Goal: Task Accomplishment & Management: Complete application form

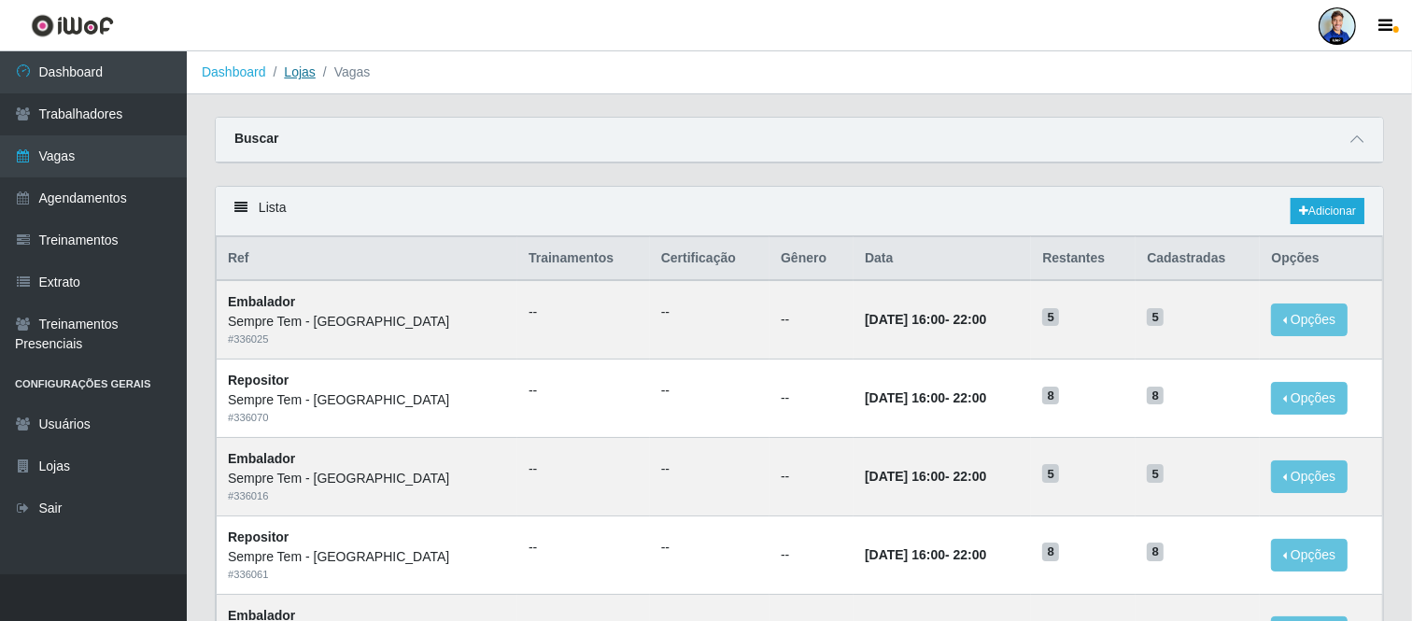
click at [305, 66] on link "Lojas" at bounding box center [299, 71] width 31 height 15
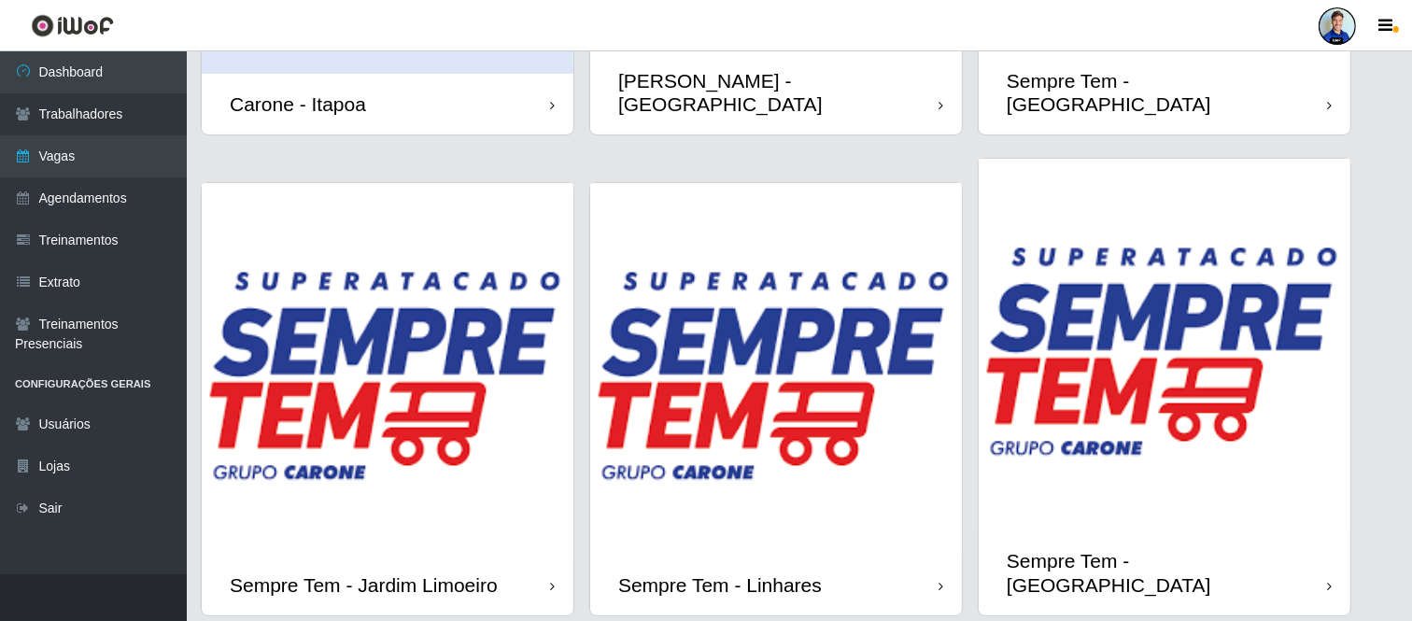
scroll to position [455, 0]
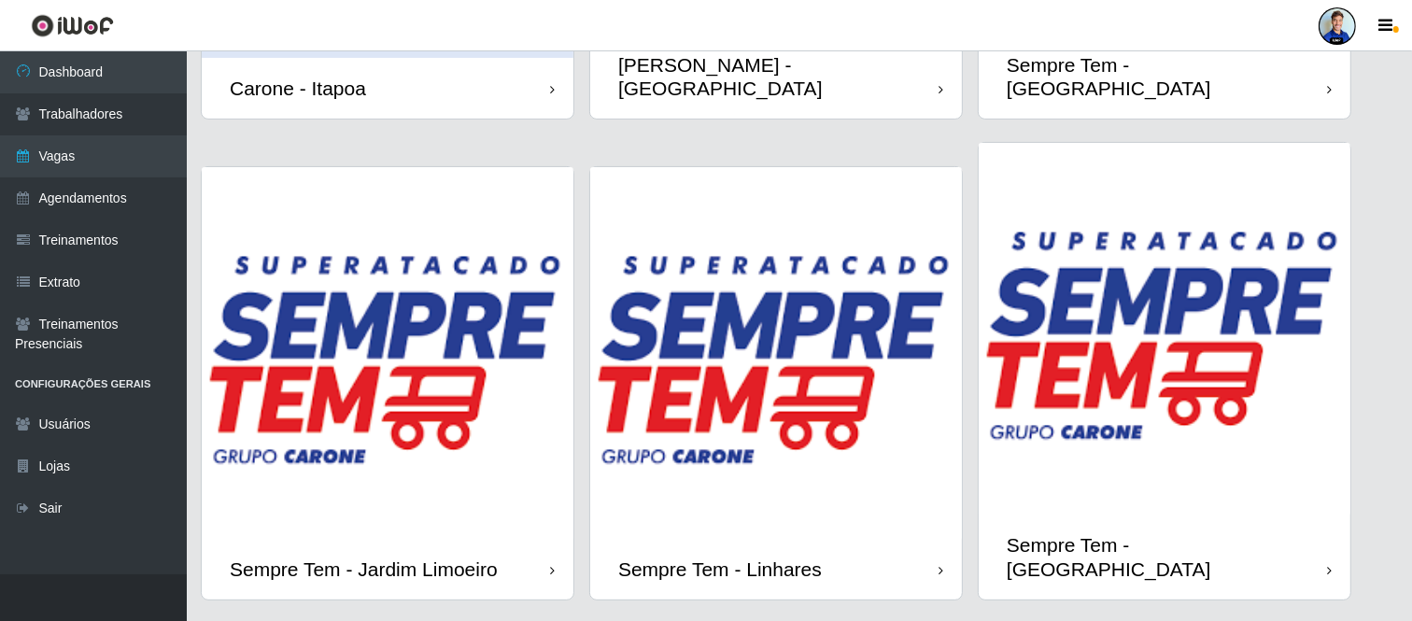
click at [792, 377] on img at bounding box center [776, 353] width 372 height 372
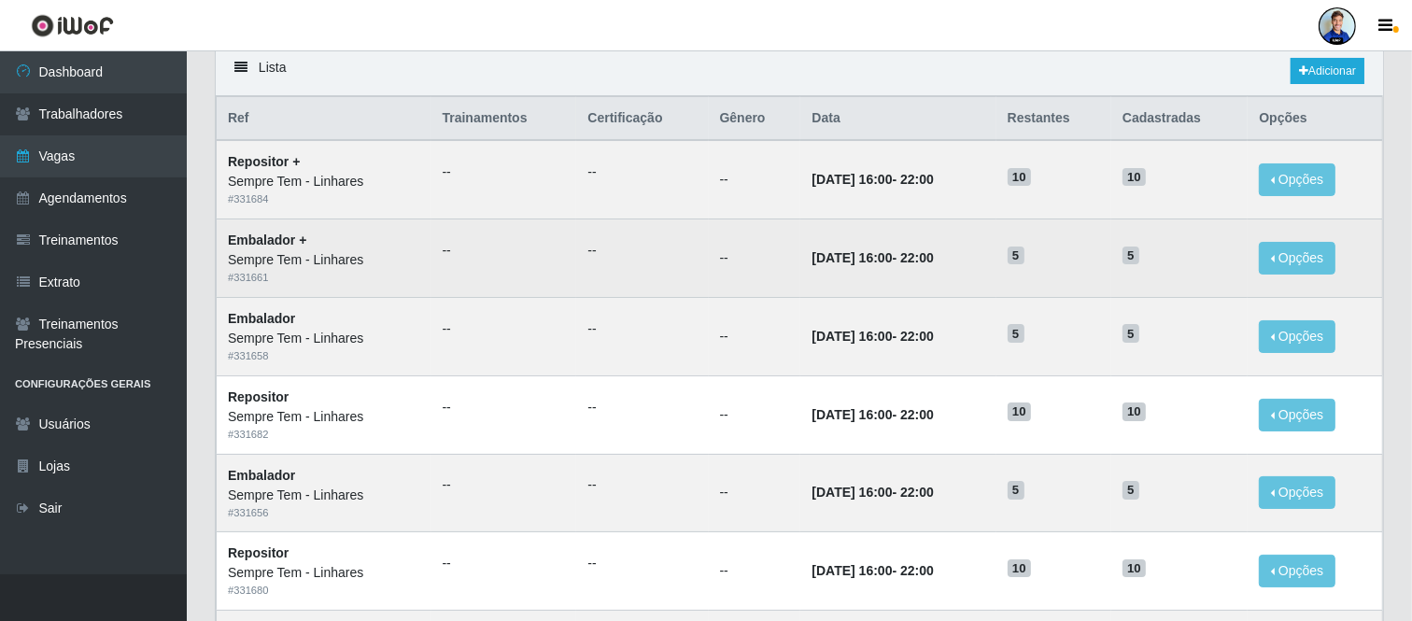
scroll to position [104, 0]
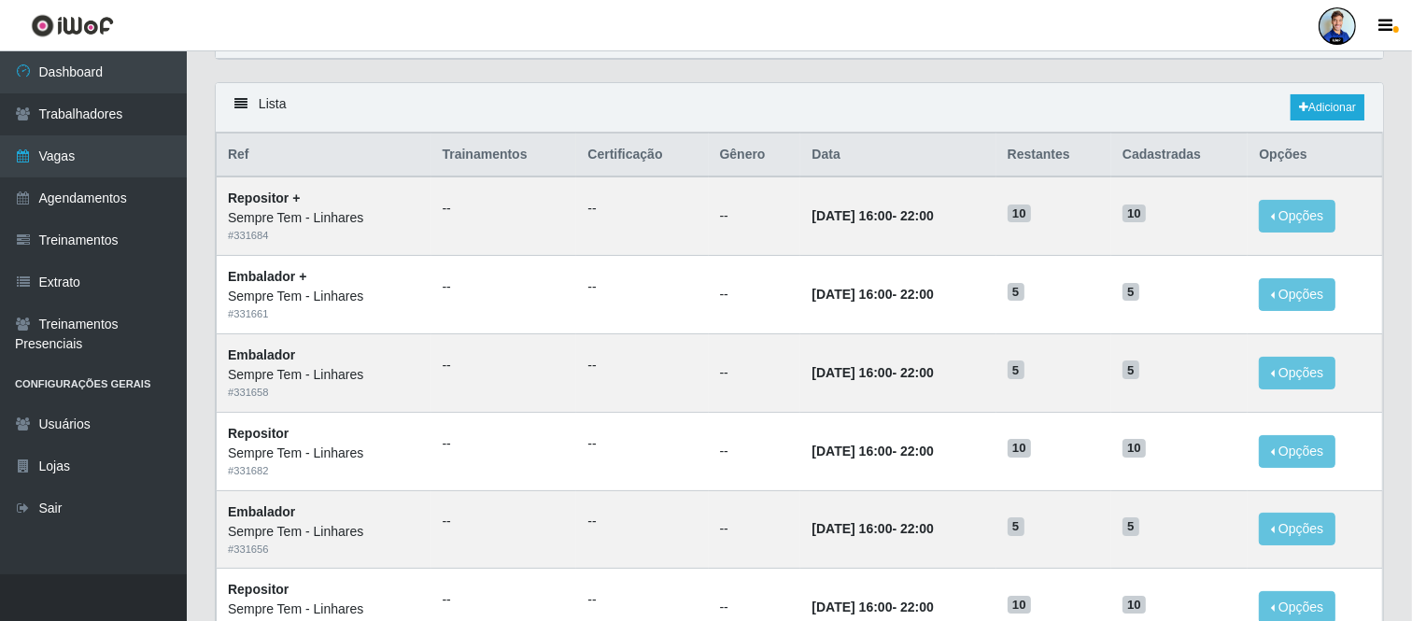
click at [1293, 124] on div "Lista Adicionar" at bounding box center [800, 108] width 1168 height 50
click at [1303, 116] on link "Adicionar" at bounding box center [1328, 107] width 74 height 26
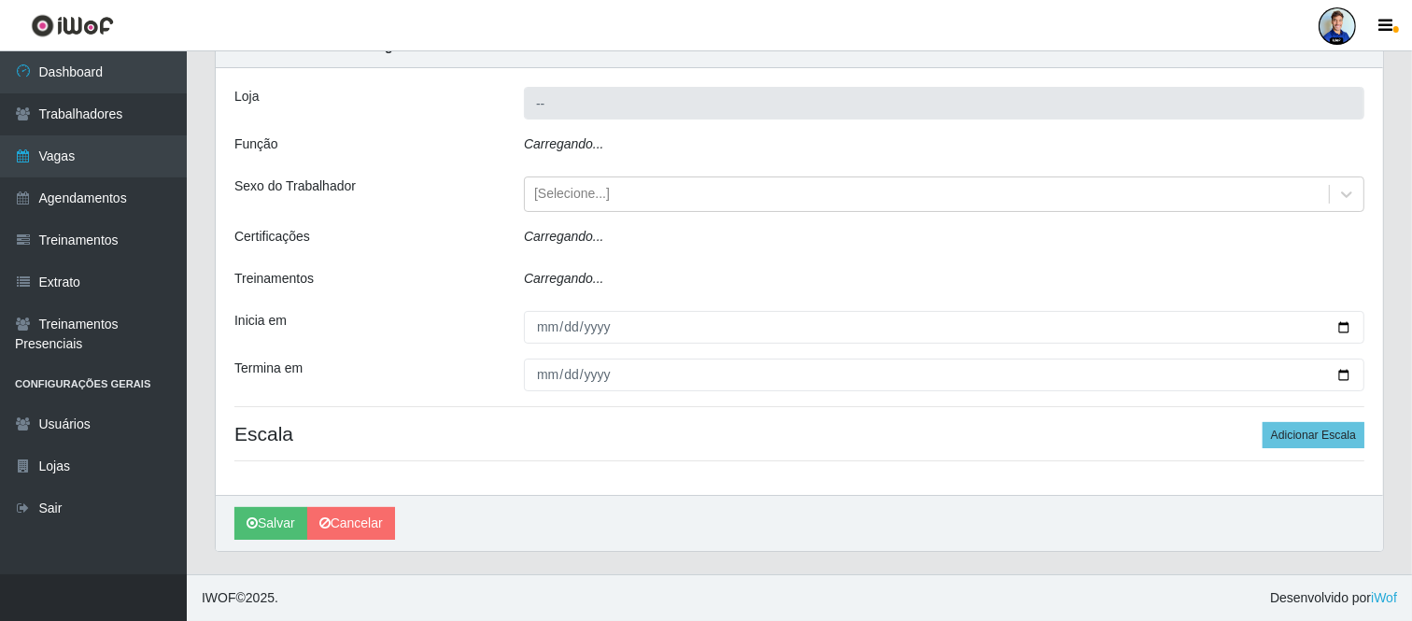
scroll to position [34, 0]
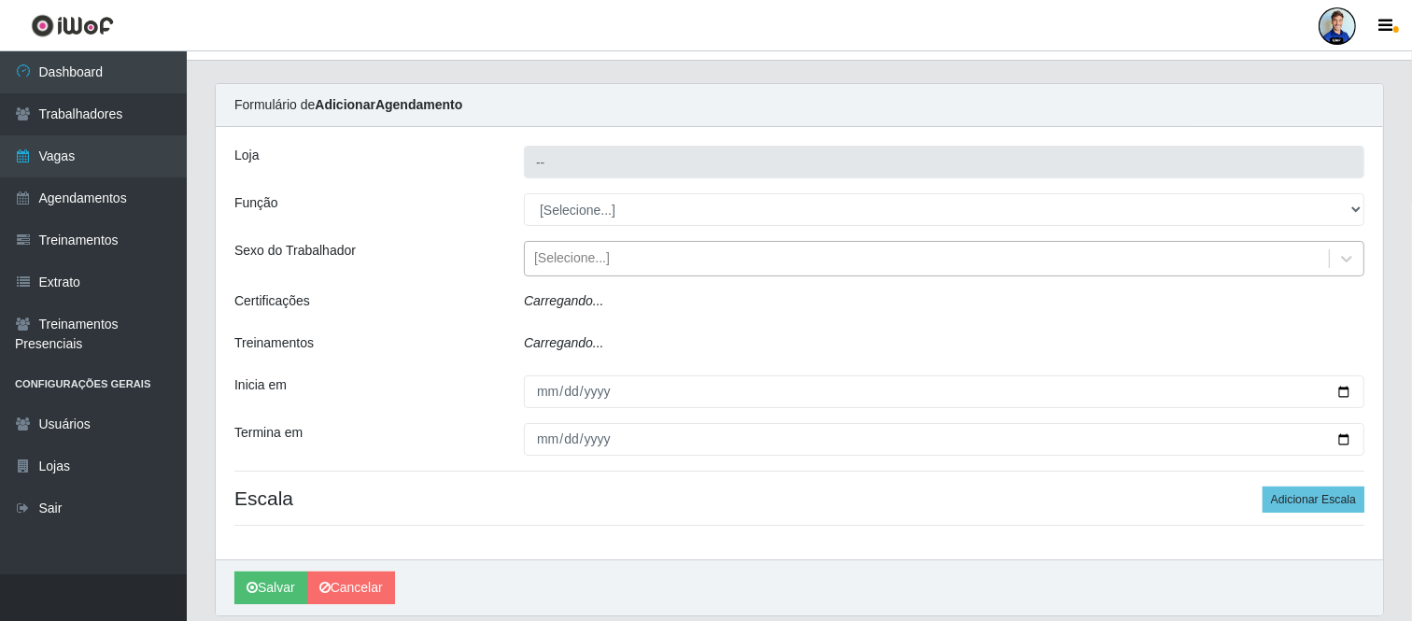
type input "Sempre Tem - Linhares"
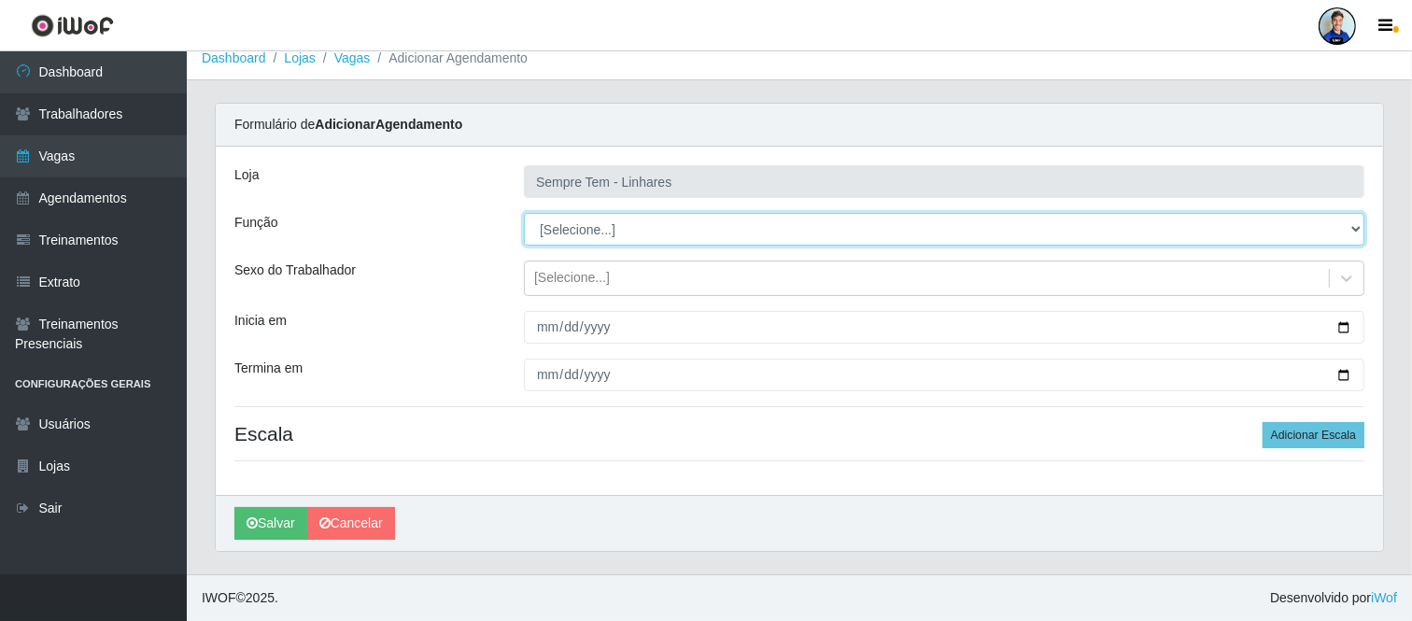
click at [603, 231] on select "[Selecione...] Embalador Embalador + Embalador ++ Repositor Repositor + Reposit…" at bounding box center [944, 229] width 841 height 33
click at [576, 237] on select "[Selecione...] Embalador Embalador + Embalador ++ Repositor Repositor + Reposit…" at bounding box center [944, 229] width 841 height 33
select select "1"
click at [524, 213] on select "[Selecione...] Embalador Embalador + Embalador ++ Repositor Repositor + Reposit…" at bounding box center [944, 229] width 841 height 33
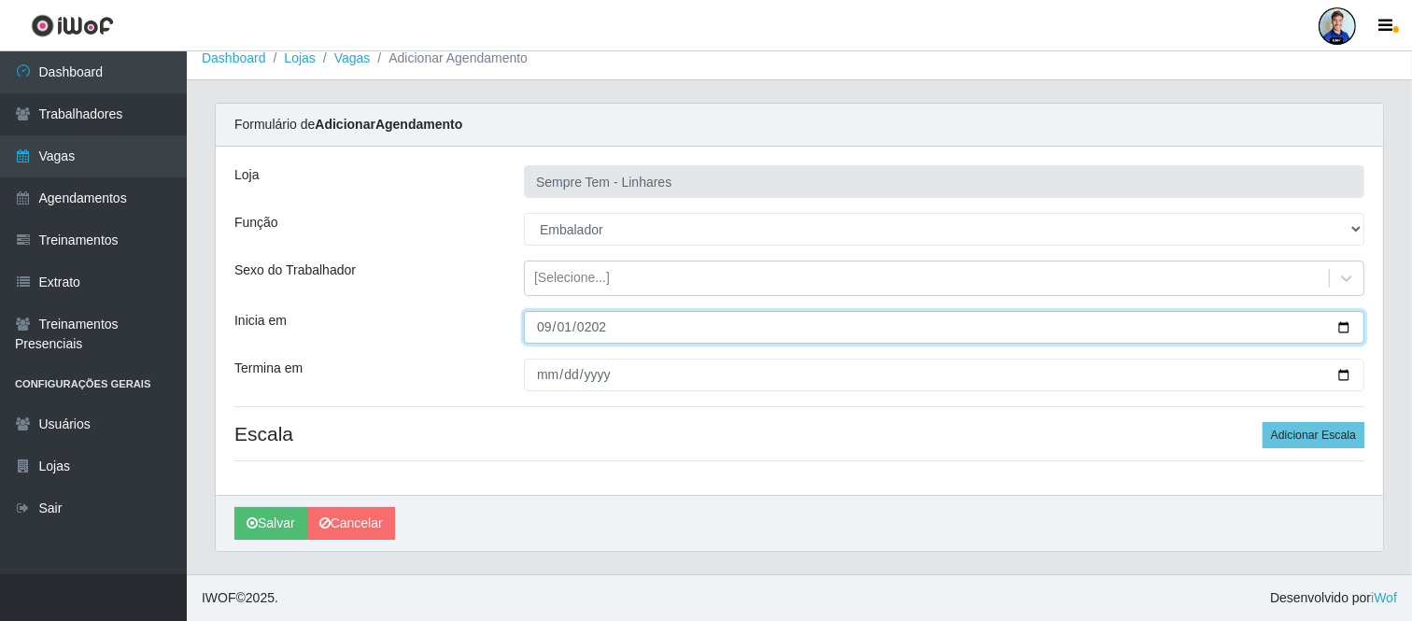
type input "[DATE]"
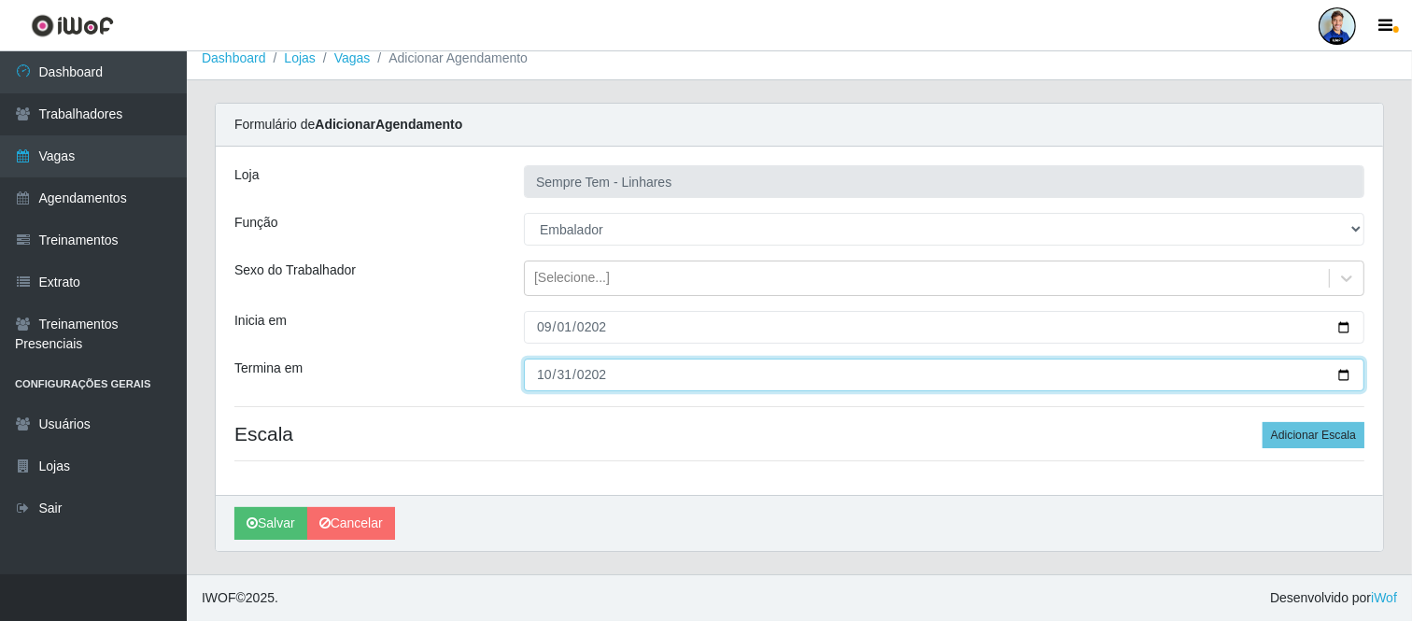
type input "[DATE]"
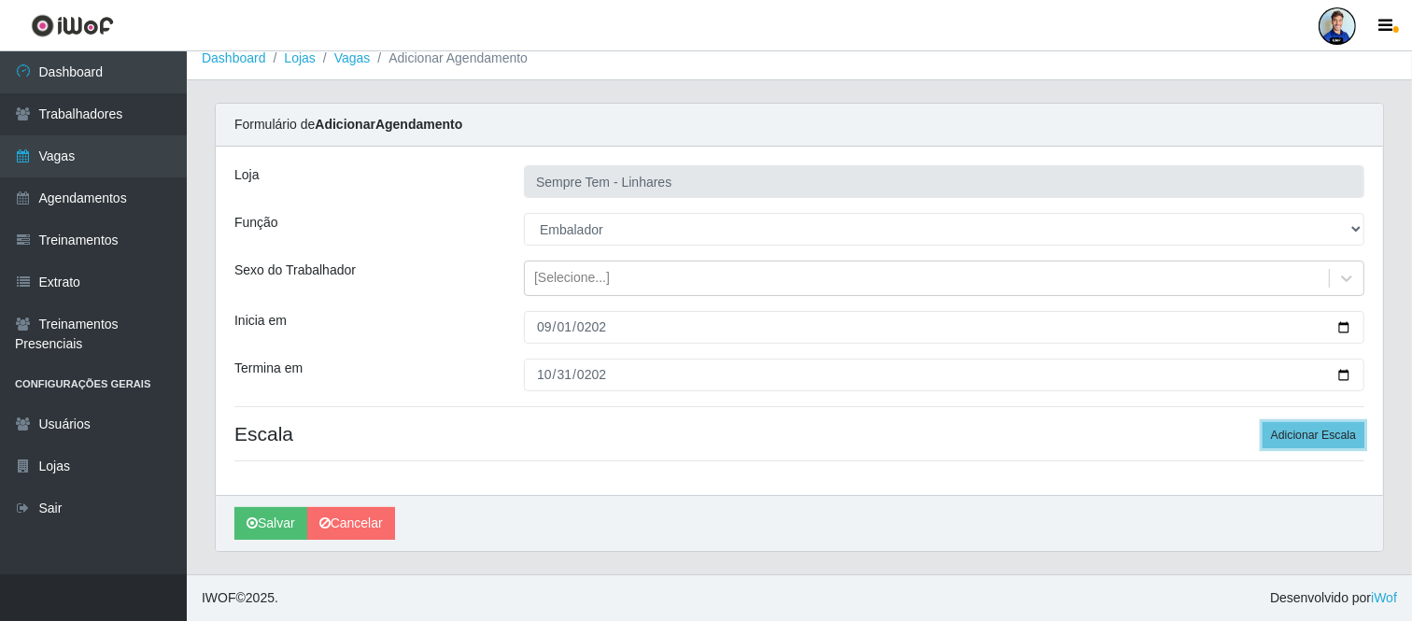
click at [1263, 422] on button "Adicionar Escala" at bounding box center [1314, 435] width 102 height 26
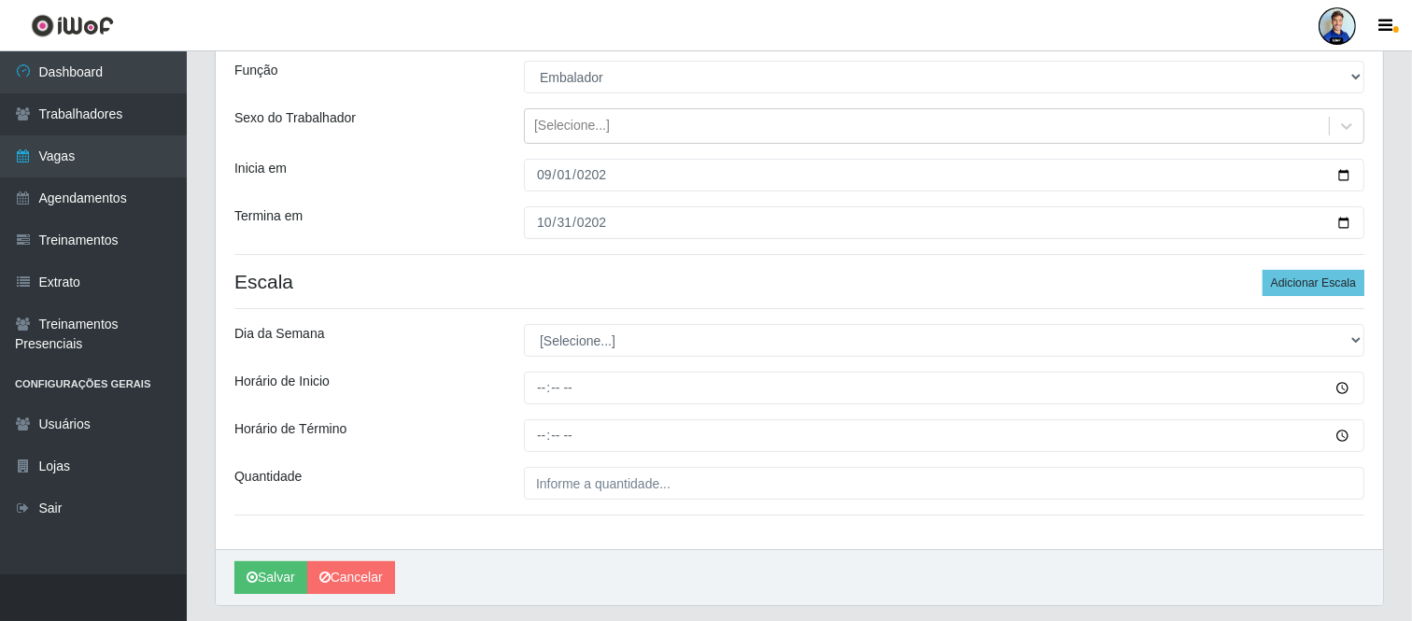
scroll to position [168, 0]
click at [1314, 282] on button "Adicionar Escala" at bounding box center [1314, 281] width 102 height 26
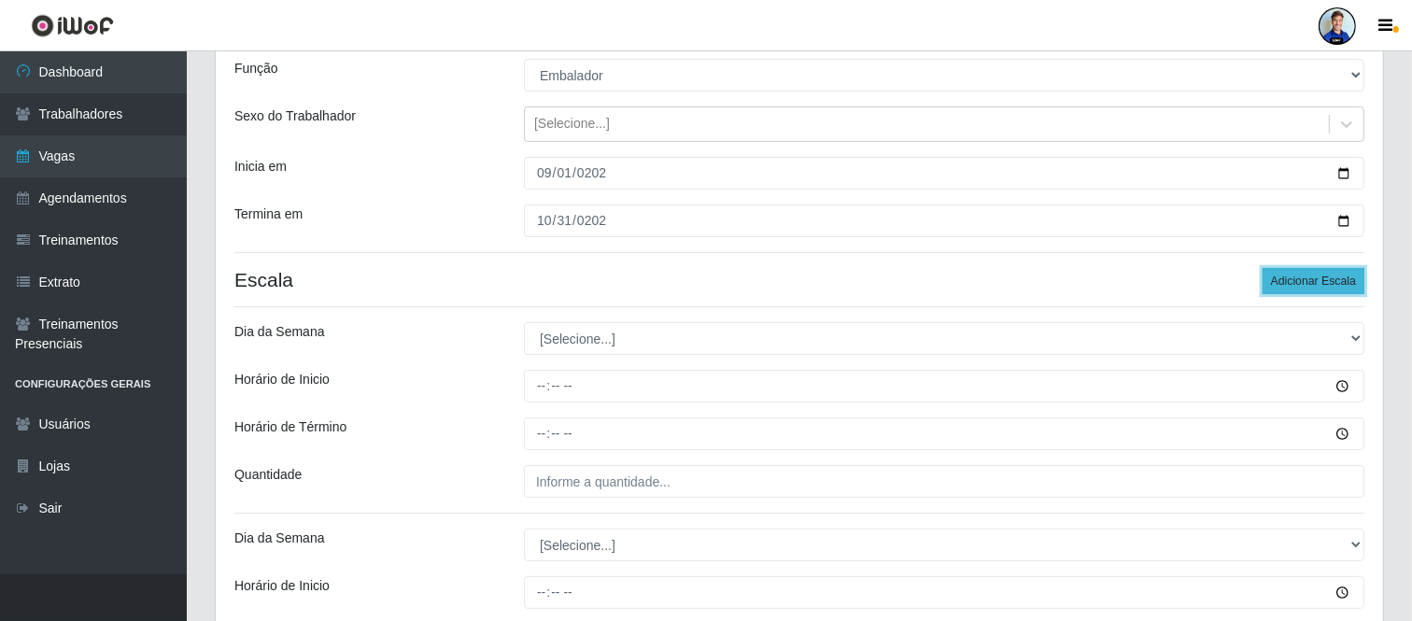
click at [1314, 281] on button "Adicionar Escala" at bounding box center [1314, 281] width 102 height 26
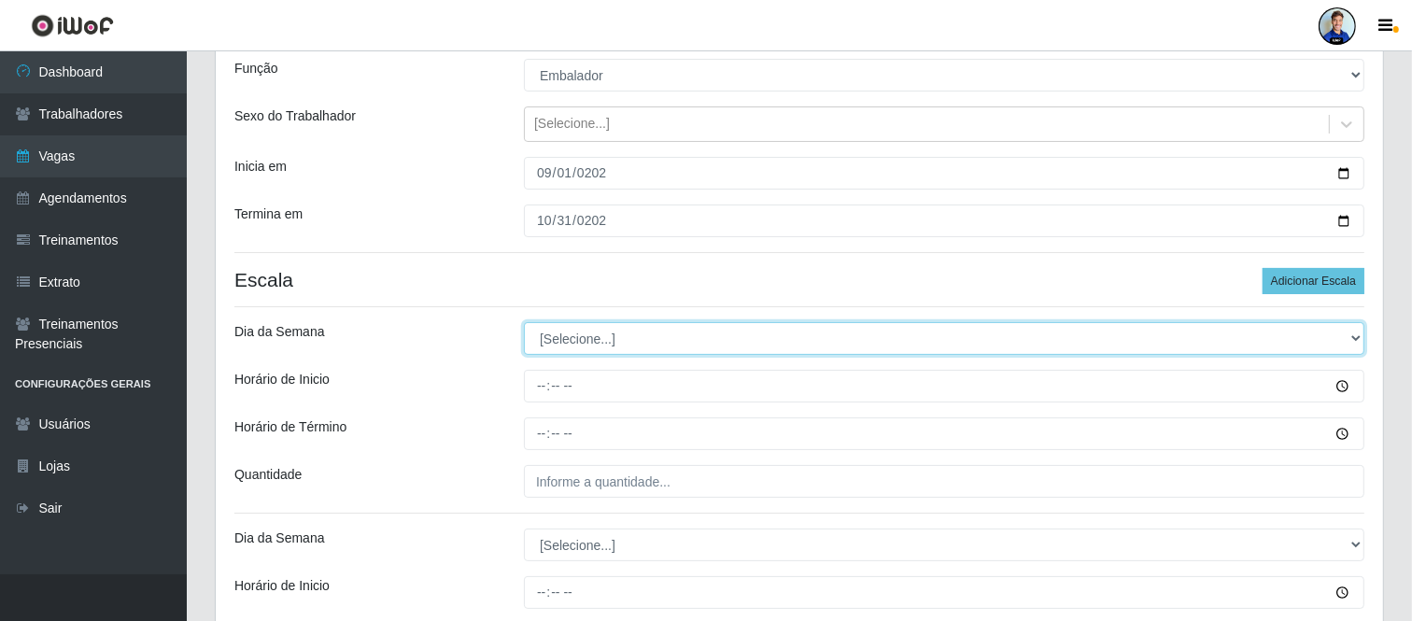
click at [798, 343] on select "[Selecione...] Segunda Terça Quarta Quinta Sexta Sábado Domingo" at bounding box center [944, 338] width 841 height 33
select select "1"
click at [524, 322] on select "[Selecione...] Segunda Terça Quarta Quinta Sexta Sábado Domingo" at bounding box center [944, 338] width 841 height 33
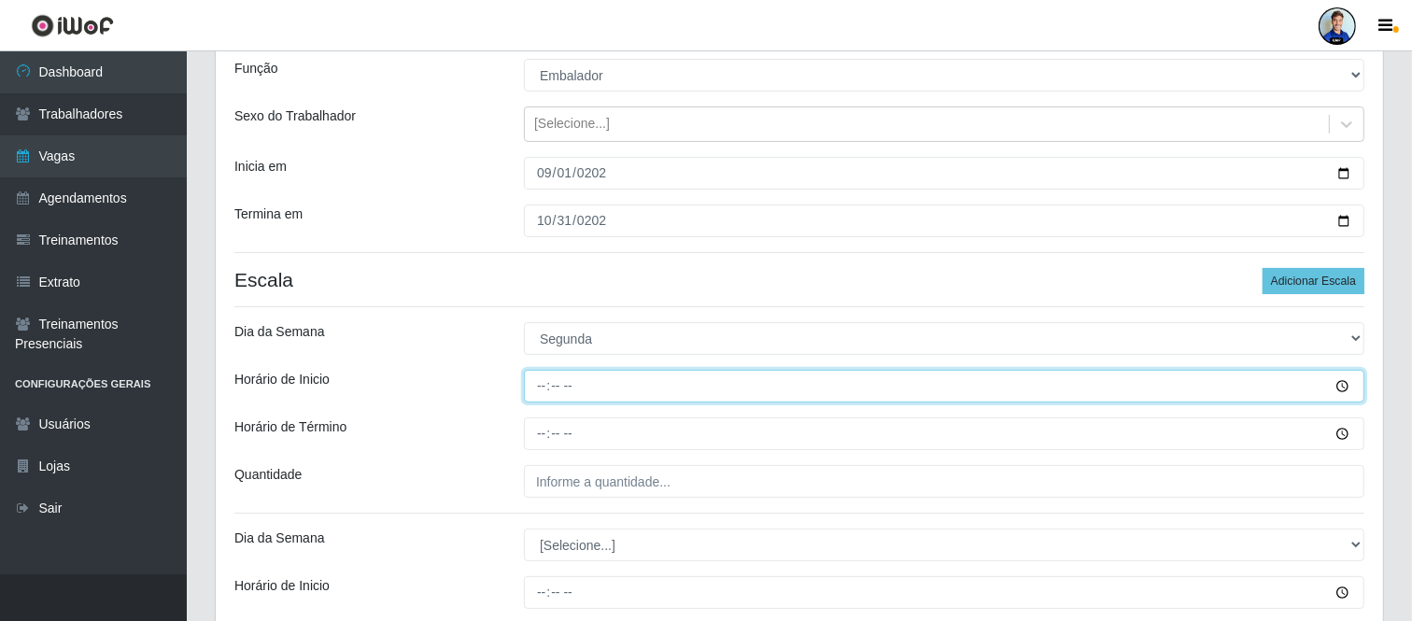
type input "16:00"
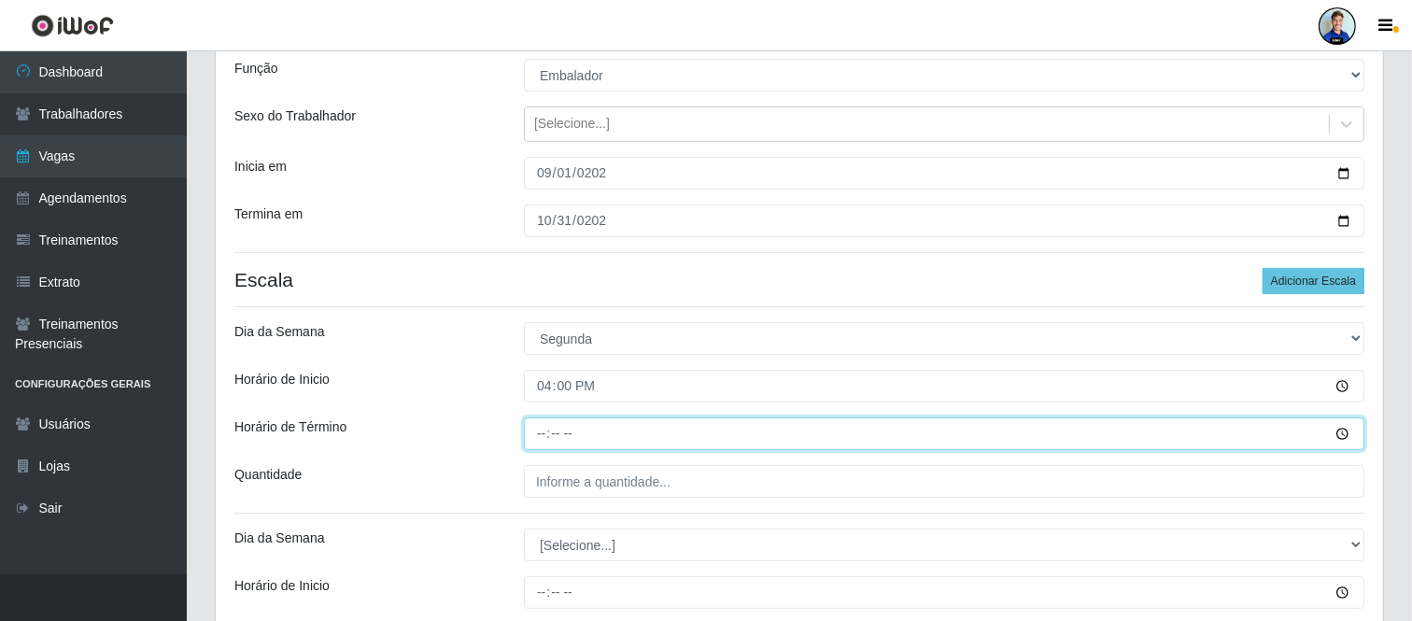
type input "22:00"
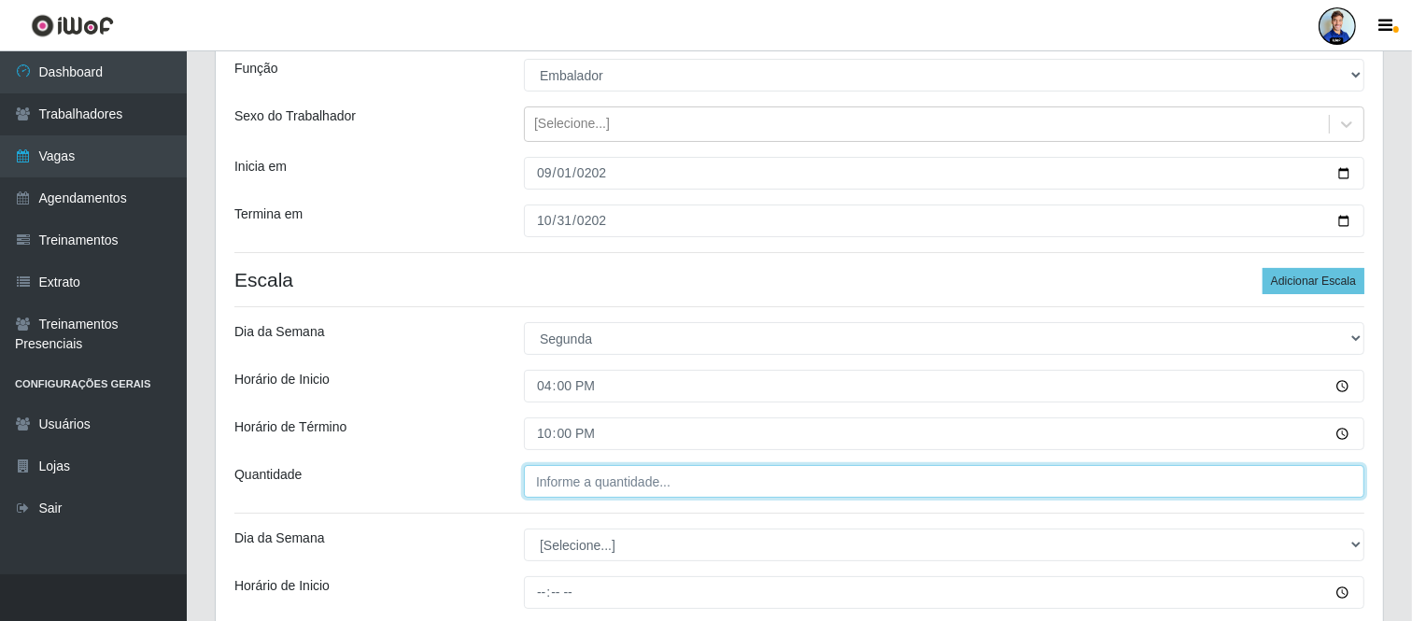
type input "___"
type input "5__"
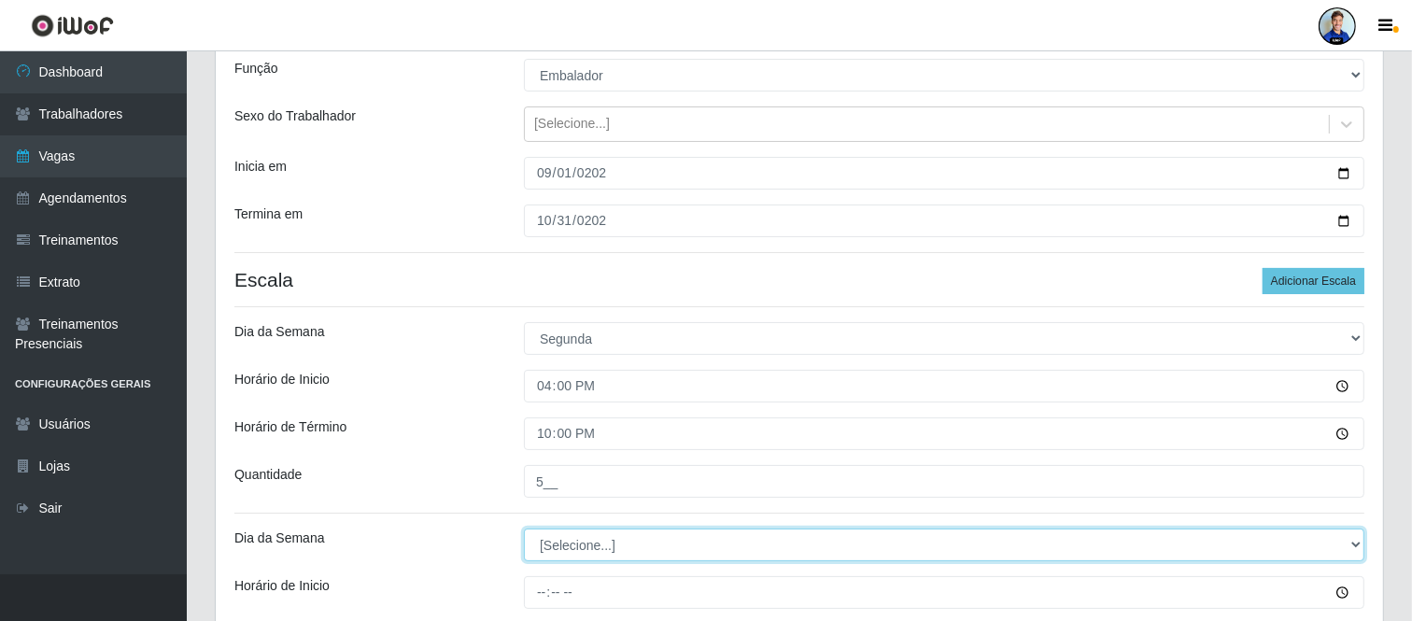
select select "2"
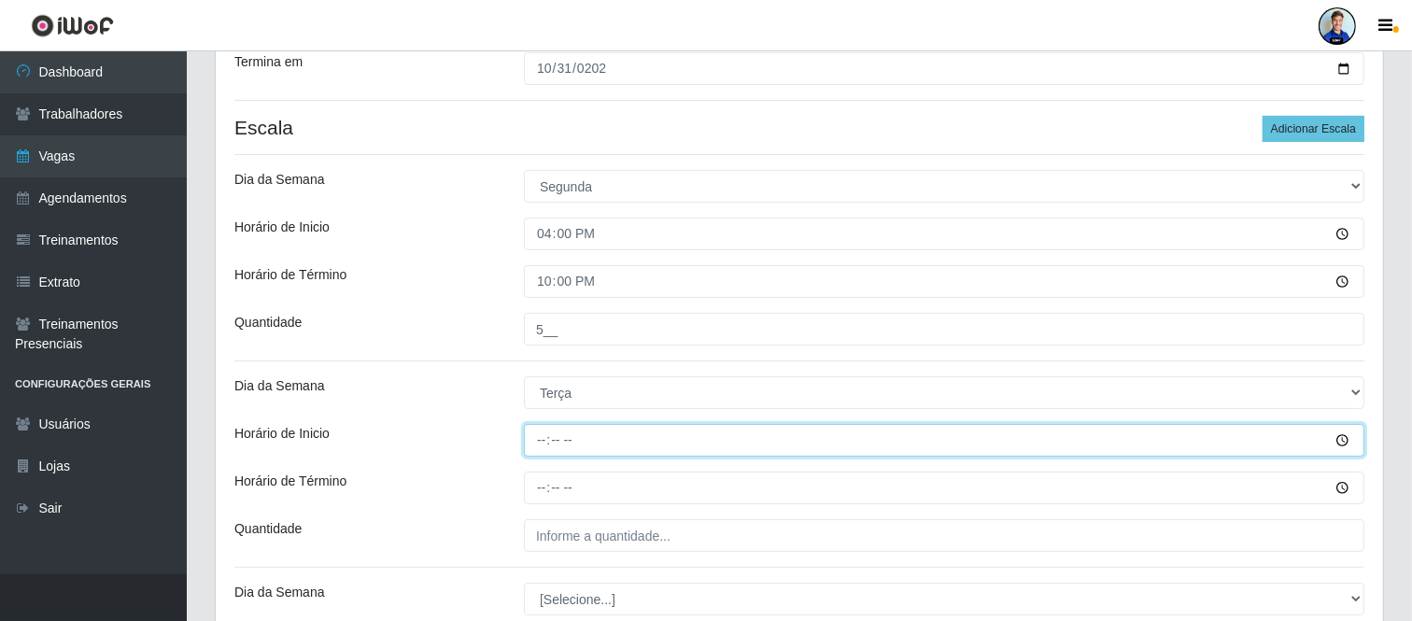
scroll to position [322, 0]
type input "16:00"
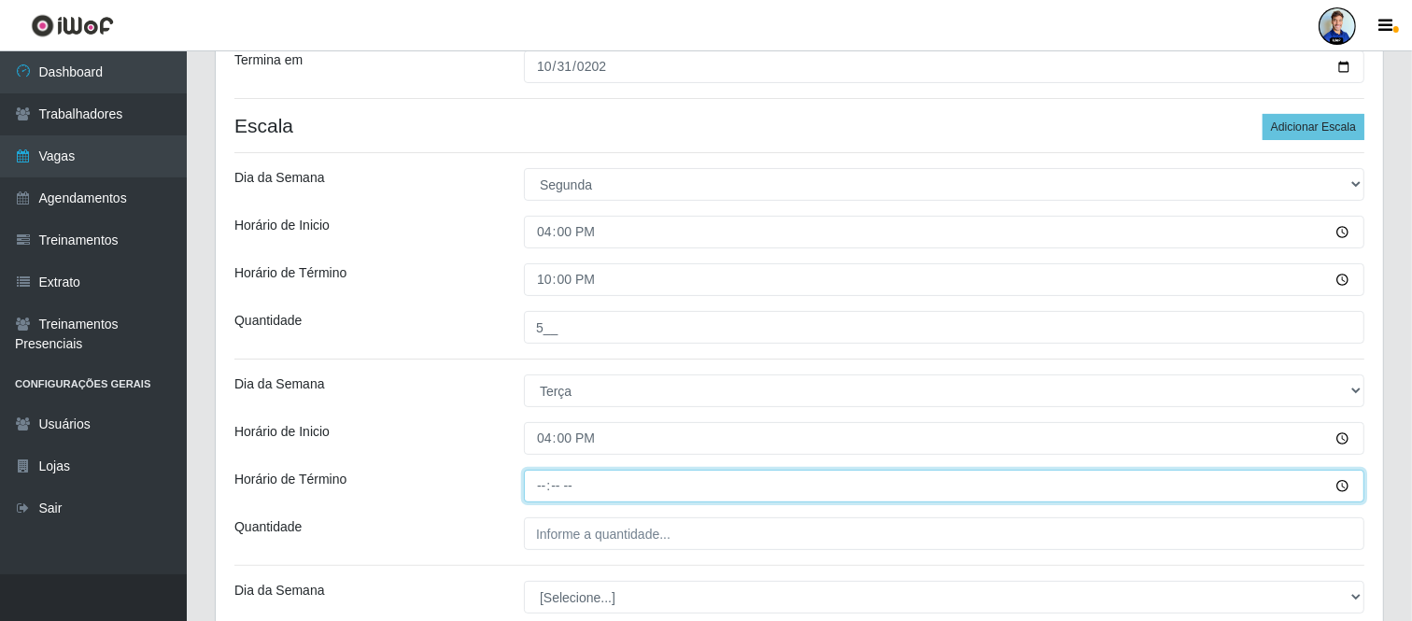
type input "22:00"
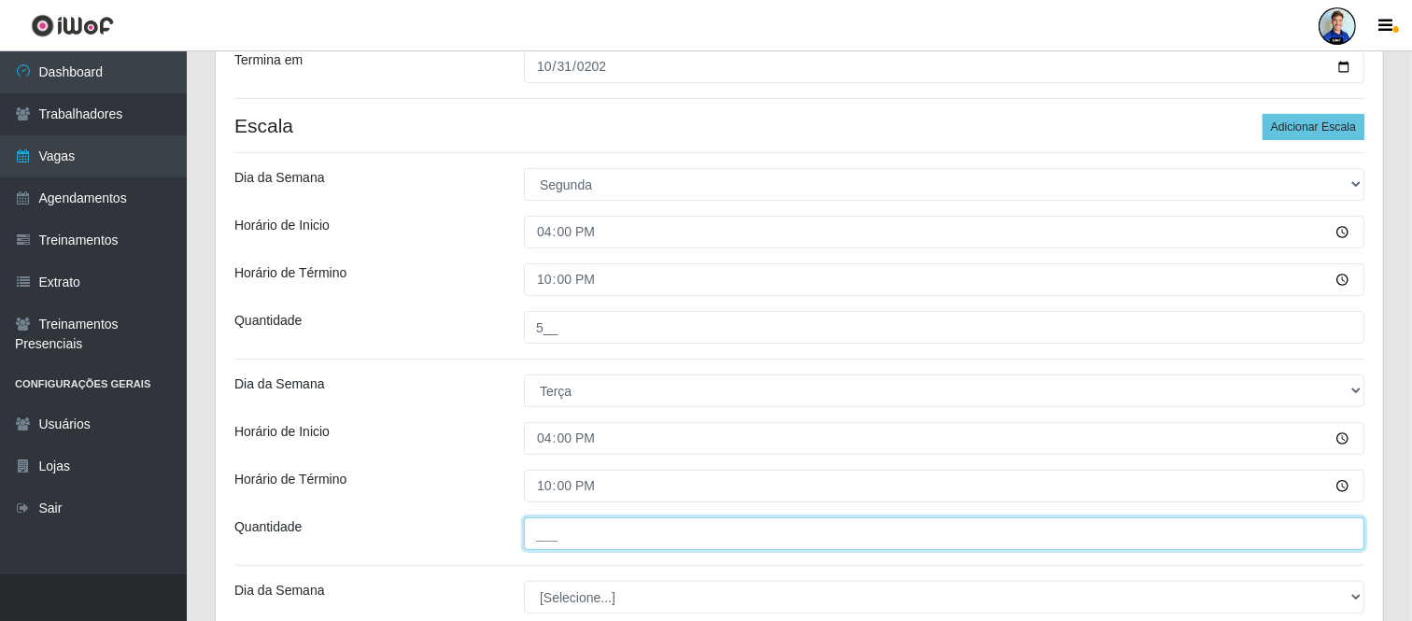
click at [581, 542] on input "___" at bounding box center [944, 534] width 841 height 33
type input "5__"
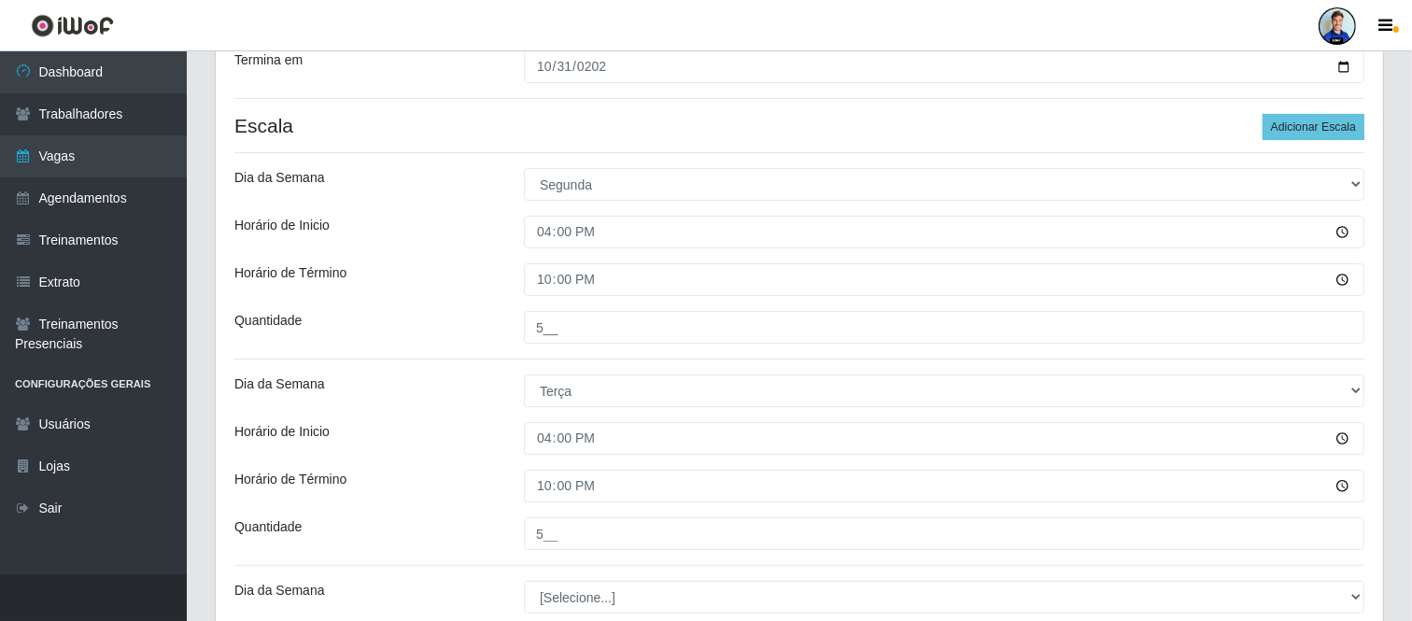
click at [435, 424] on div "Horário de Inicio" at bounding box center [365, 438] width 290 height 33
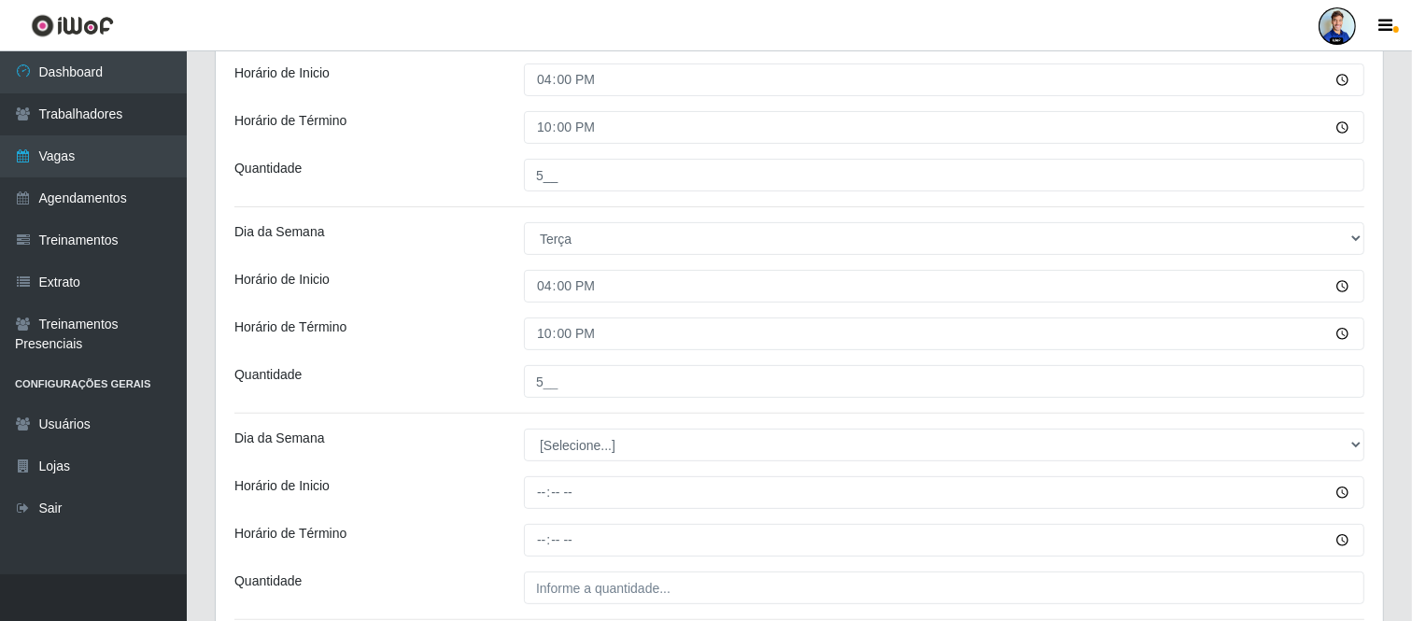
scroll to position [477, 0]
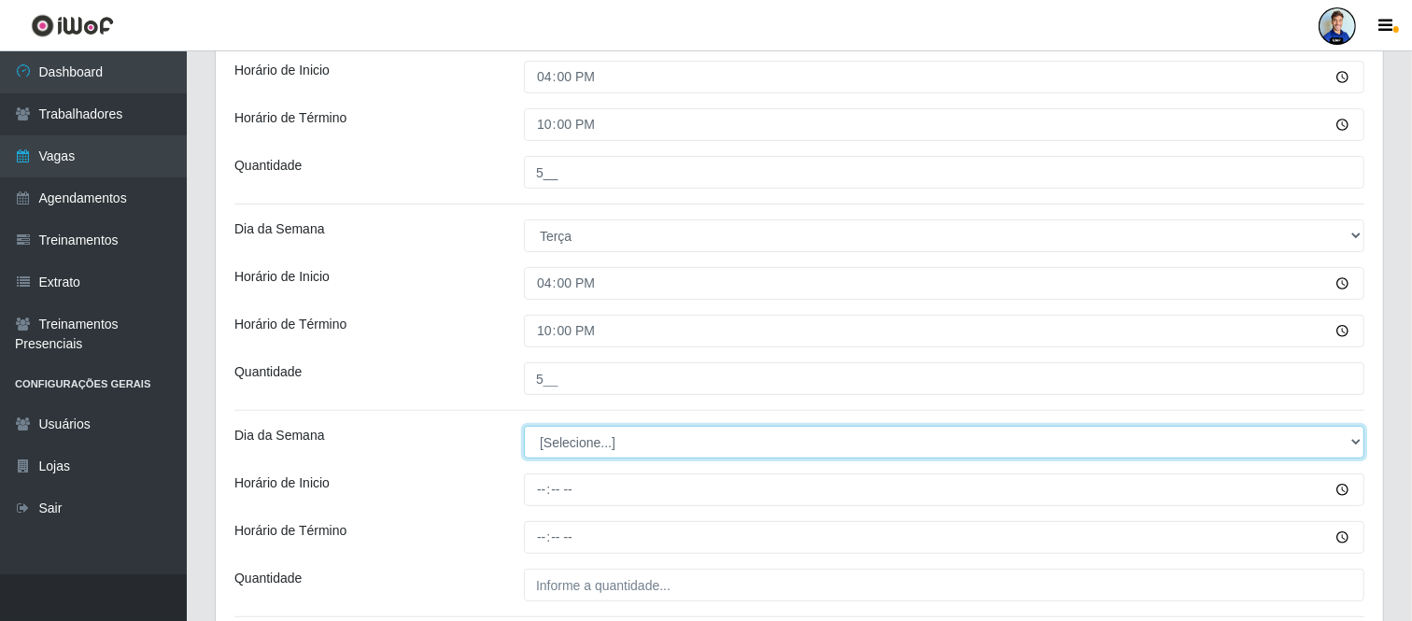
click at [572, 440] on select "[Selecione...] Segunda Terça Quarta Quinta Sexta Sábado Domingo" at bounding box center [944, 442] width 841 height 33
select select "3"
click at [524, 426] on select "[Selecione...] Segunda Terça Quarta Quinta Sexta Sábado Domingo" at bounding box center [944, 442] width 841 height 33
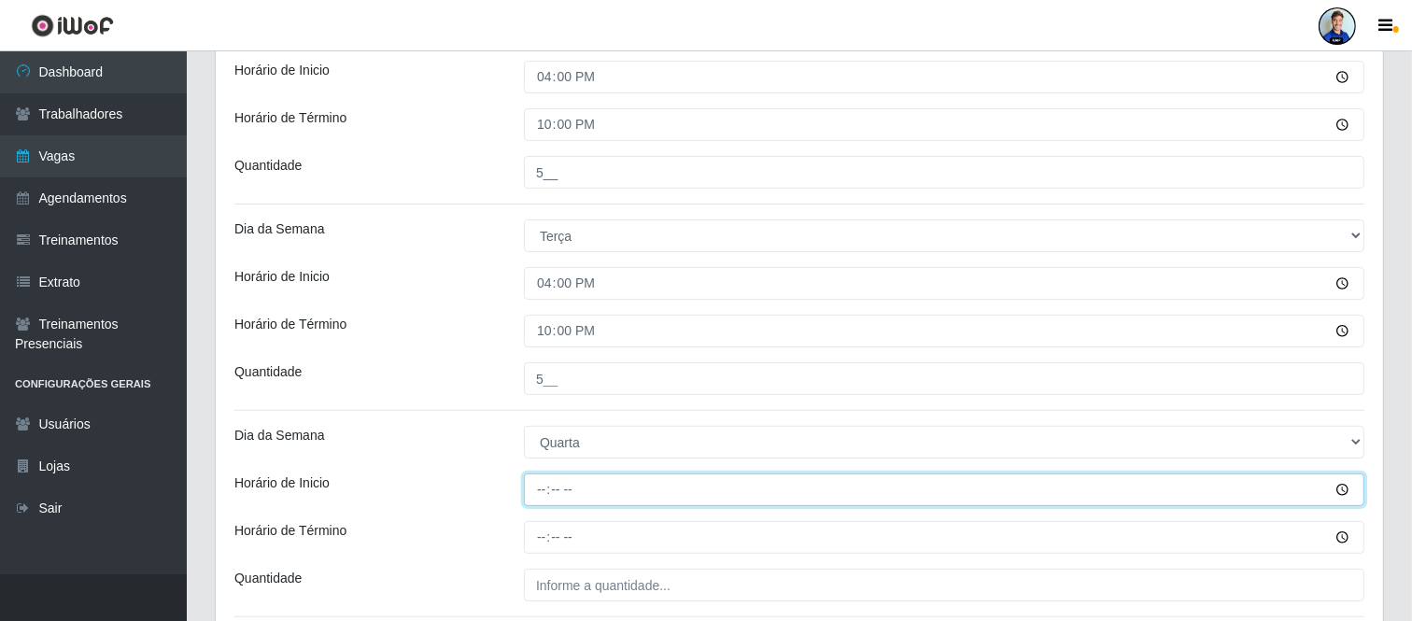
click at [538, 495] on input "Horário de Inicio" at bounding box center [944, 490] width 841 height 33
type input "16:00"
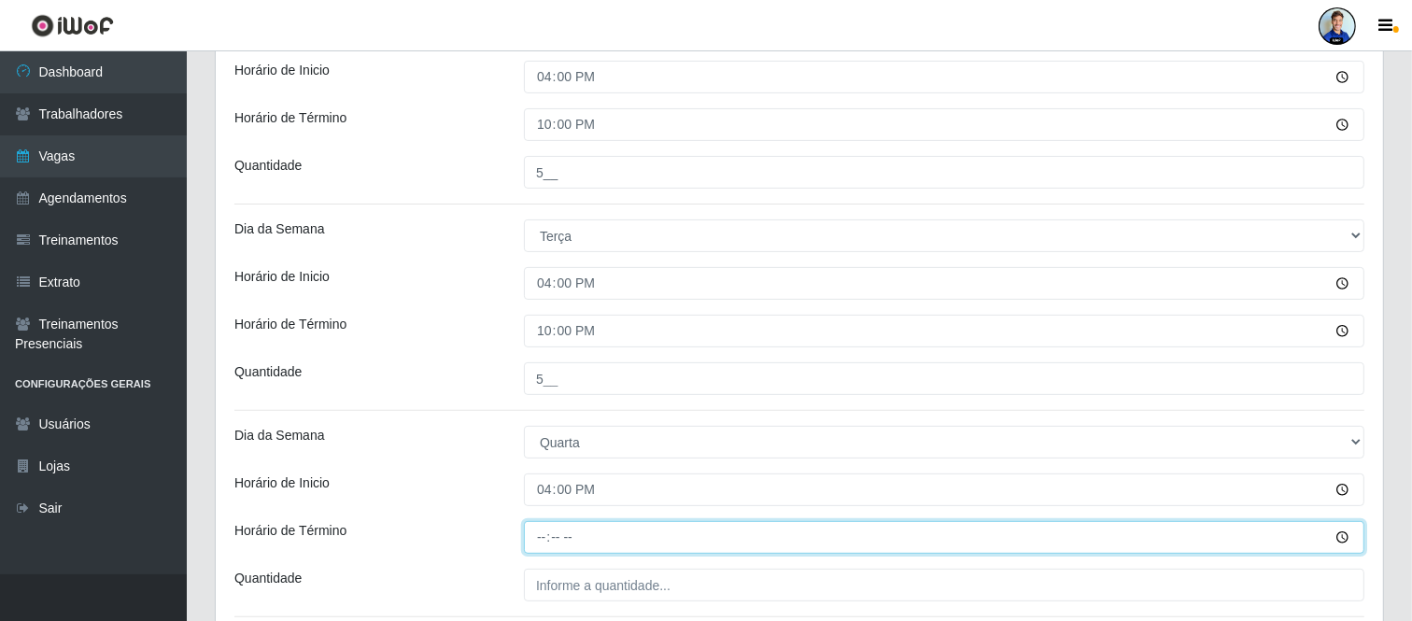
type input "22:00"
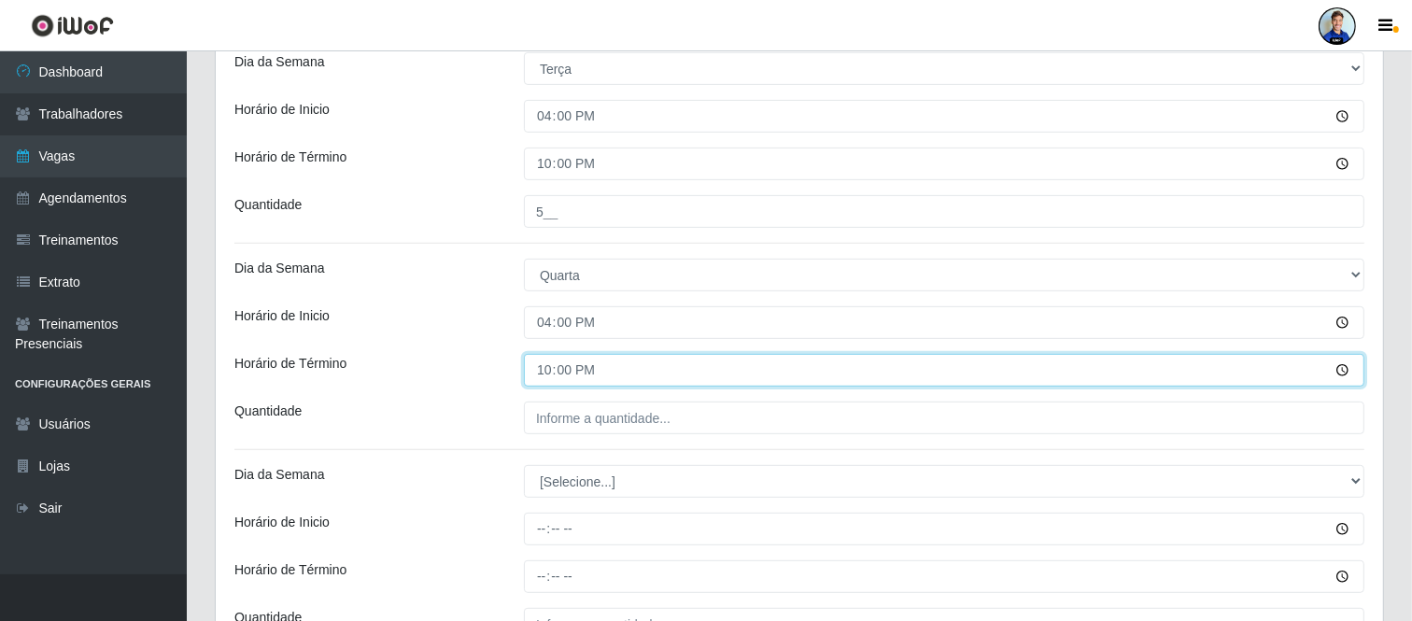
scroll to position [647, 0]
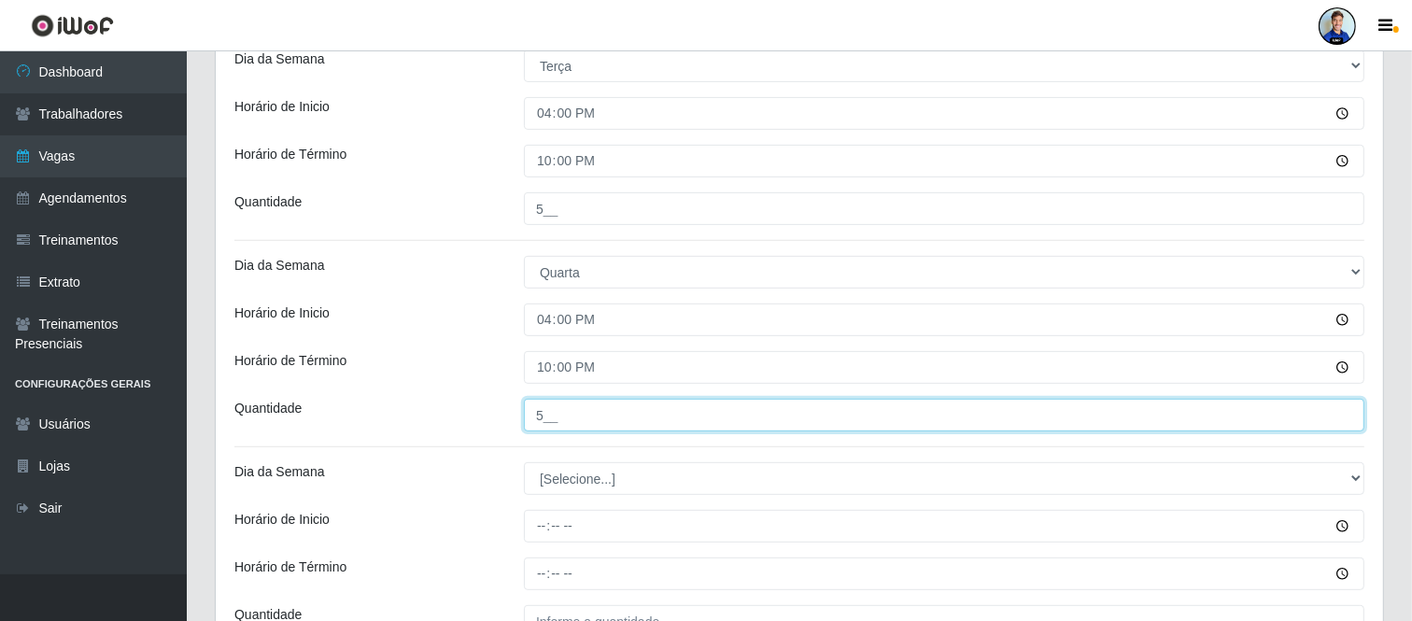
type input "5__"
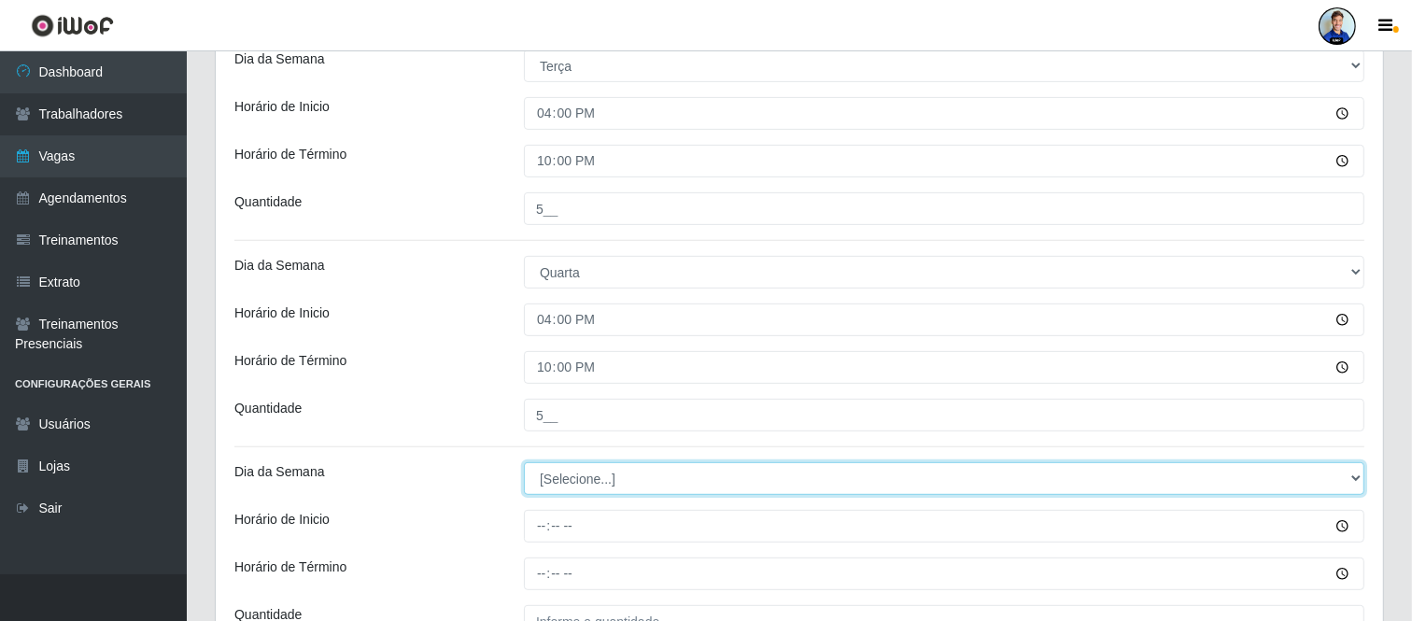
click at [584, 495] on select "[Selecione...] Segunda Terça Quarta Quinta Sexta Sábado Domingo" at bounding box center [944, 478] width 841 height 33
select select "4"
click at [524, 462] on select "[Selecione...] Segunda Terça Quarta Quinta Sexta Sábado Domingo" at bounding box center [944, 478] width 841 height 33
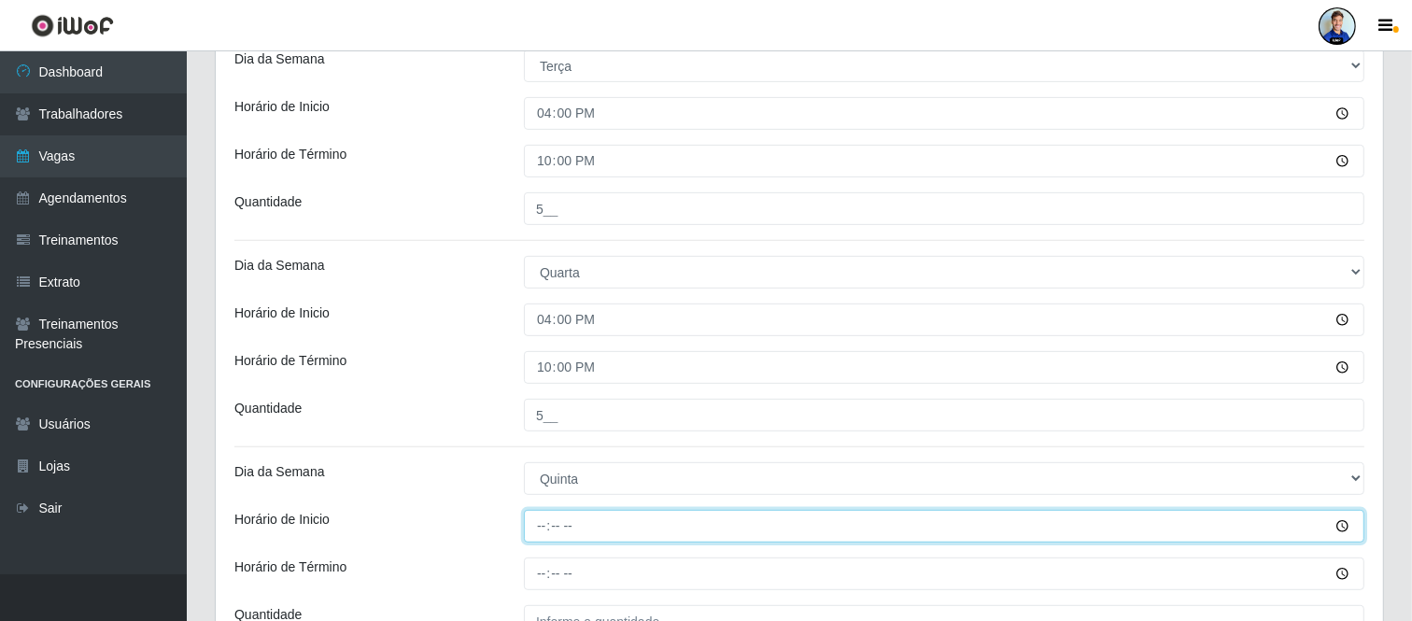
type input "16:00"
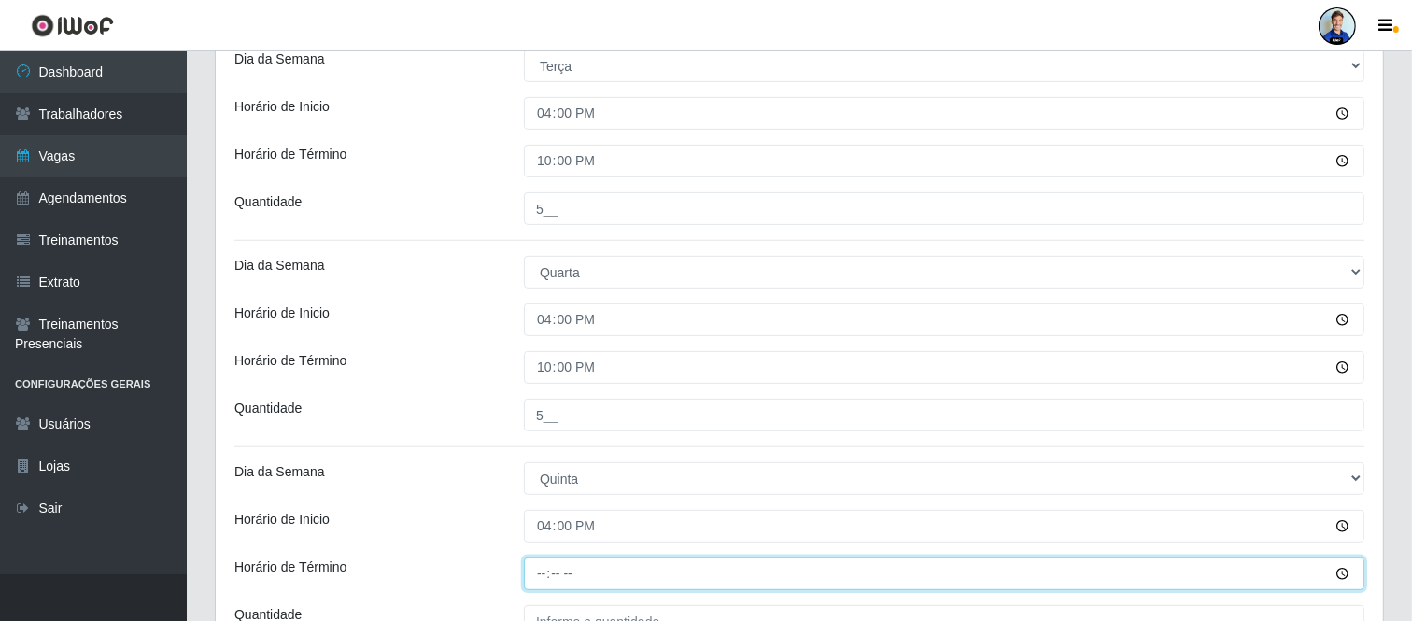
type input "22:00"
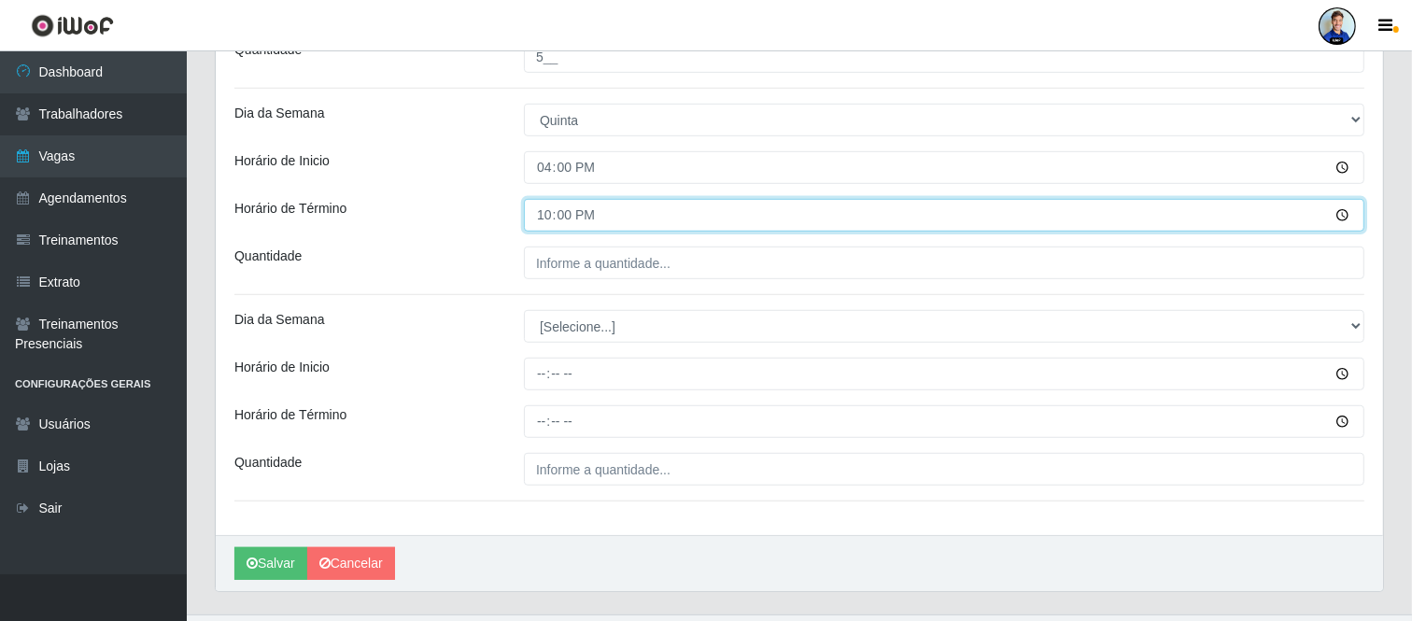
scroll to position [994, 0]
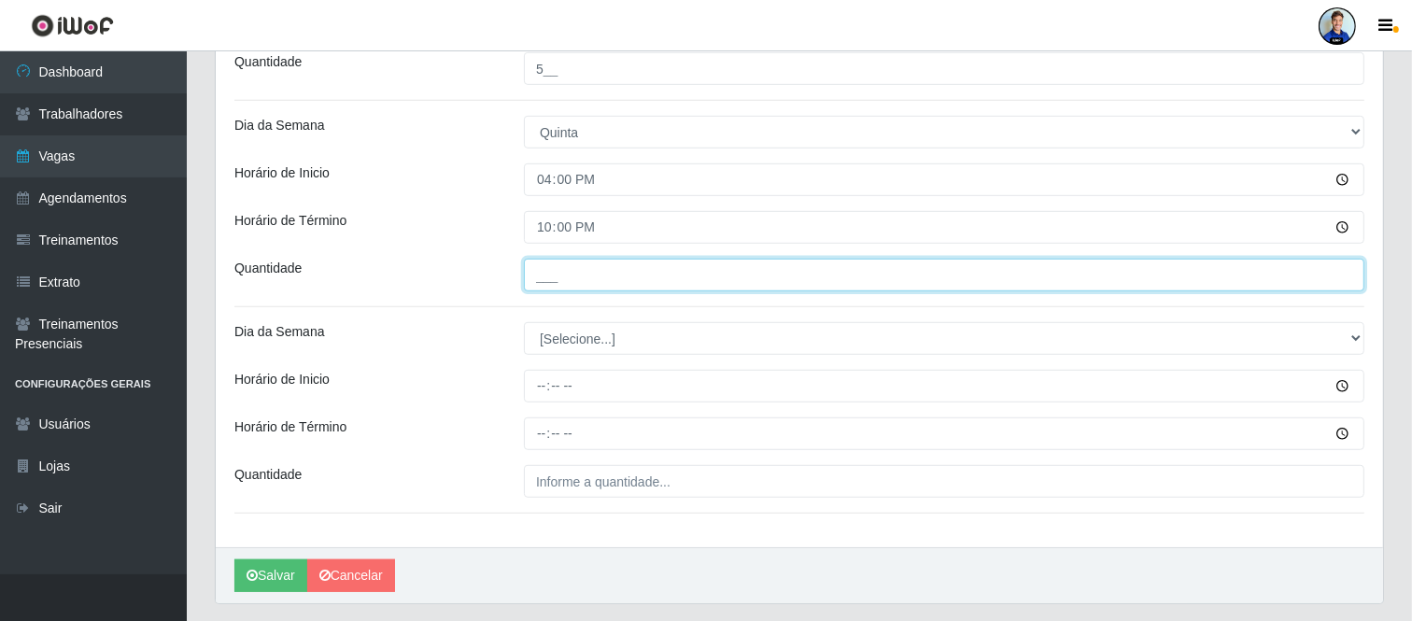
click at [589, 276] on input "___" at bounding box center [944, 275] width 841 height 33
type input "5__"
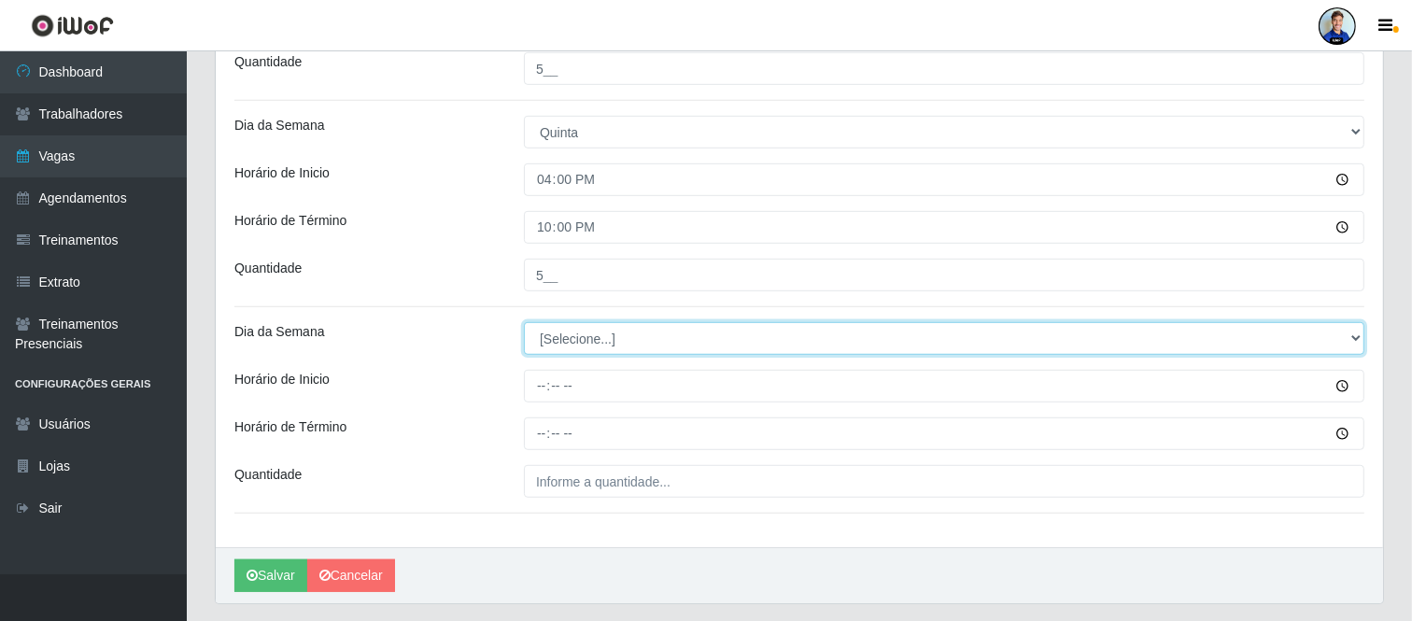
click at [589, 342] on select "[Selecione...] Segunda Terça Quarta Quinta Sexta Sábado Domingo" at bounding box center [944, 338] width 841 height 33
select select "5"
click at [524, 322] on select "[Selecione...] Segunda Terça Quarta Quinta Sexta Sábado Domingo" at bounding box center [944, 338] width 841 height 33
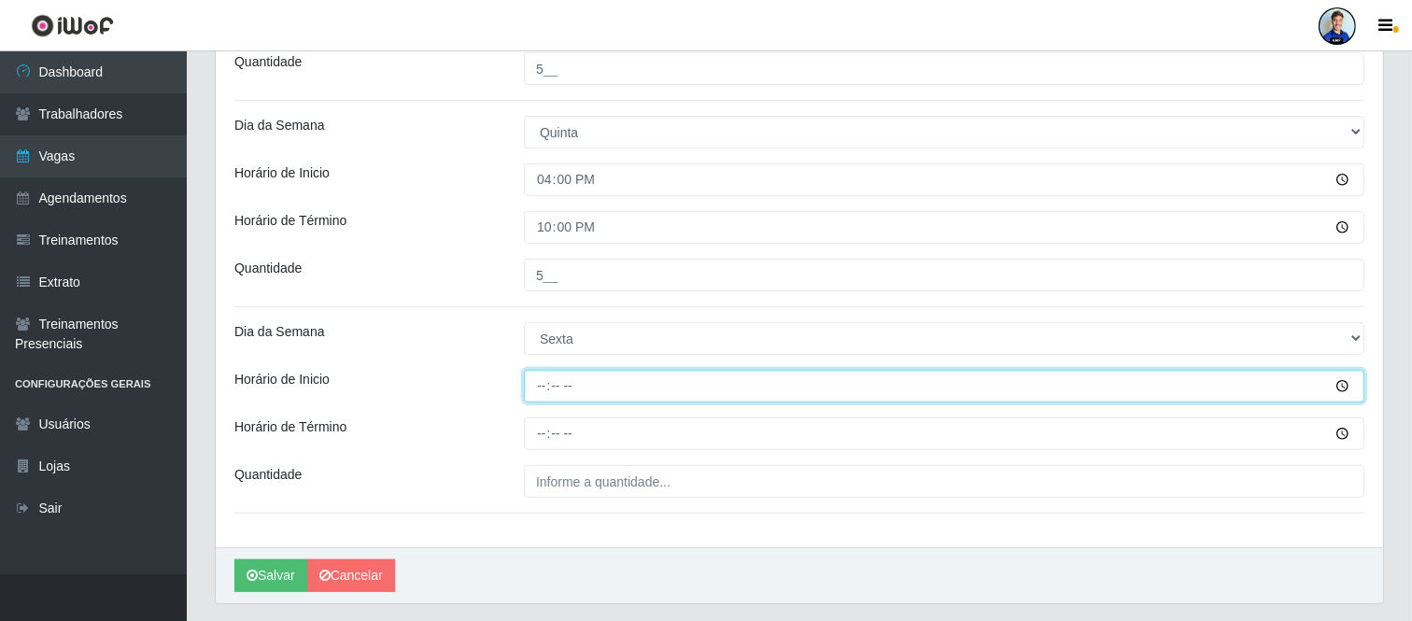
click at [536, 386] on input "Horário de Inicio" at bounding box center [944, 386] width 841 height 33
type input "16:00"
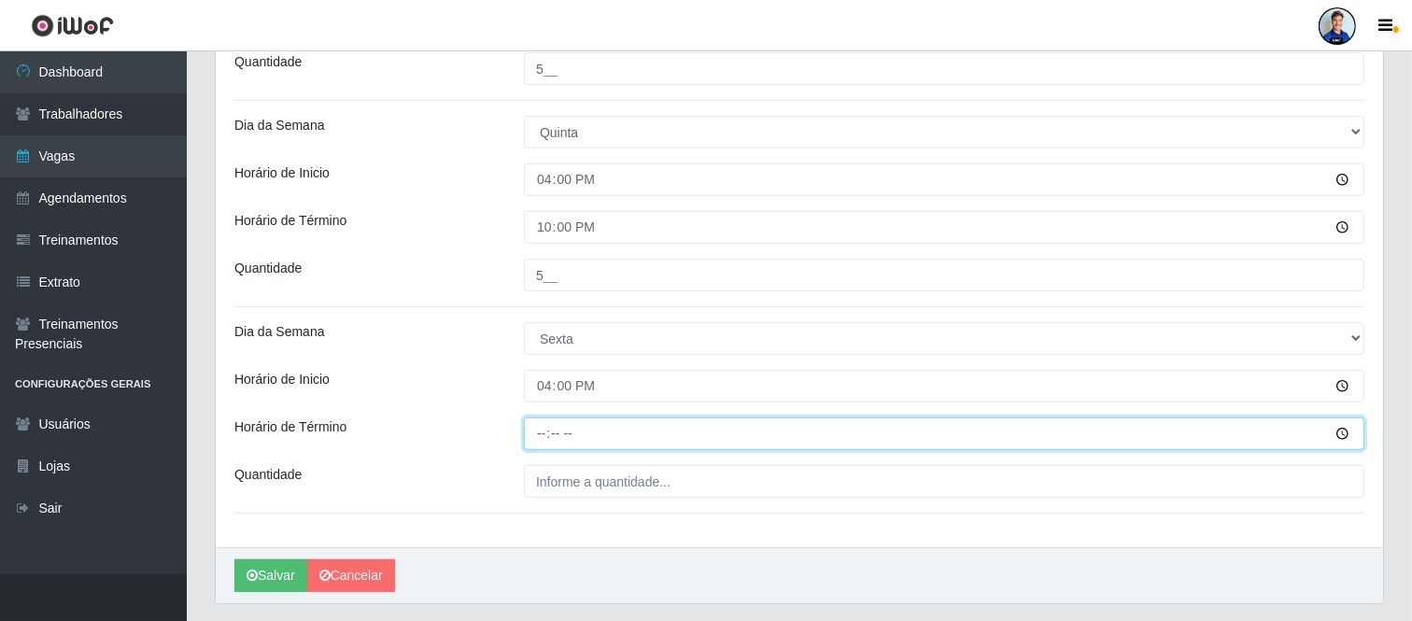
type input "22:00"
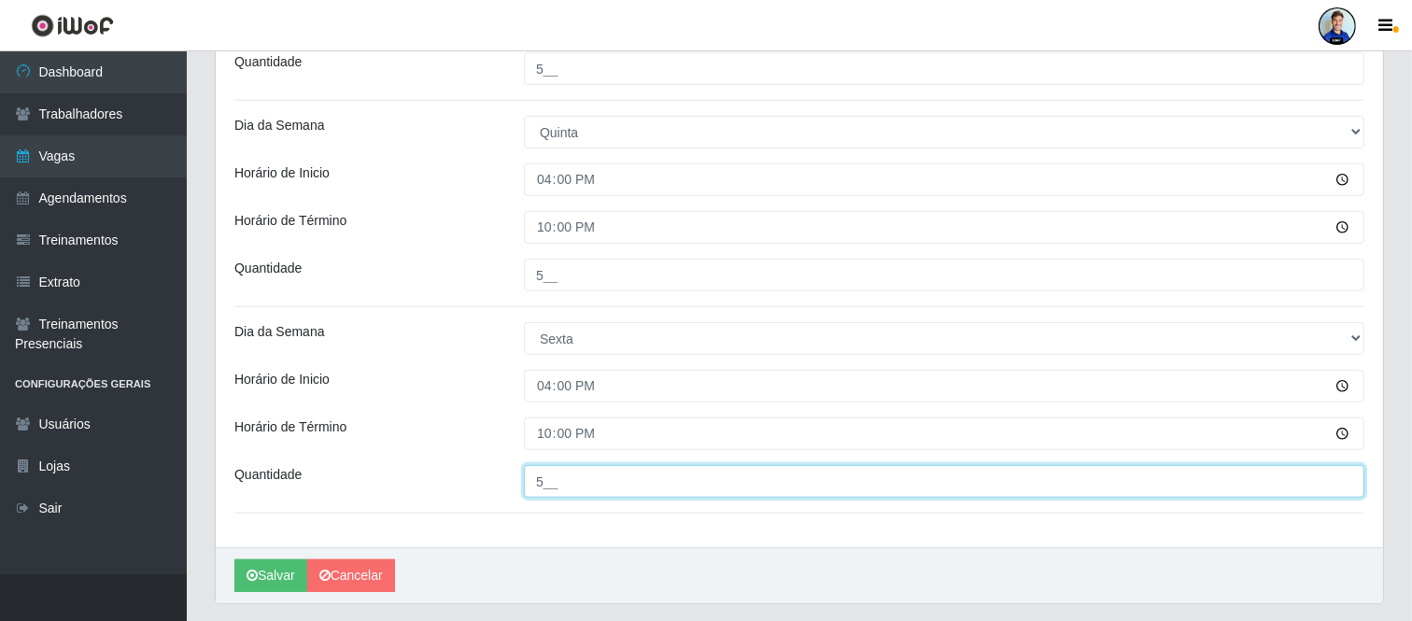
type input "5__"
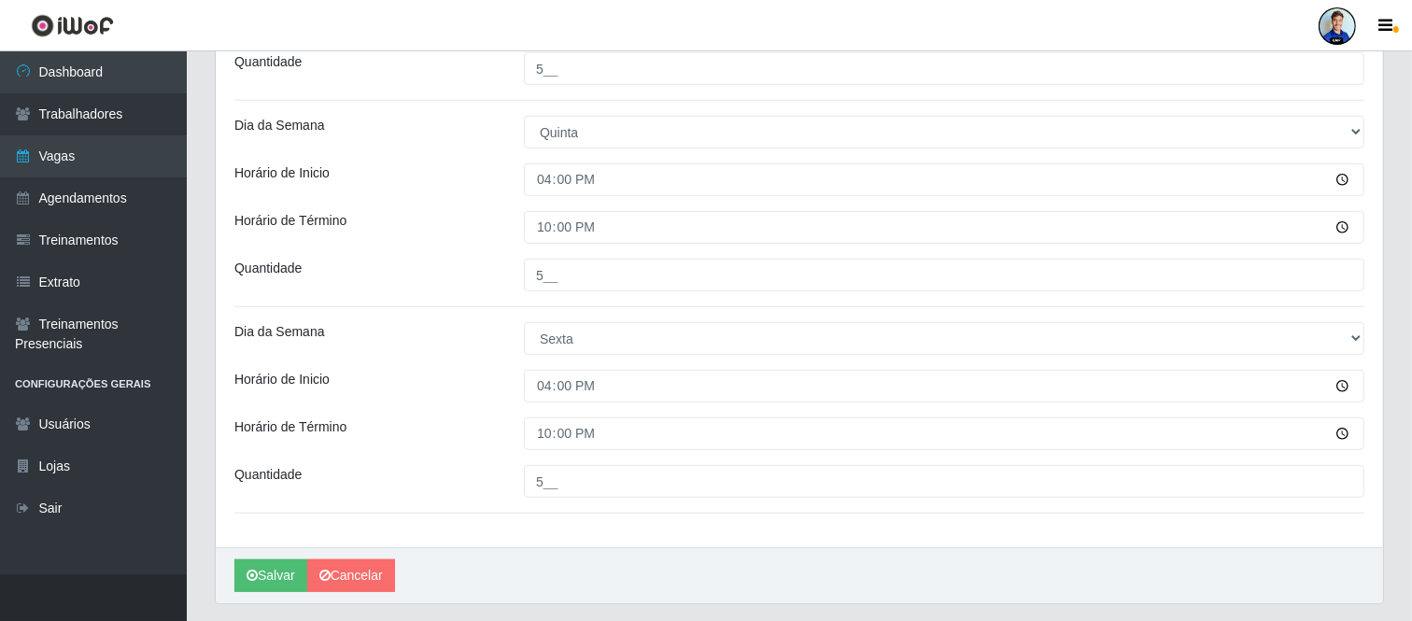
click at [488, 377] on div "Horário de Inicio" at bounding box center [365, 386] width 290 height 33
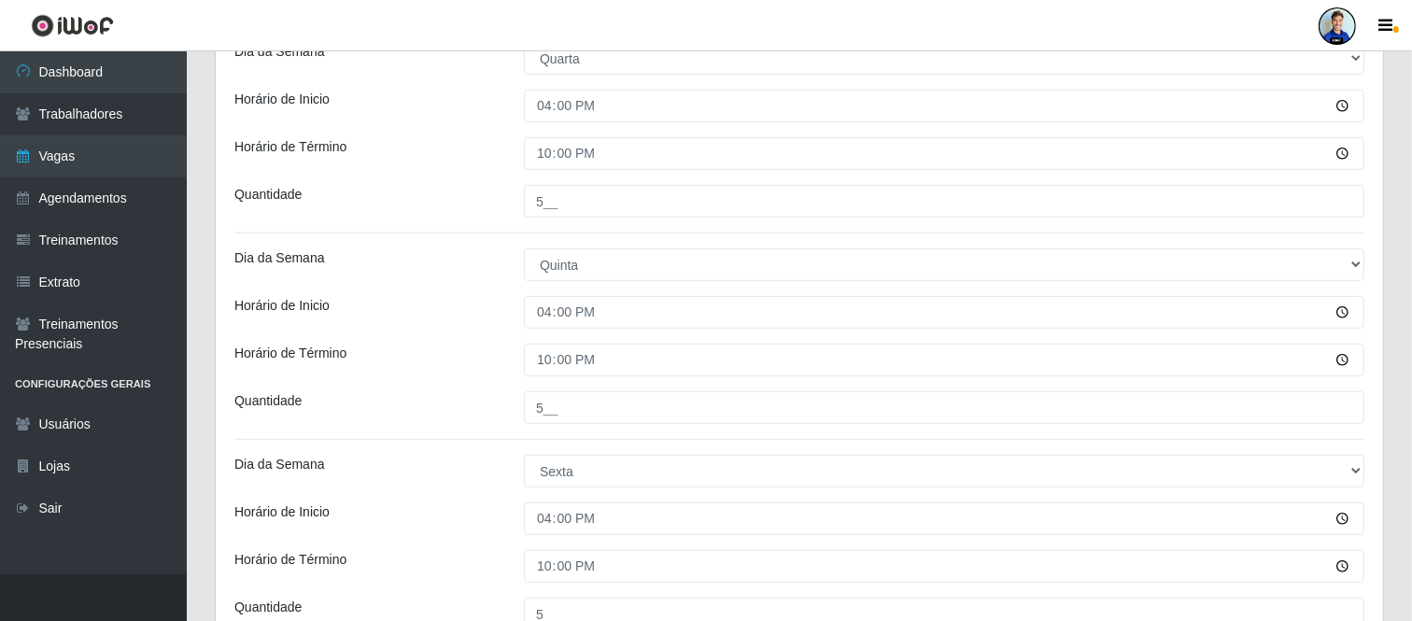
scroll to position [1047, 0]
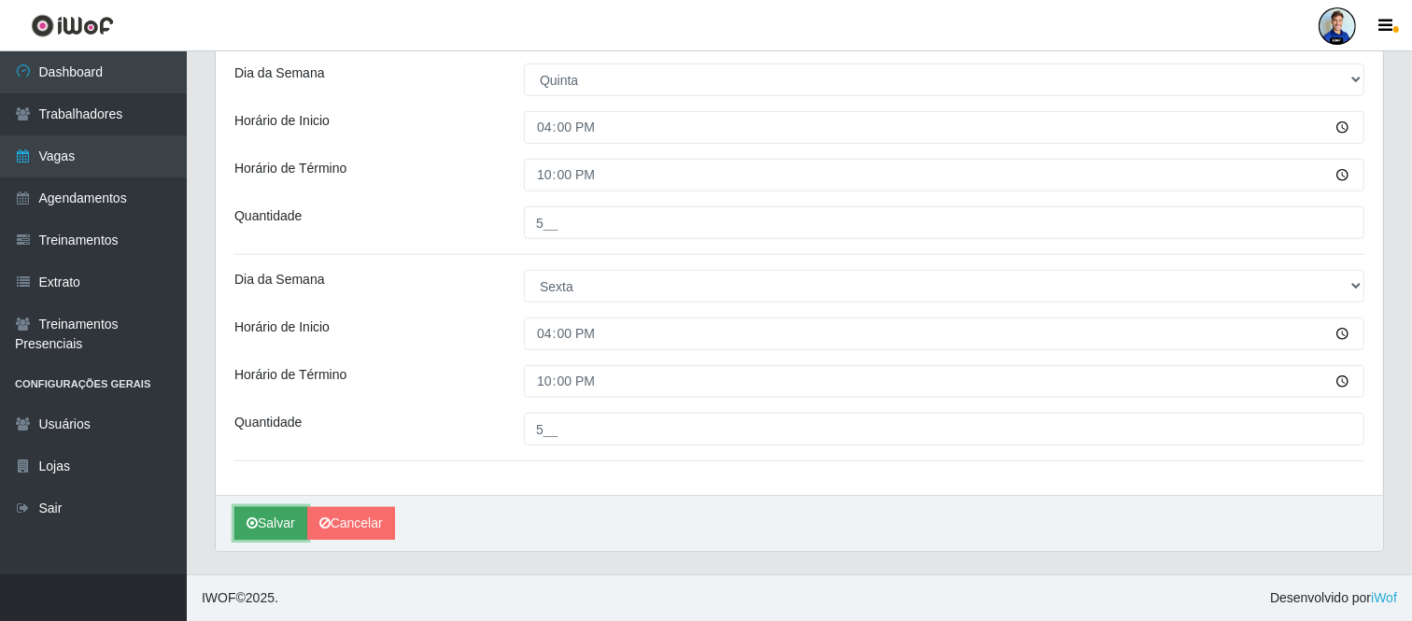
click at [265, 519] on button "Salvar" at bounding box center [270, 523] width 73 height 33
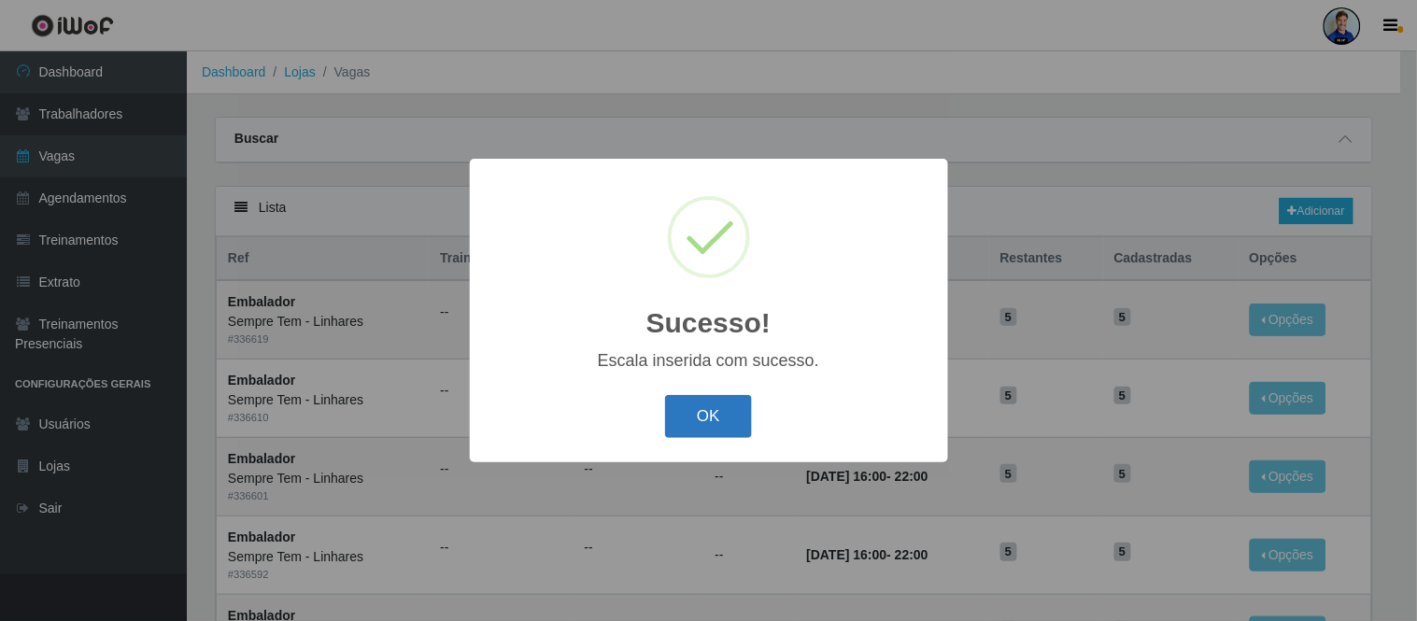
click at [708, 415] on button "OK" at bounding box center [708, 417] width 87 height 44
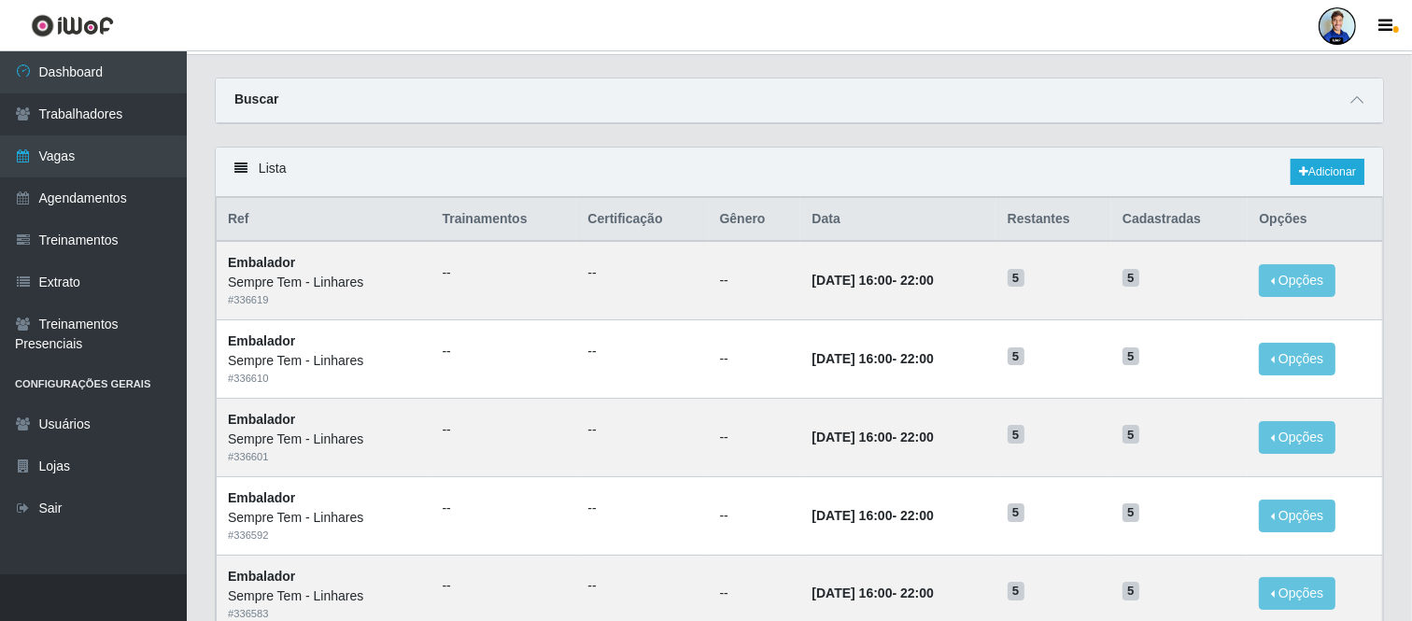
scroll to position [30, 0]
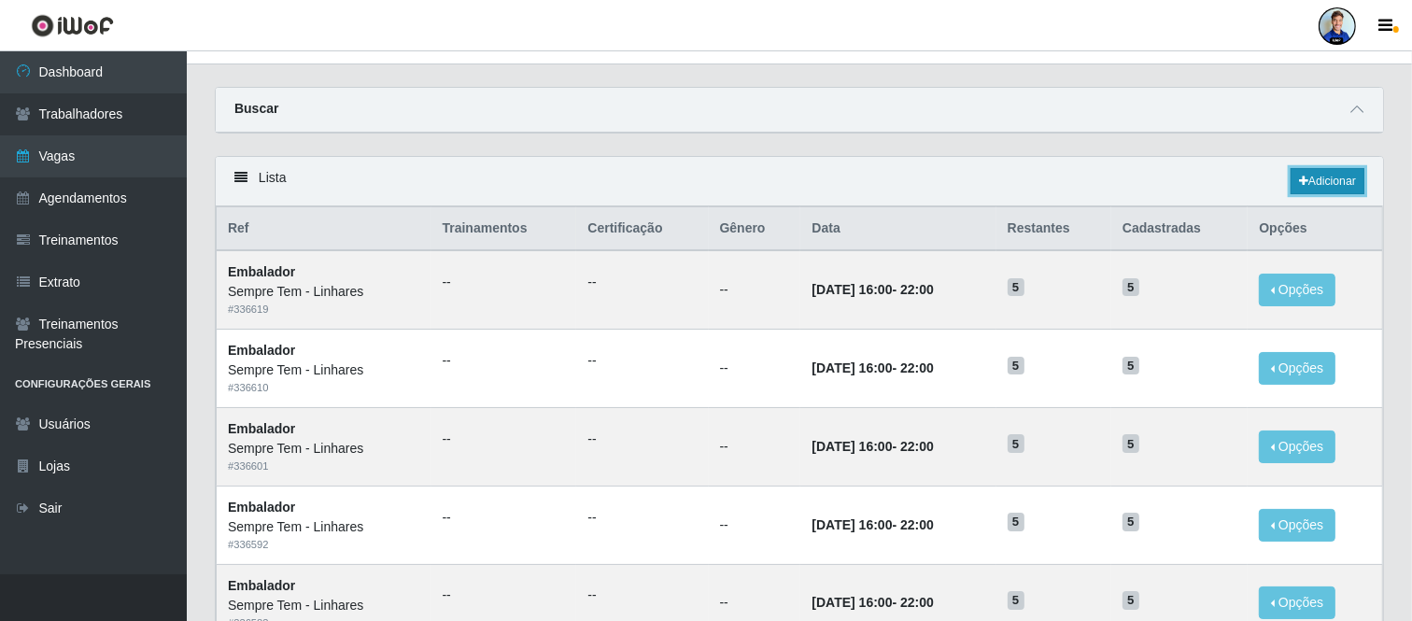
click at [1336, 188] on link "Adicionar" at bounding box center [1328, 181] width 74 height 26
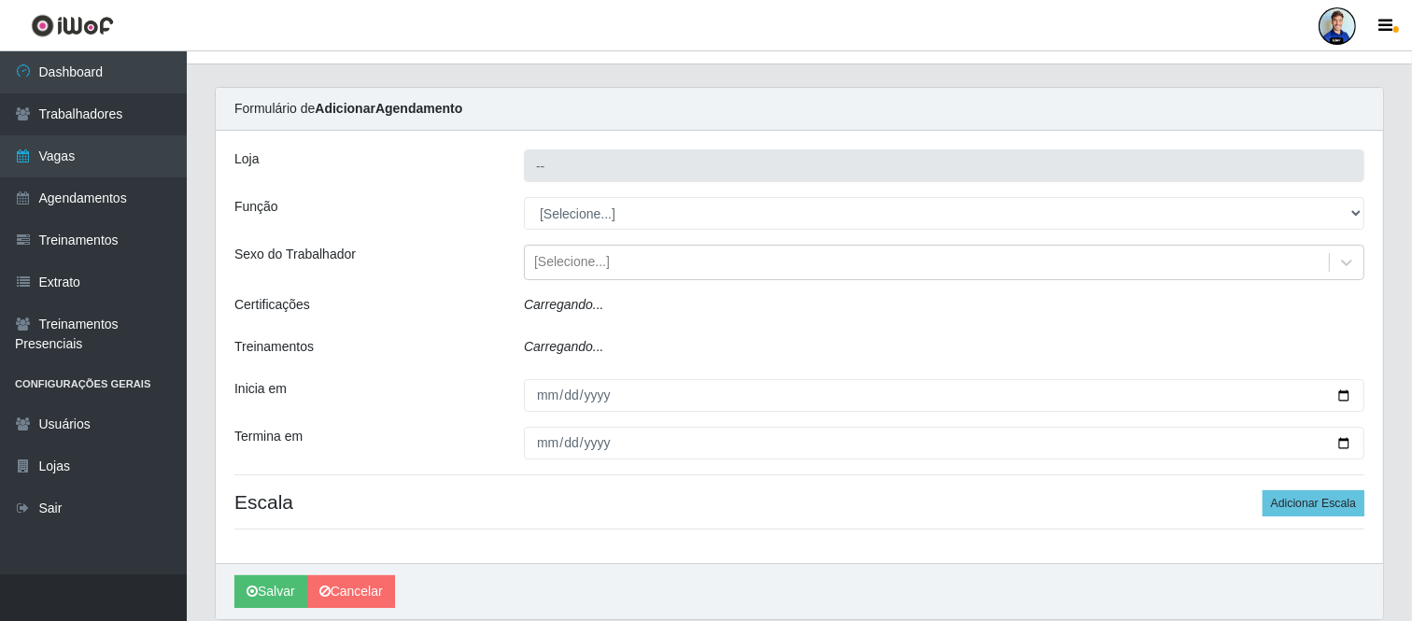
type input "Sempre Tem - Linhares"
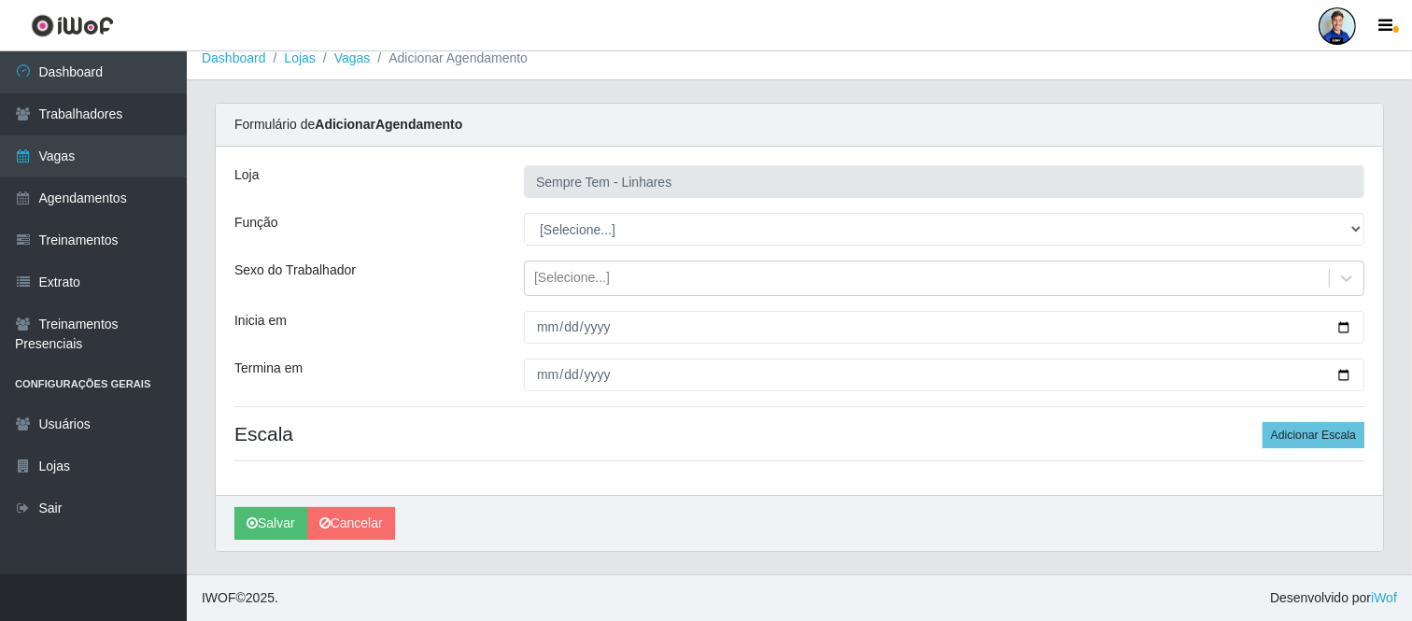
scroll to position [14, 0]
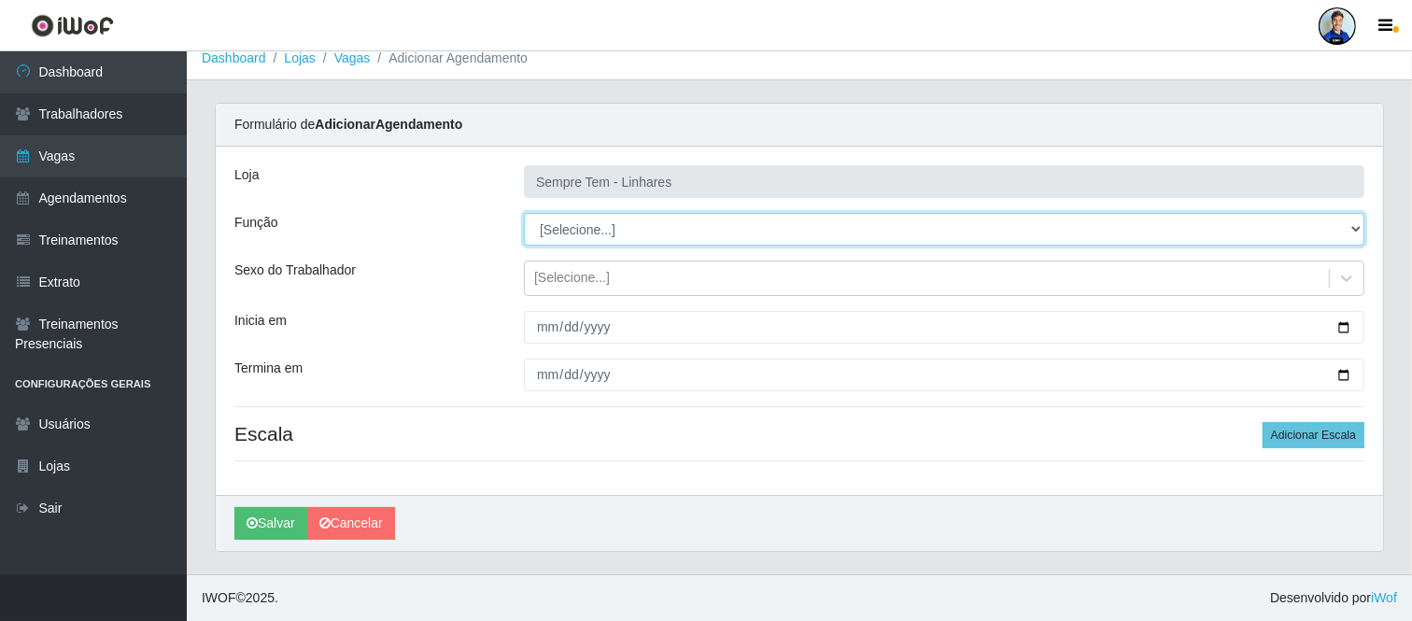
click at [598, 234] on select "[Selecione...] Embalador Embalador + Embalador ++ Repositor Repositor + Reposit…" at bounding box center [944, 229] width 841 height 33
select select "70"
click at [524, 213] on select "[Selecione...] Embalador Embalador + Embalador ++ Repositor Repositor + Reposit…" at bounding box center [944, 229] width 841 height 33
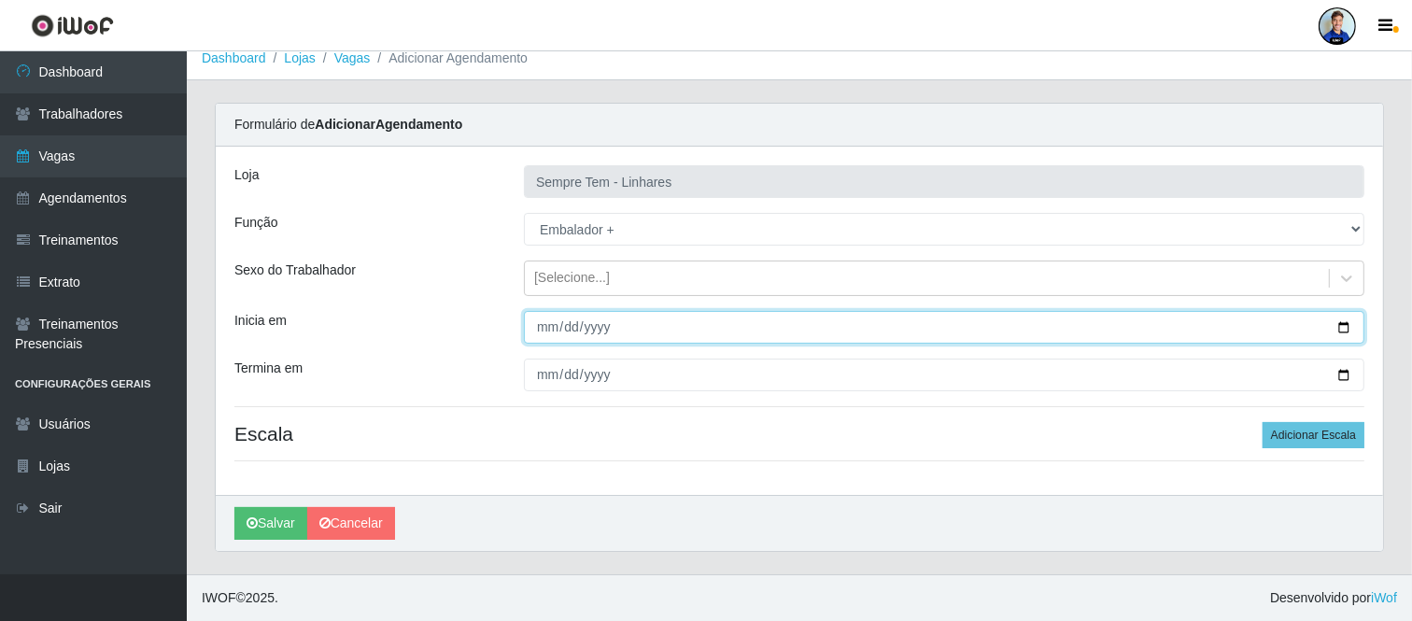
click at [546, 329] on input "Inicia em" at bounding box center [944, 327] width 841 height 33
type input "[DATE]"
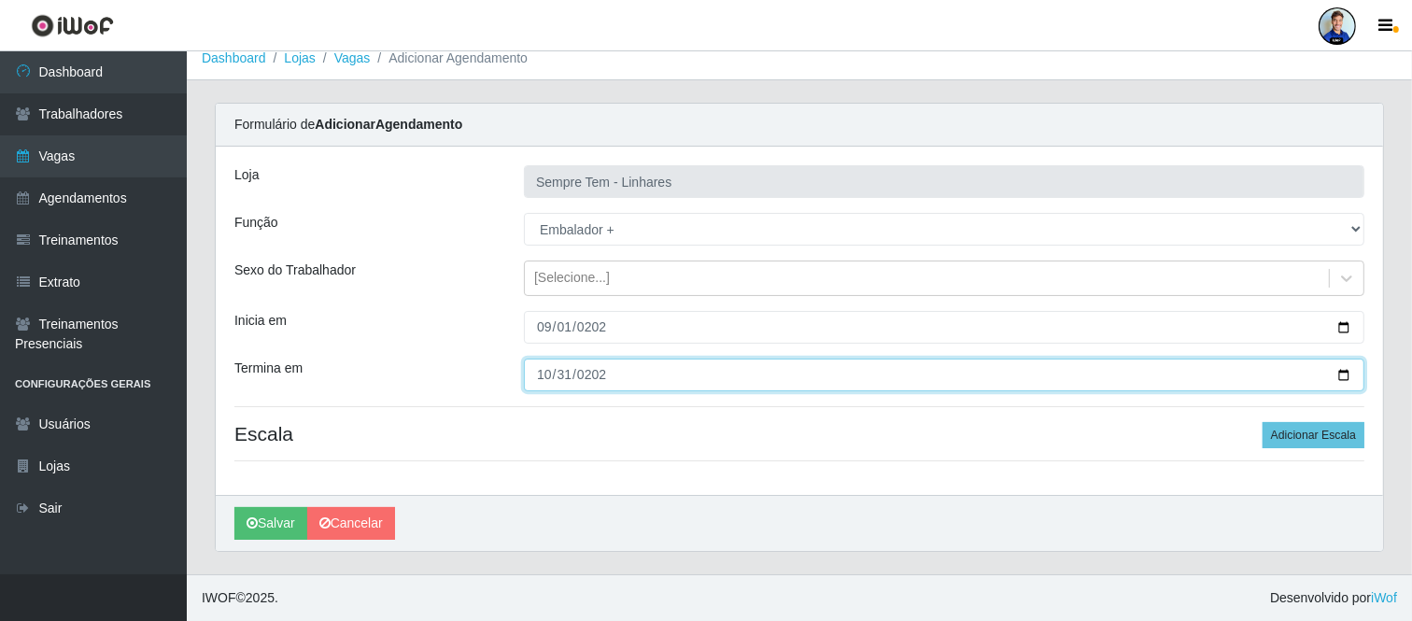
type input "[DATE]"
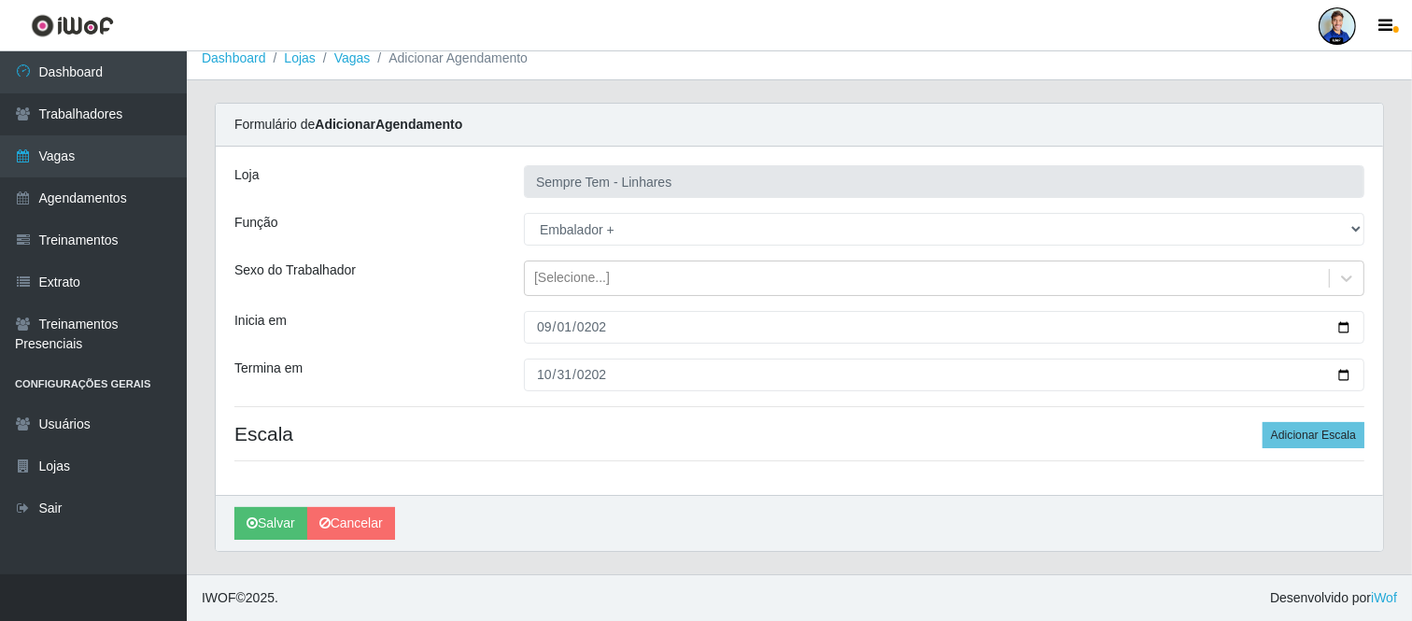
click at [498, 372] on div "Termina em" at bounding box center [365, 375] width 290 height 33
click at [1357, 444] on button "Adicionar Escala" at bounding box center [1314, 435] width 102 height 26
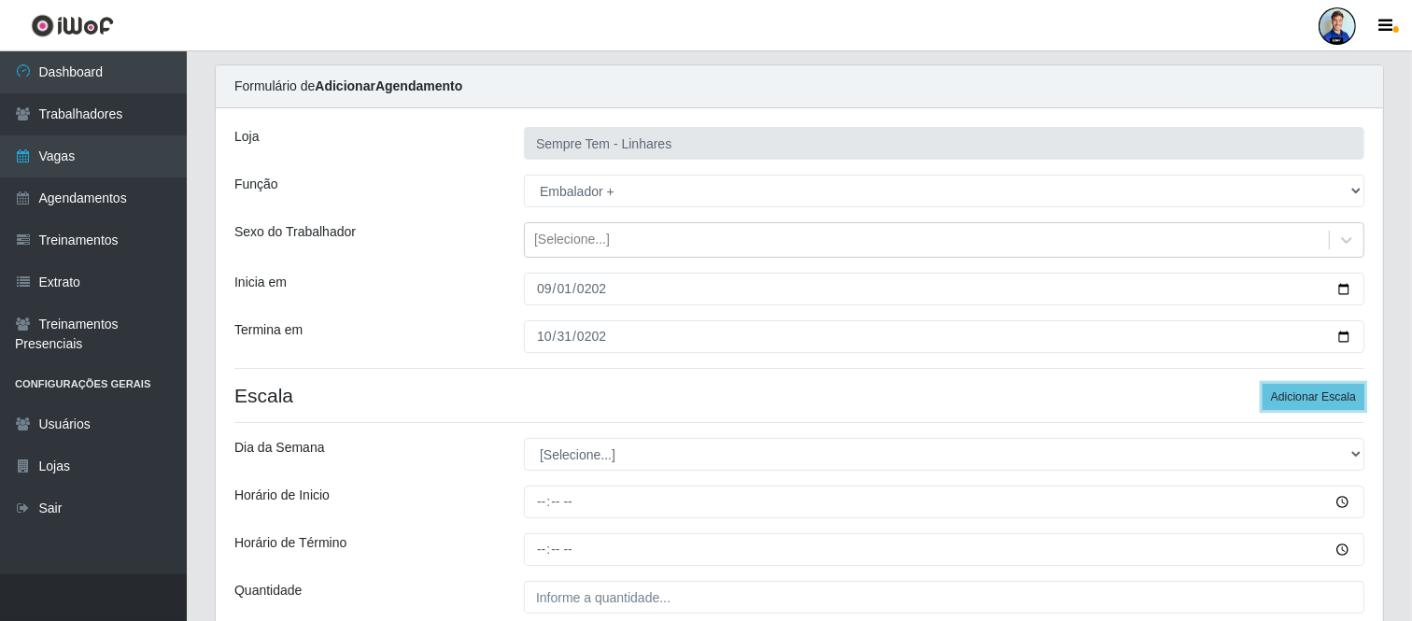
scroll to position [53, 0]
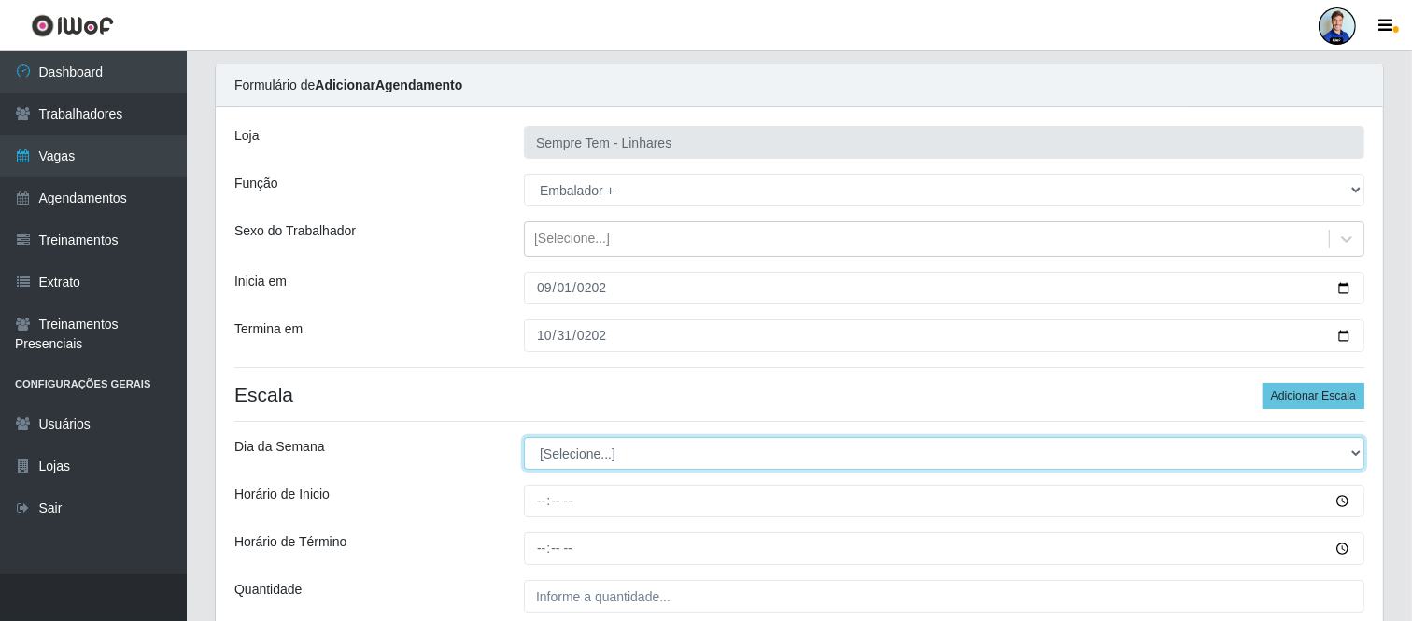
click at [603, 446] on select "[Selecione...] Segunda Terça Quarta Quinta Sexta Sábado Domingo" at bounding box center [944, 453] width 841 height 33
select select "6"
click at [524, 437] on select "[Selecione...] Segunda Terça Quarta Quinta Sexta Sábado Domingo" at bounding box center [944, 453] width 841 height 33
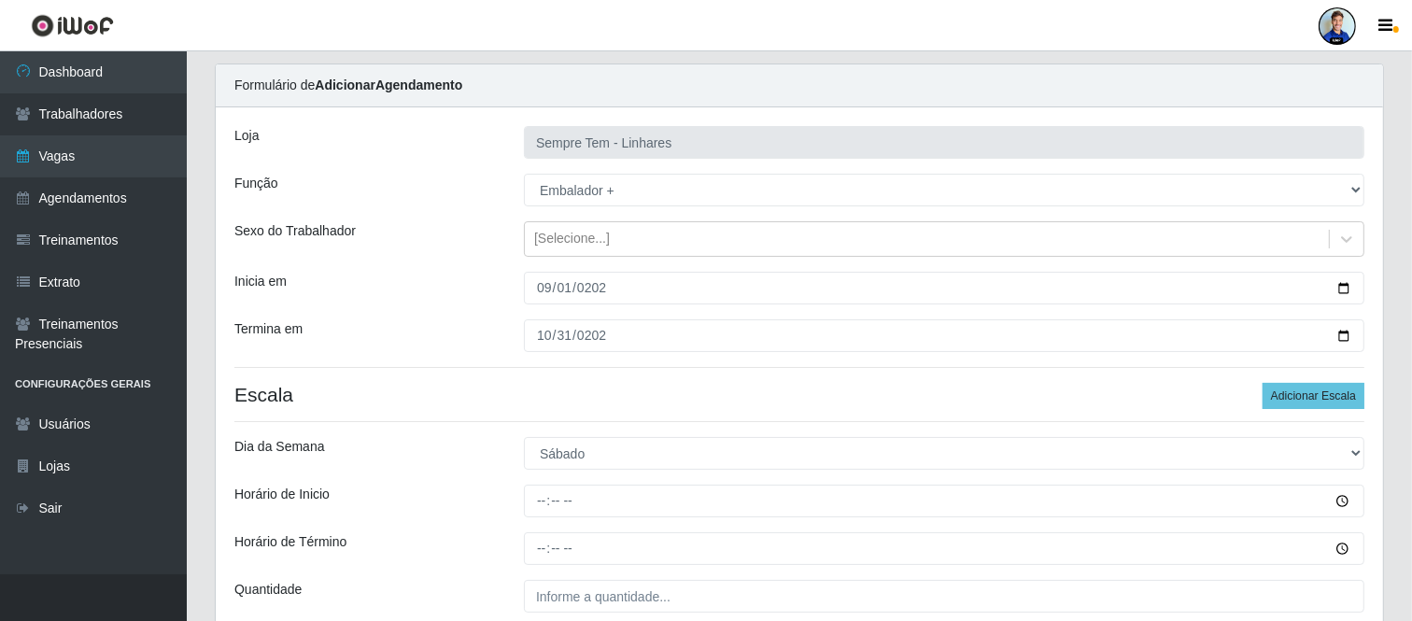
click at [500, 380] on div "Loja Sempre Tem - Linhares Função [Selecione...] Embalador Embalador + Embalado…" at bounding box center [800, 384] width 1168 height 555
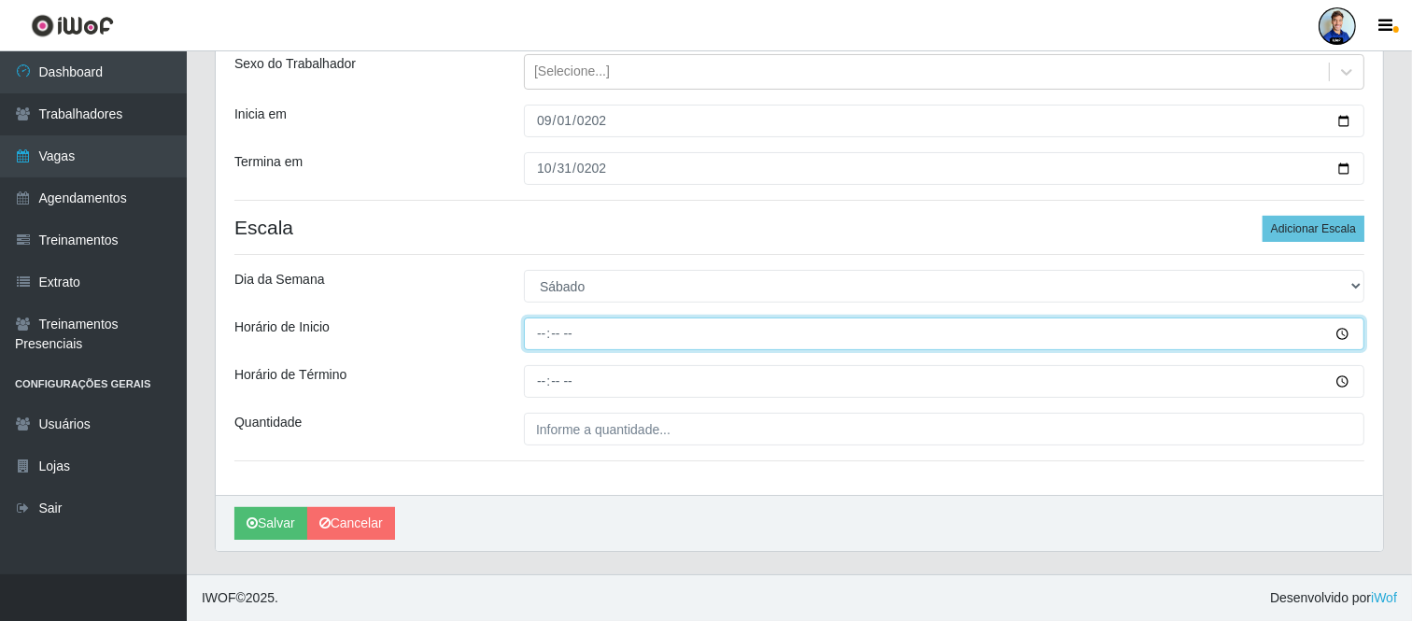
click at [536, 340] on input "Horário de Inicio" at bounding box center [944, 334] width 841 height 33
type input "16:00"
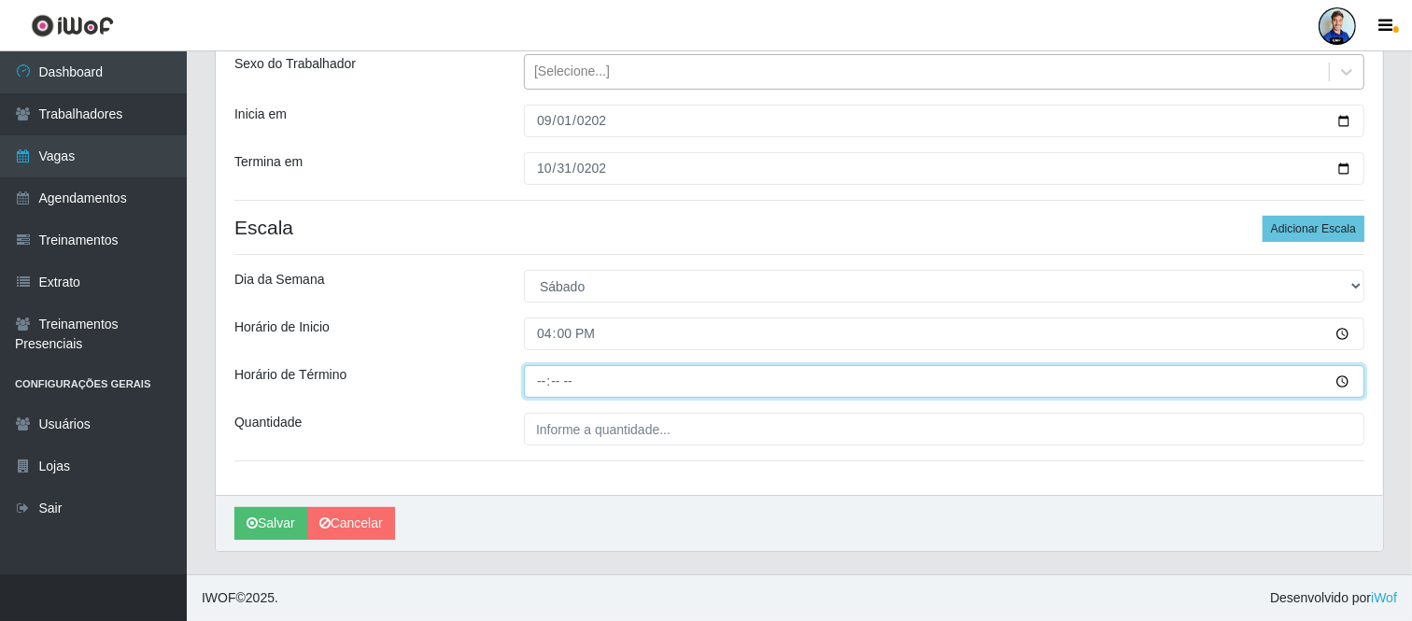
type input "22:00"
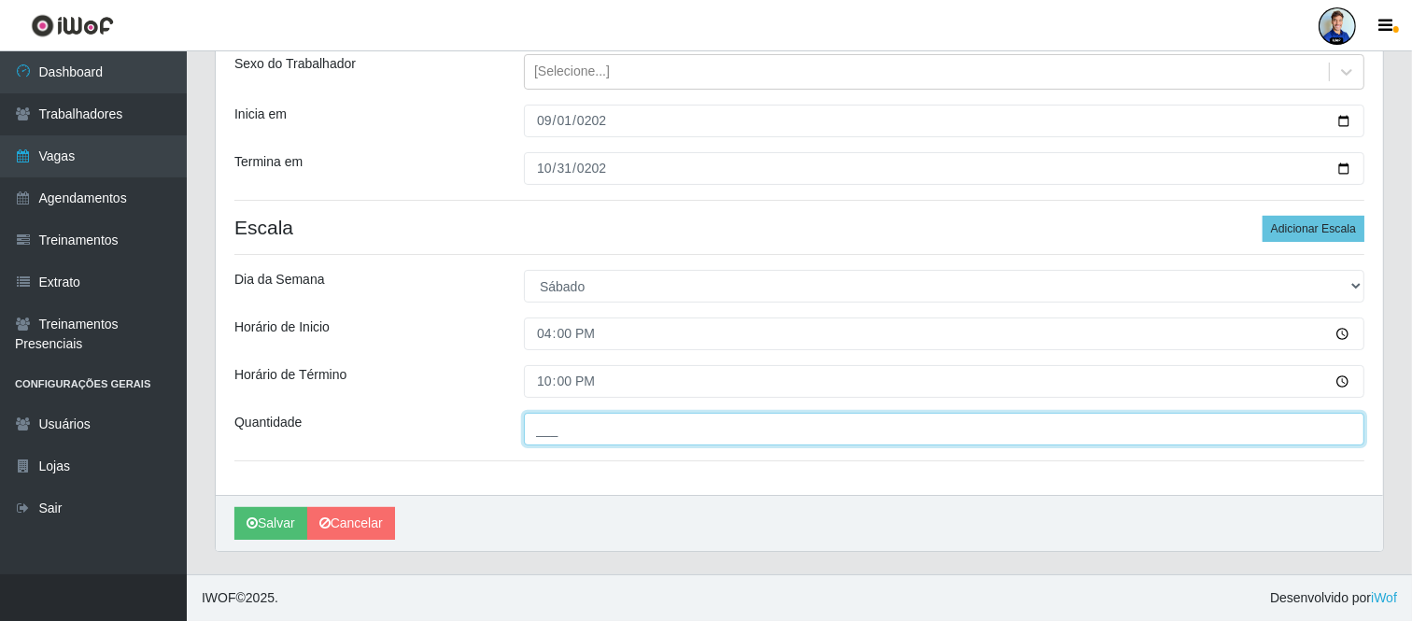
click at [553, 419] on input "___" at bounding box center [944, 429] width 841 height 33
type input "5__"
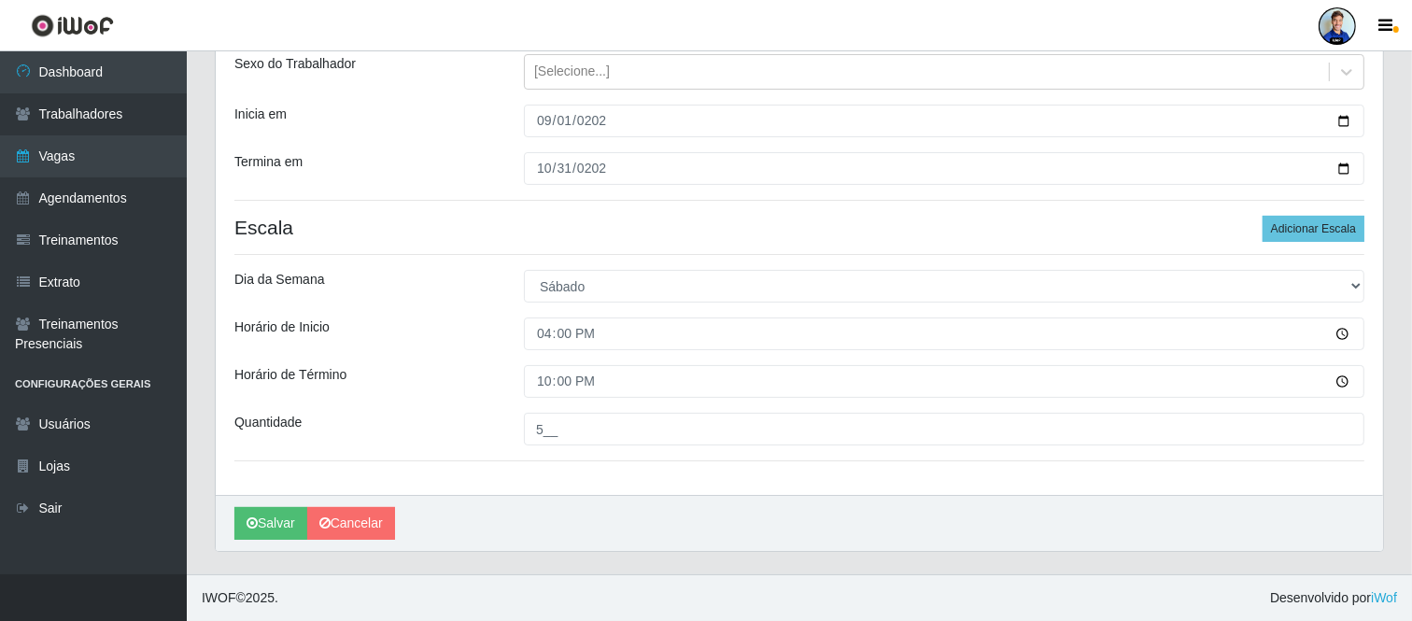
click at [447, 374] on div "Horário de Término" at bounding box center [365, 381] width 290 height 33
click at [265, 519] on button "Salvar" at bounding box center [270, 523] width 73 height 33
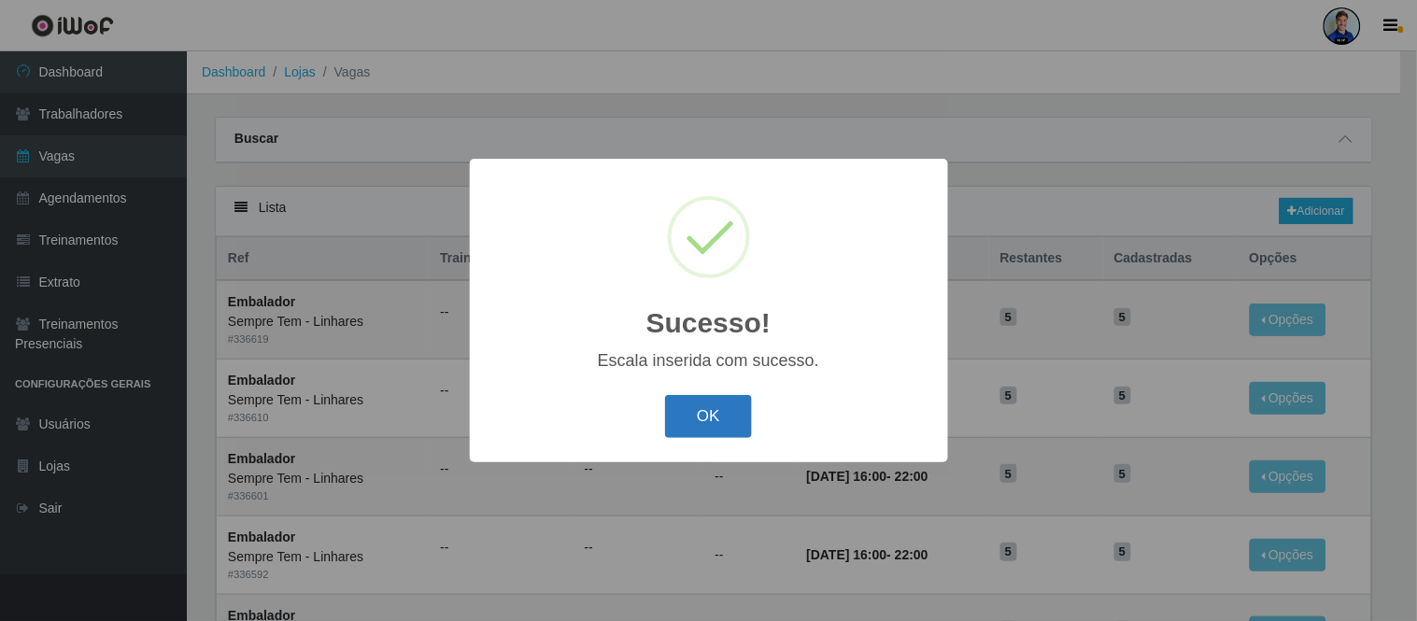
click at [699, 418] on button "OK" at bounding box center [708, 417] width 87 height 44
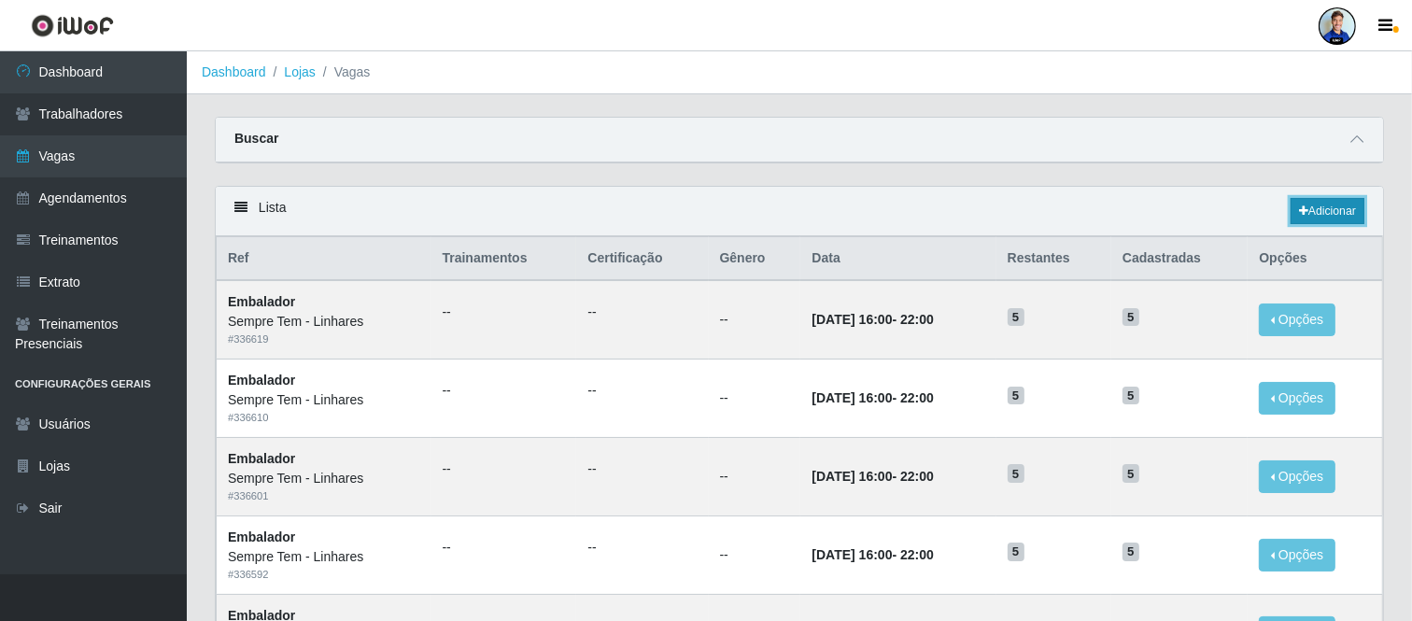
click at [1318, 224] on link "Adicionar" at bounding box center [1328, 211] width 74 height 26
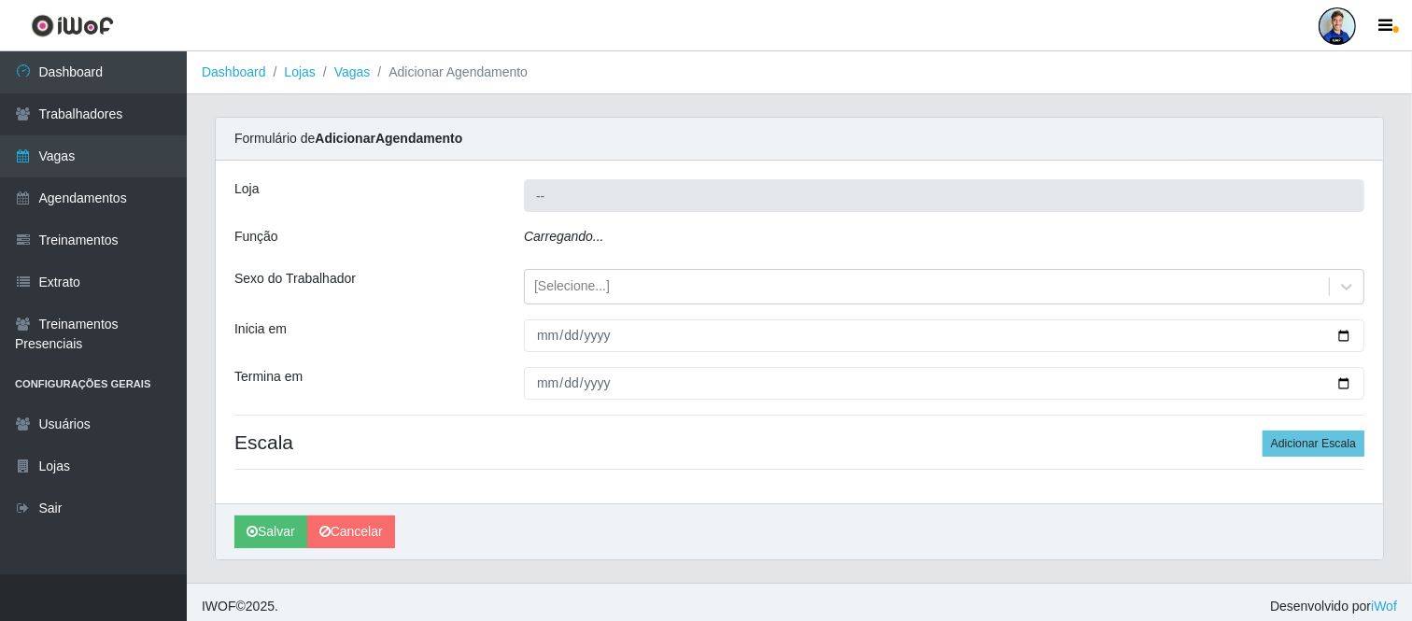
type input "Sempre Tem - Linhares"
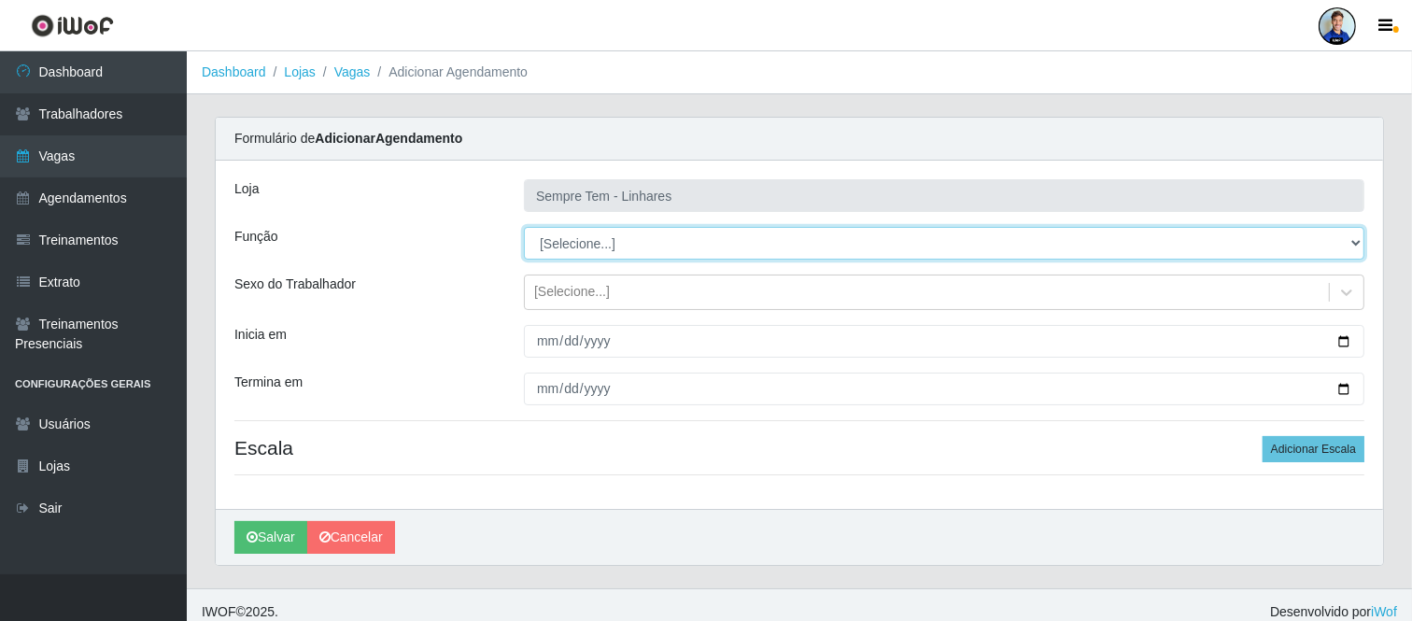
click at [567, 240] on select "[Selecione...] Embalador Embalador + Embalador ++ Repositor Repositor + Reposit…" at bounding box center [944, 243] width 841 height 33
select select "24"
click at [524, 227] on select "[Selecione...] Embalador Embalador + Embalador ++ Repositor Repositor + Reposit…" at bounding box center [944, 243] width 841 height 33
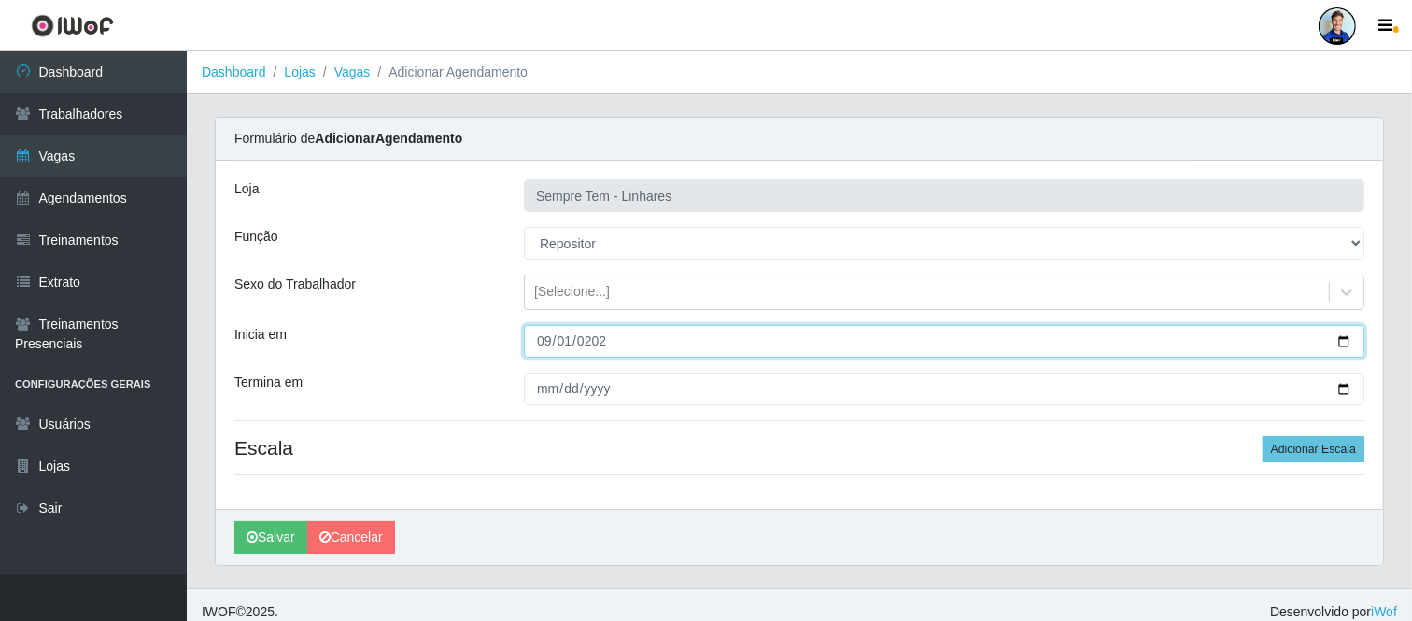
type input "[DATE]"
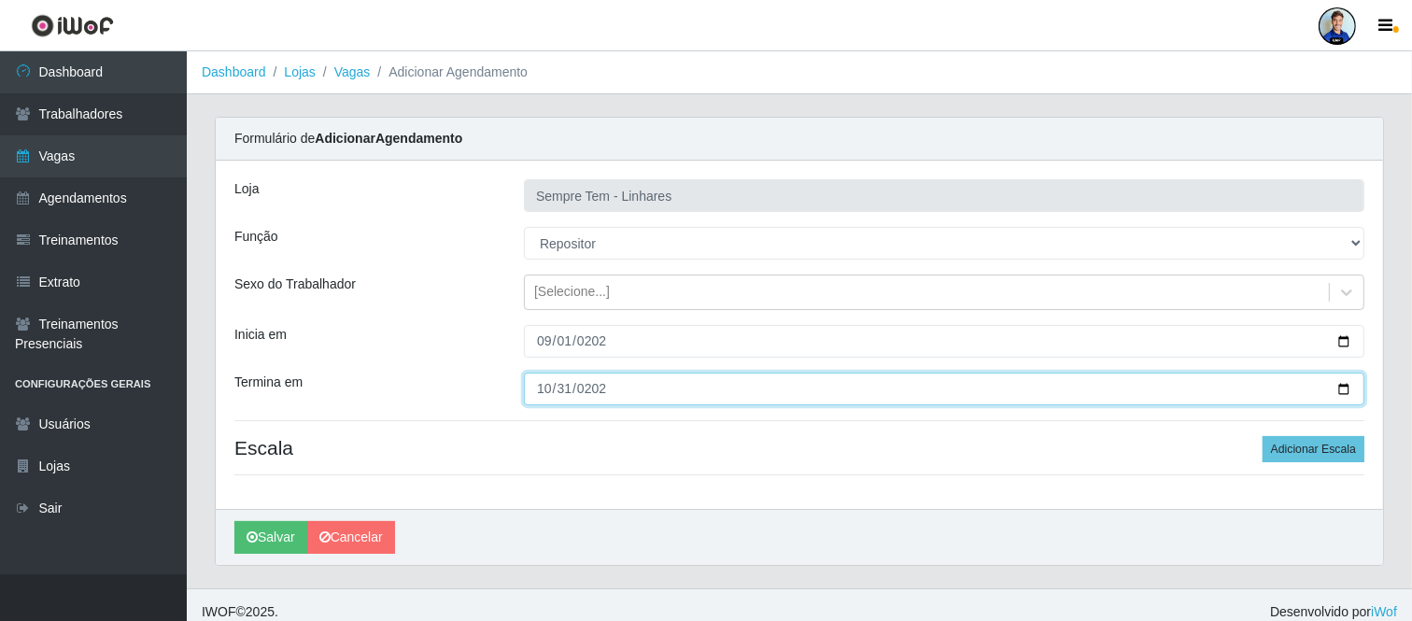
type input "[DATE]"
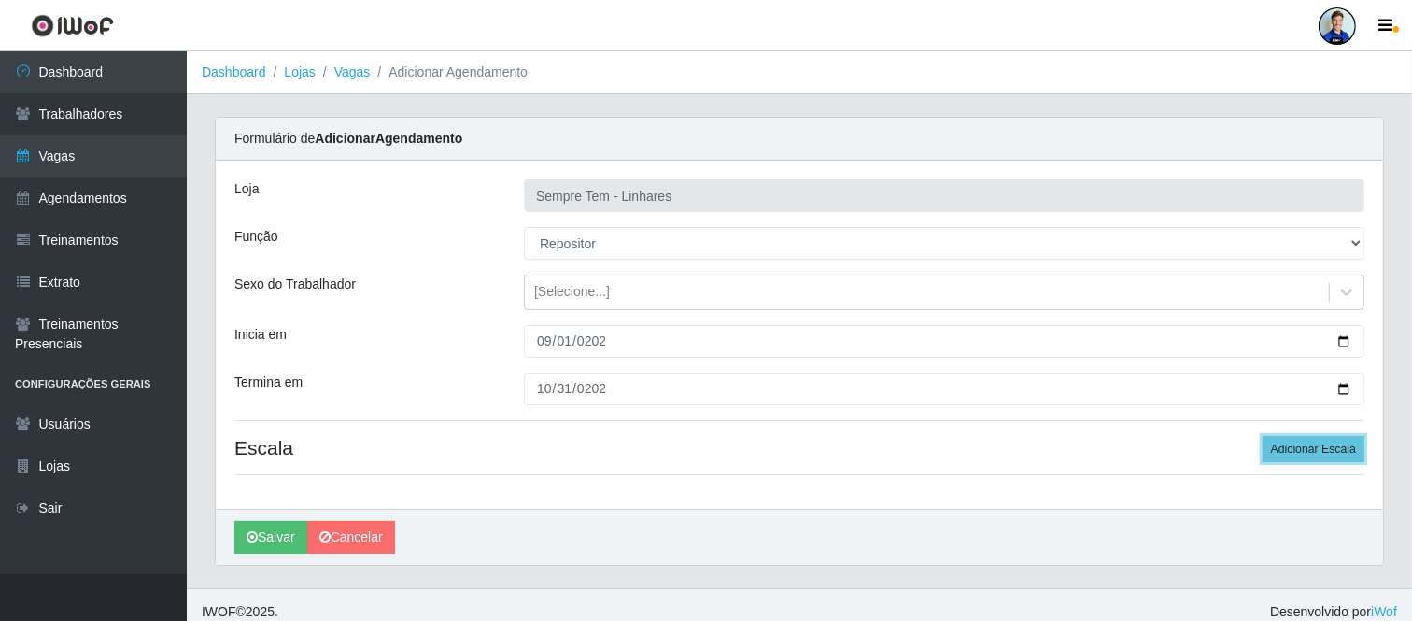
click at [1263, 436] on button "Adicionar Escala" at bounding box center [1314, 449] width 102 height 26
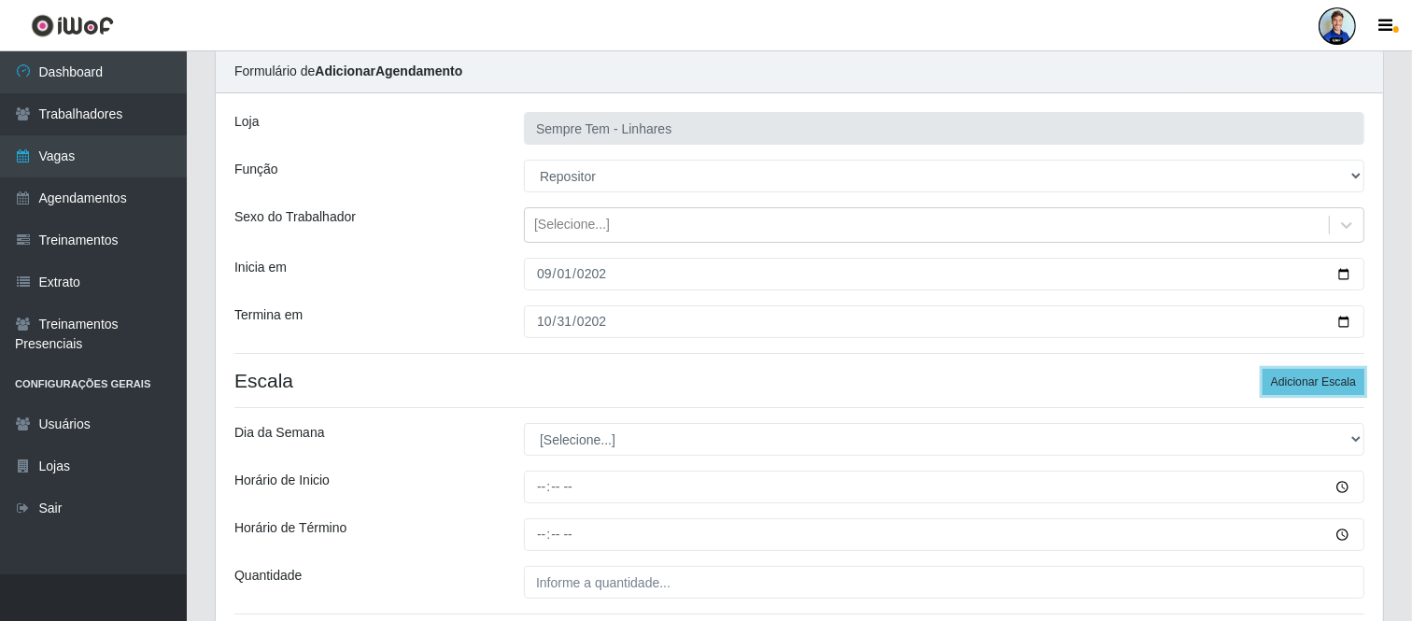
scroll to position [68, 0]
click at [1339, 389] on button "Adicionar Escala" at bounding box center [1314, 381] width 102 height 26
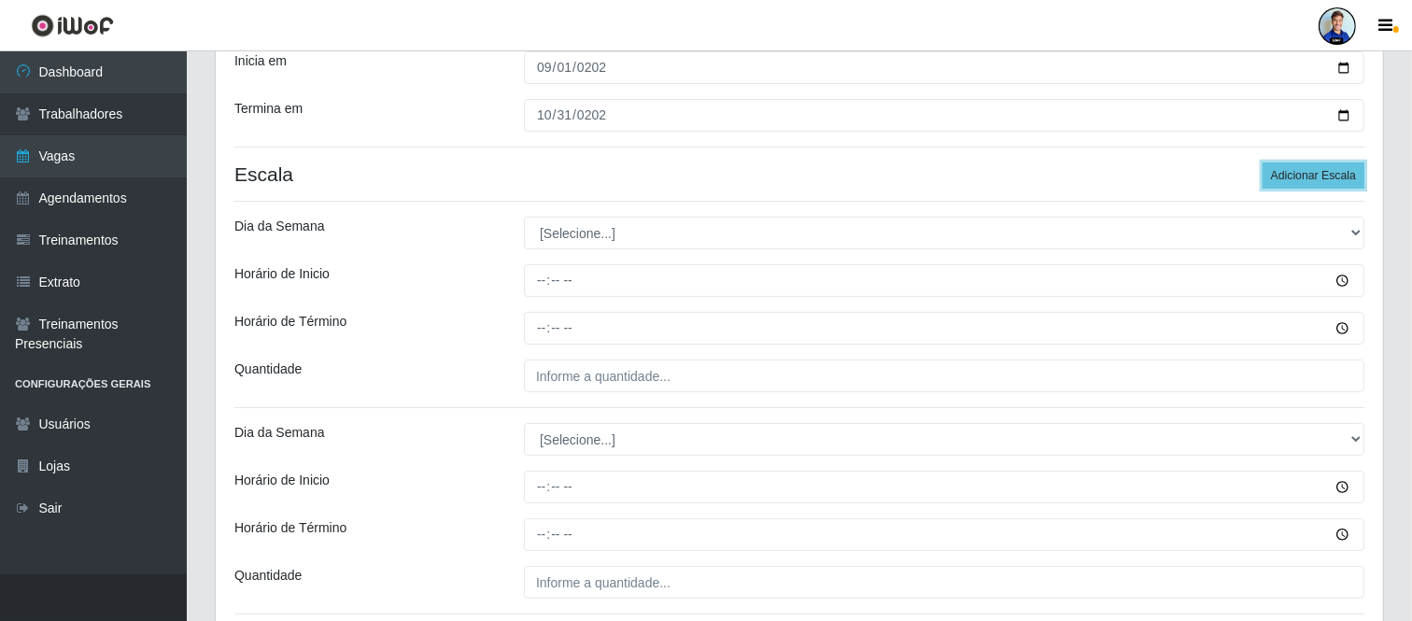
scroll to position [276, 0]
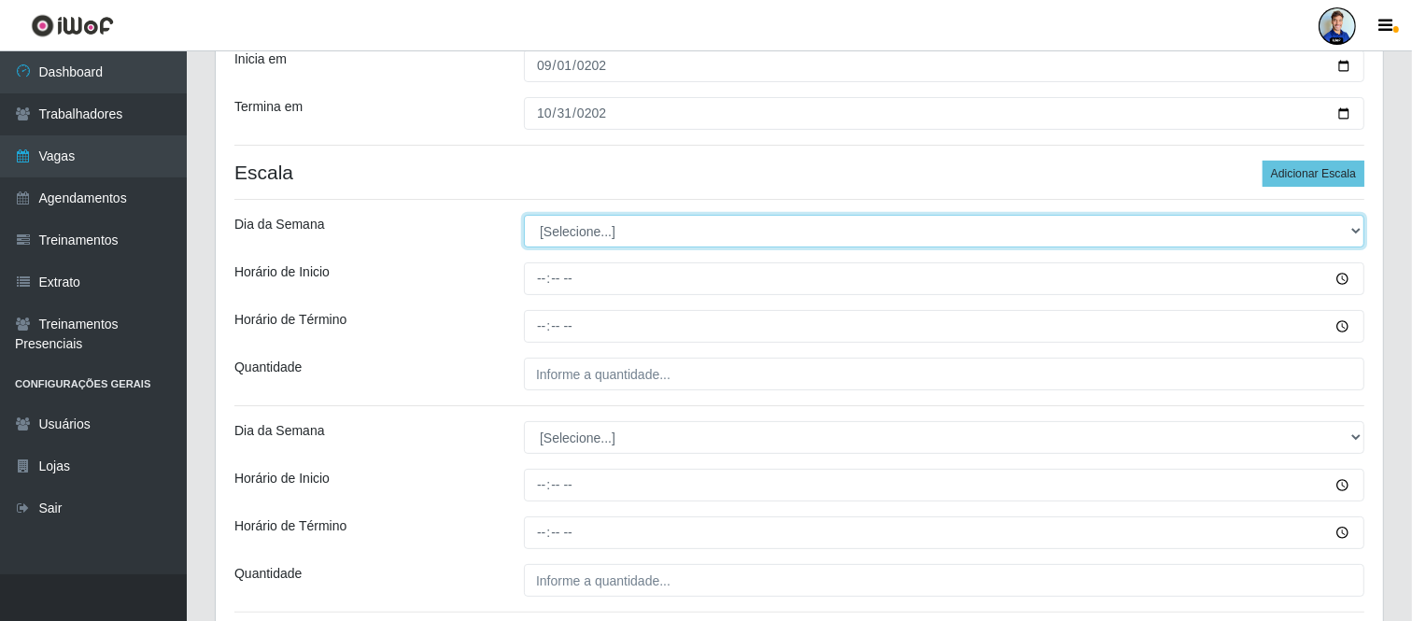
click at [617, 228] on select "[Selecione...] Segunda Terça Quarta Quinta Sexta Sábado Domingo" at bounding box center [944, 231] width 841 height 33
select select "1"
click at [524, 215] on select "[Selecione...] Segunda Terça Quarta Quinta Sexta Sábado Domingo" at bounding box center [944, 231] width 841 height 33
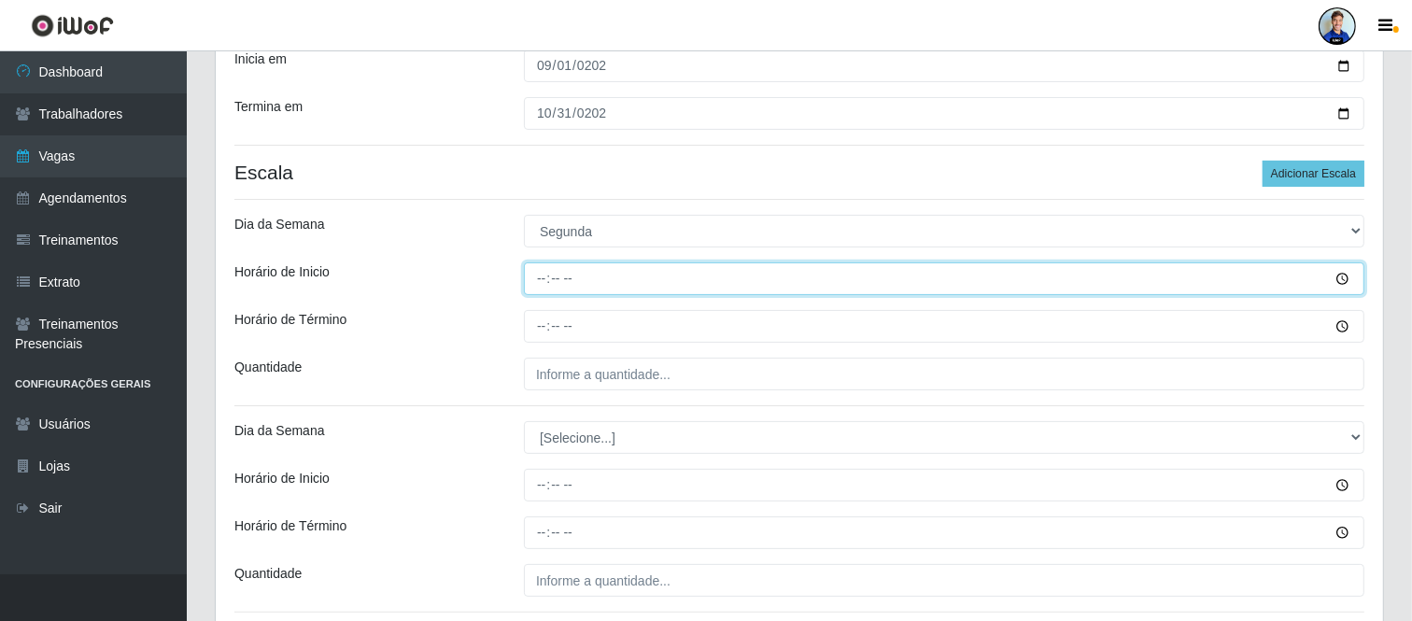
type input "16:00"
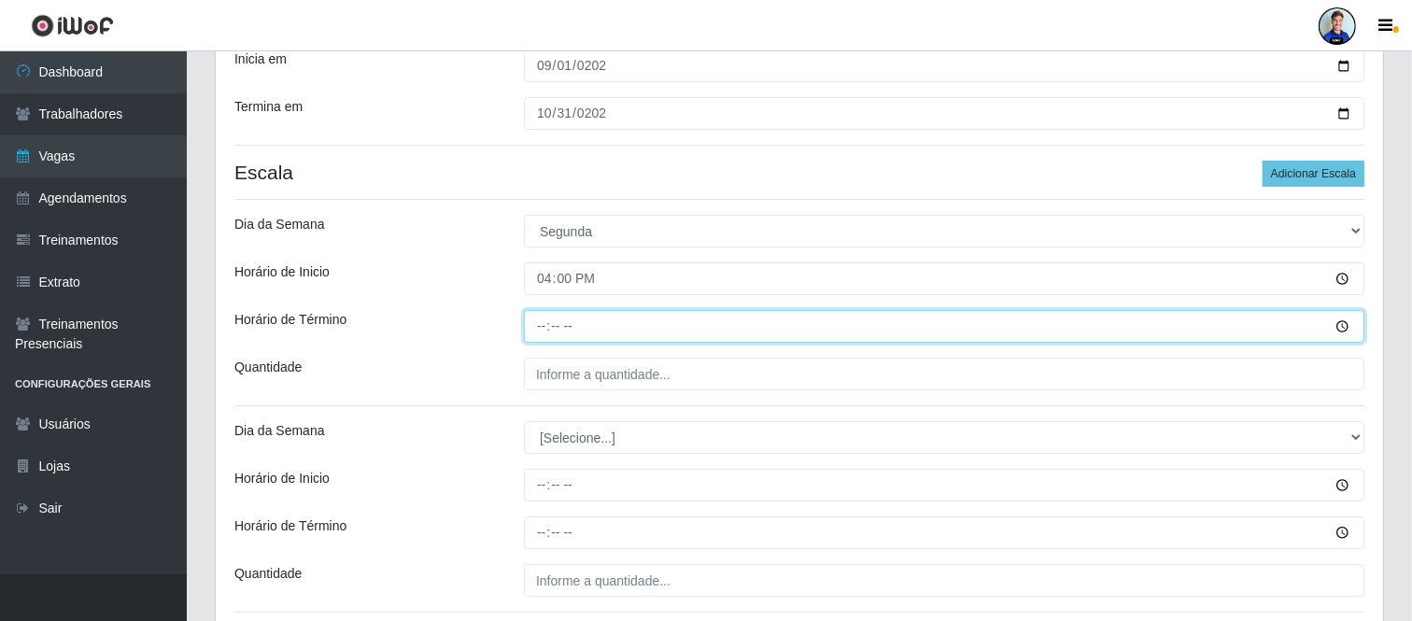
type input "22:00"
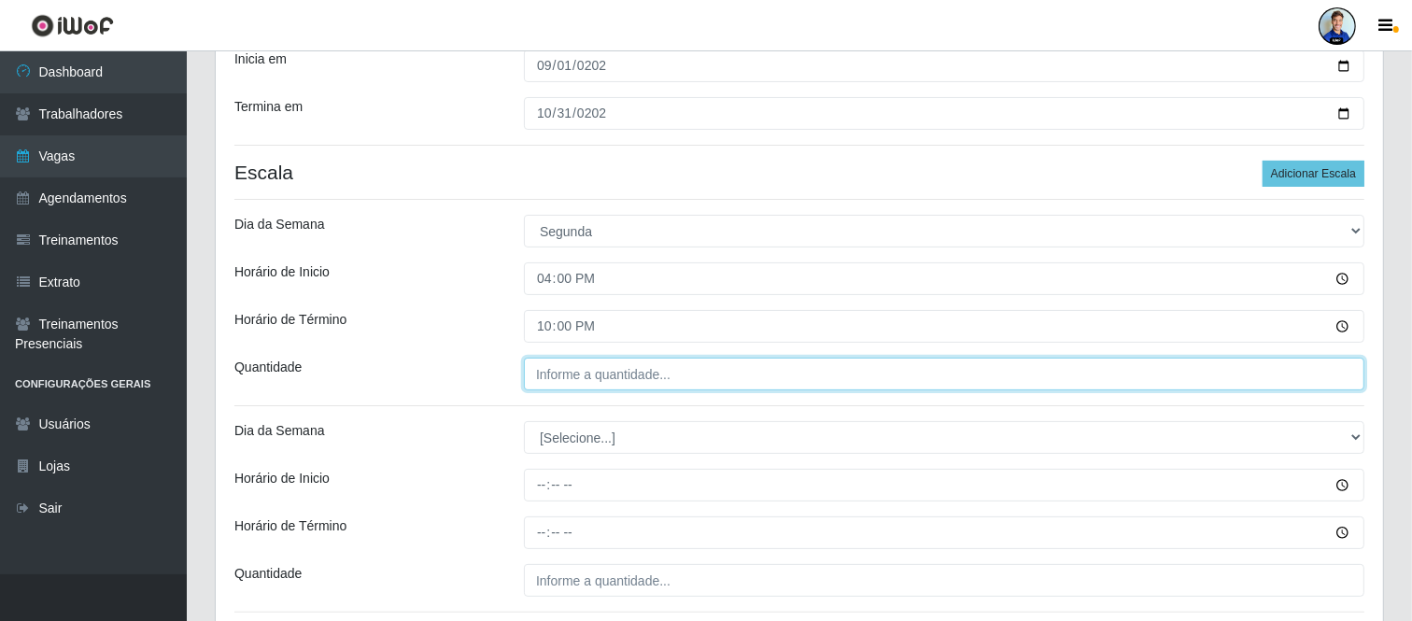
type input "___"
type input "10_"
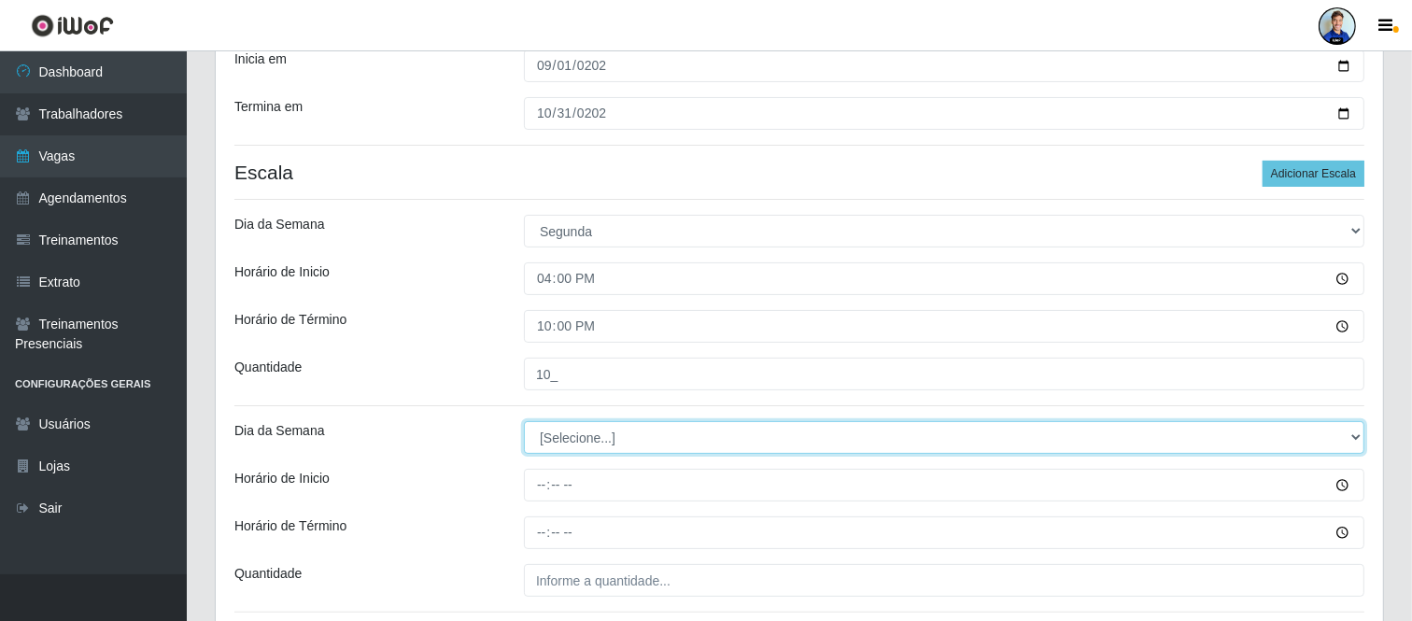
select select "2"
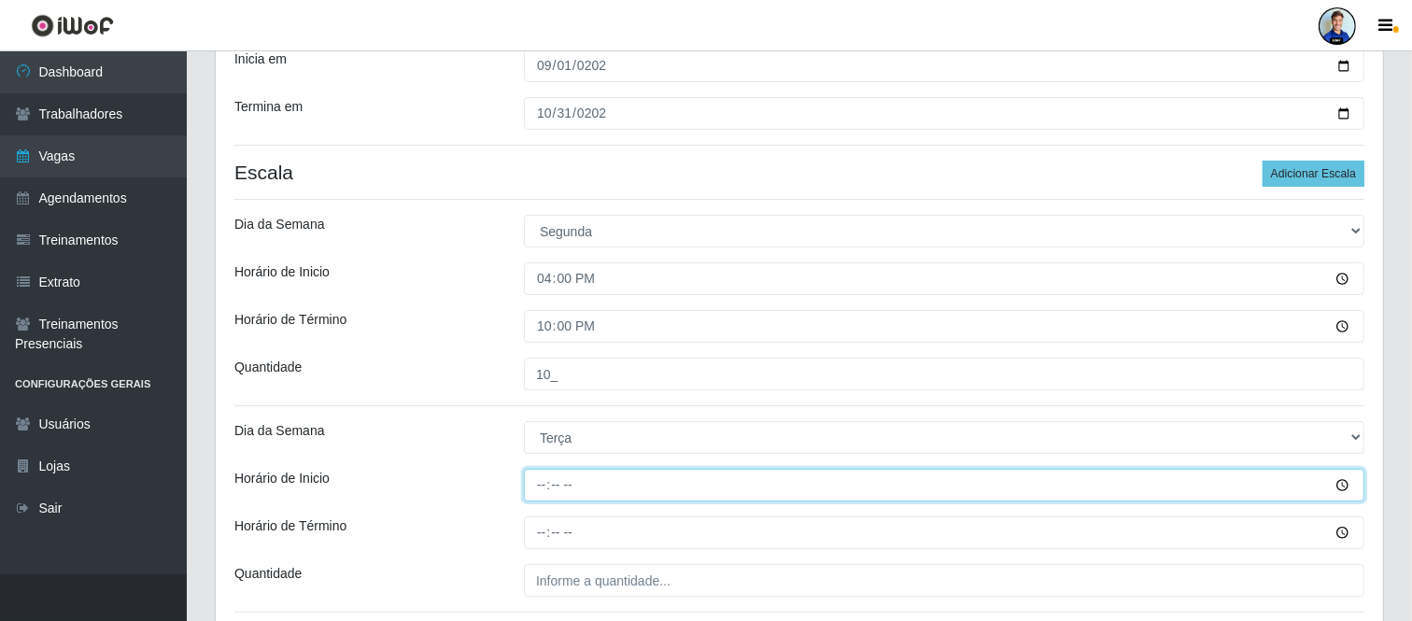
type input "16:00"
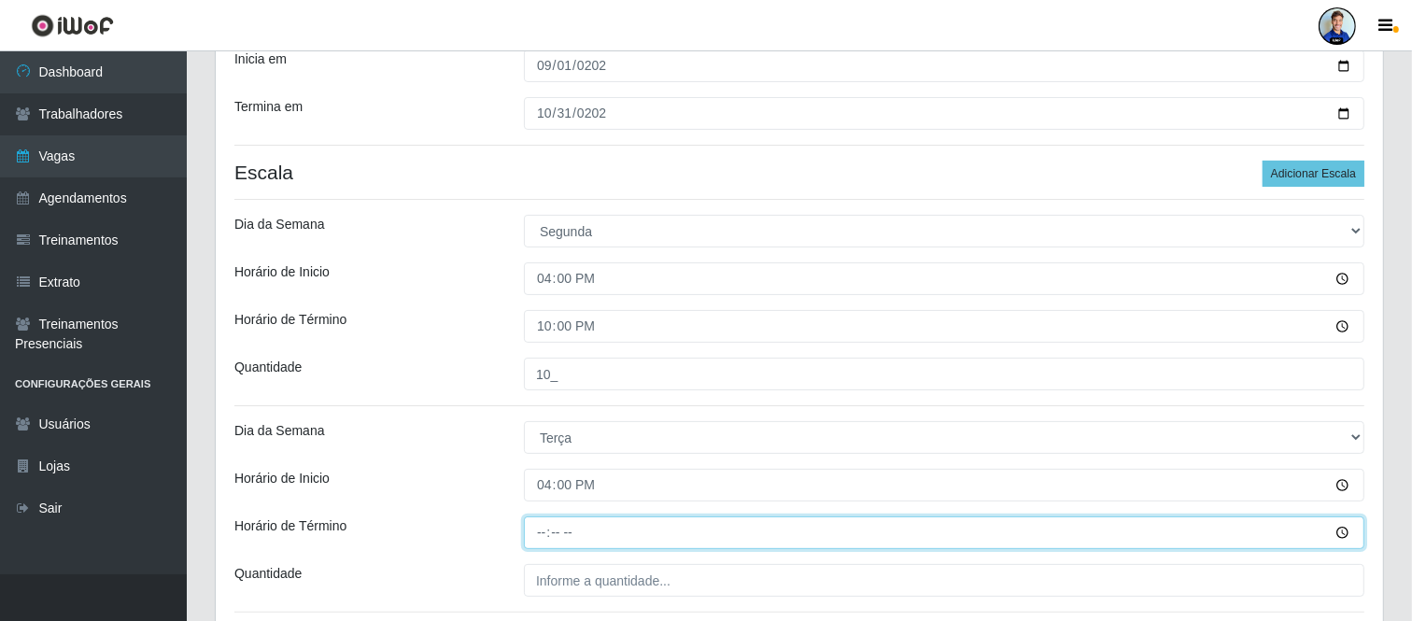
type input "22:00"
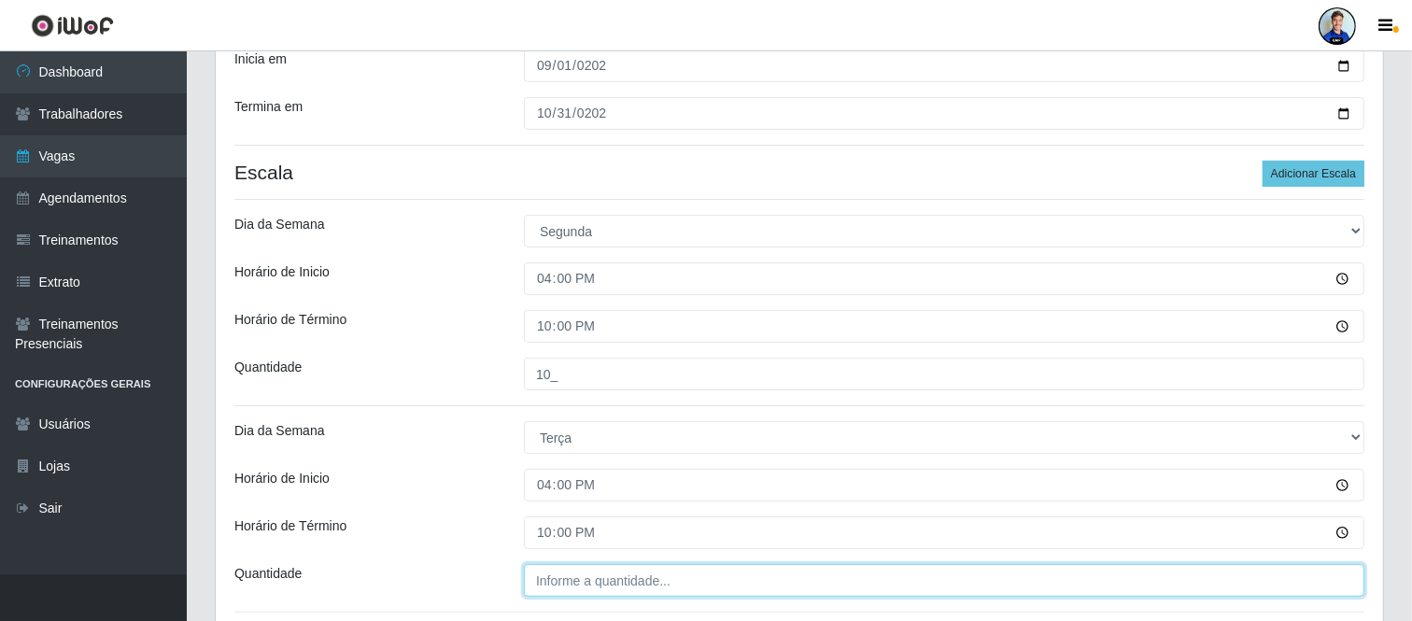
type input "___"
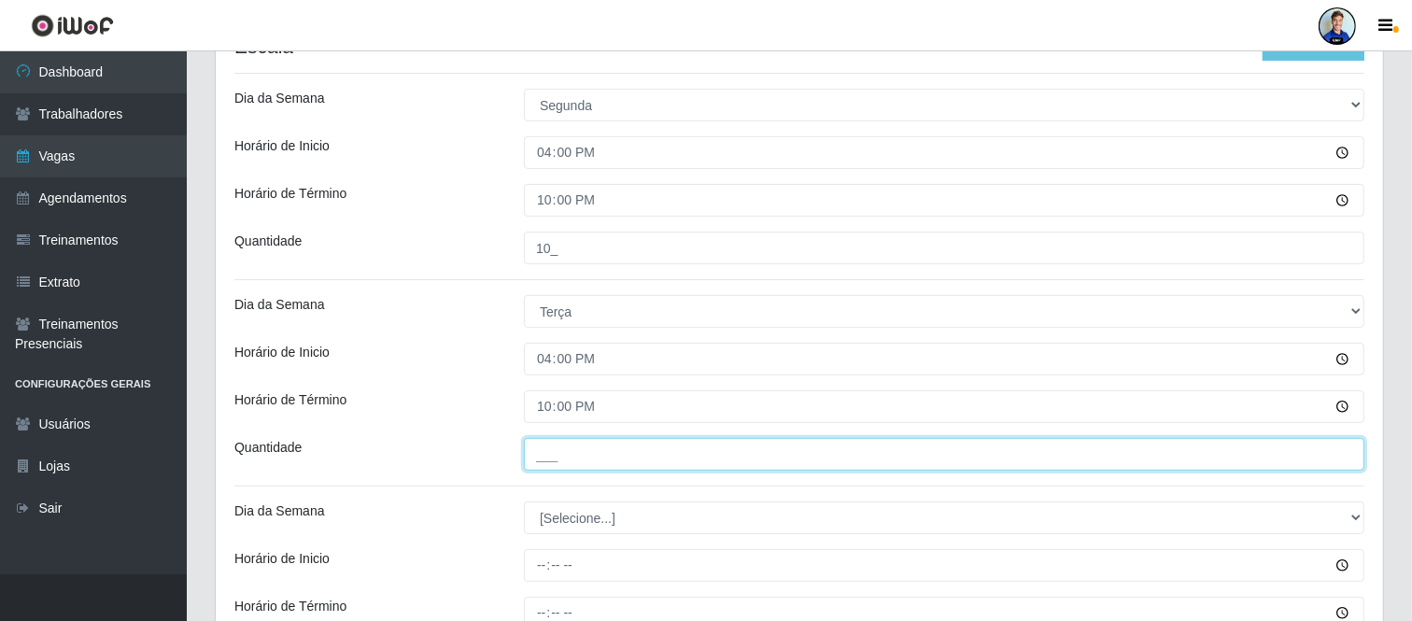
scroll to position [404, 0]
type input "10_"
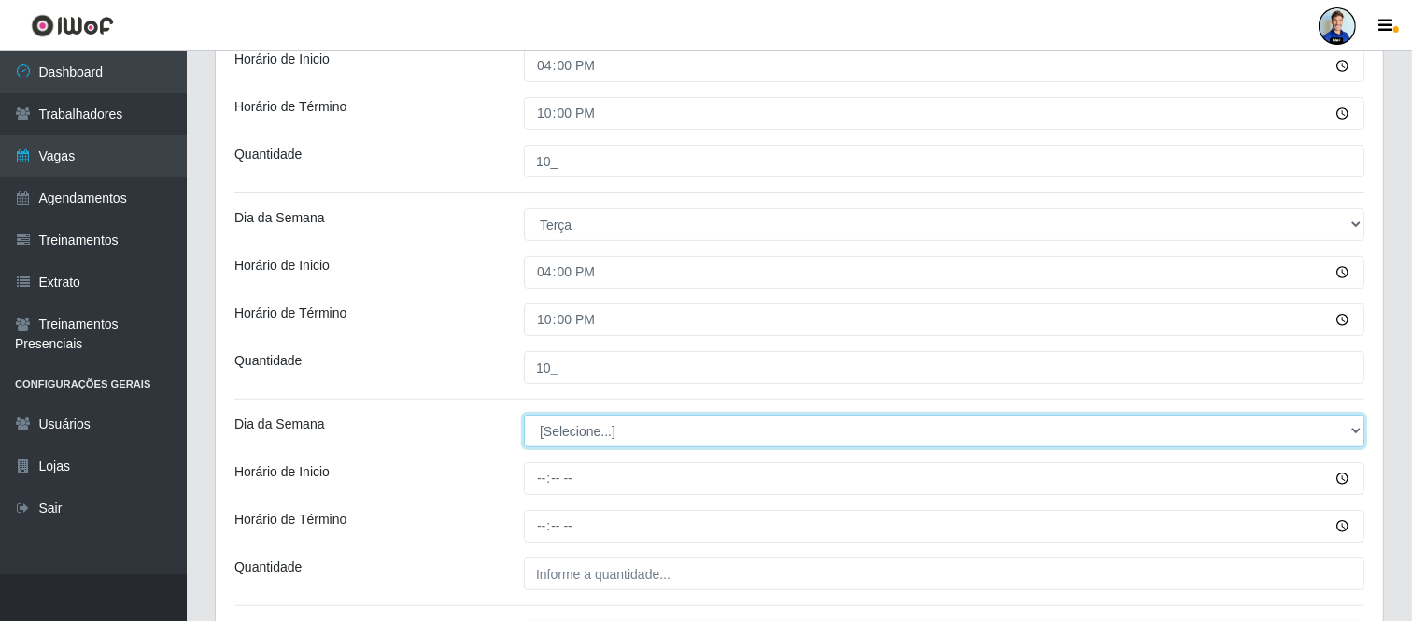
scroll to position [499, 0]
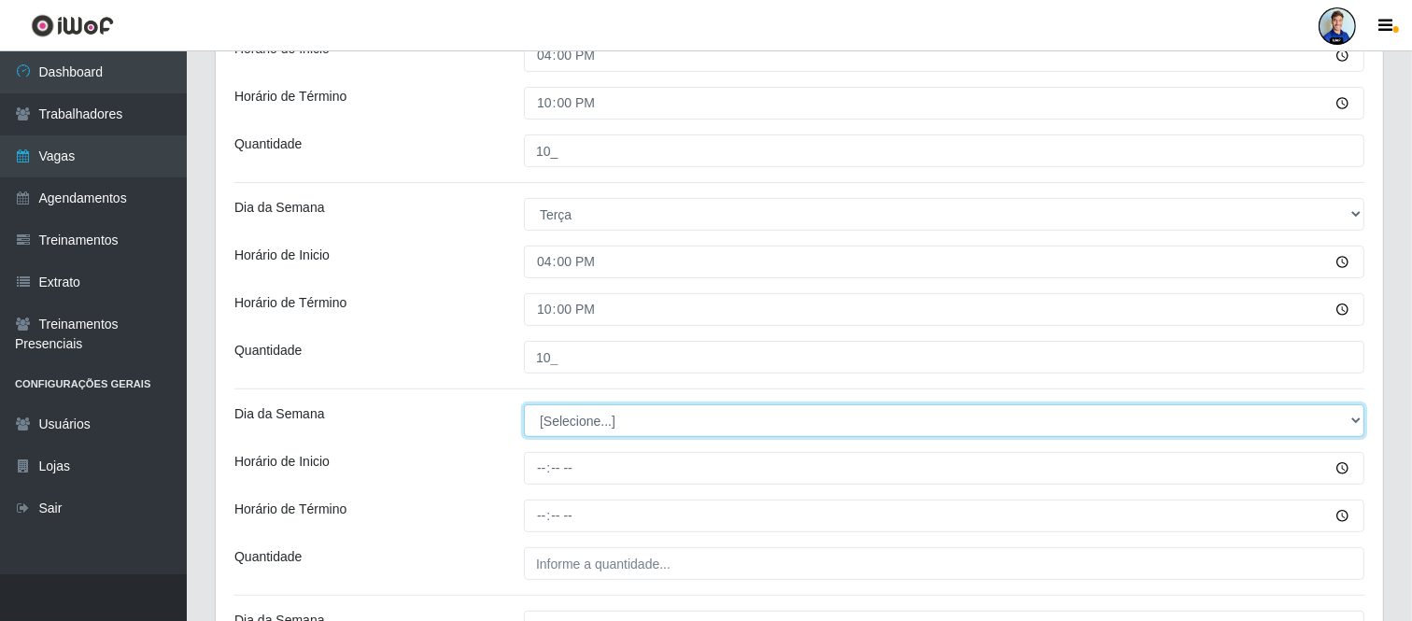
select select "3"
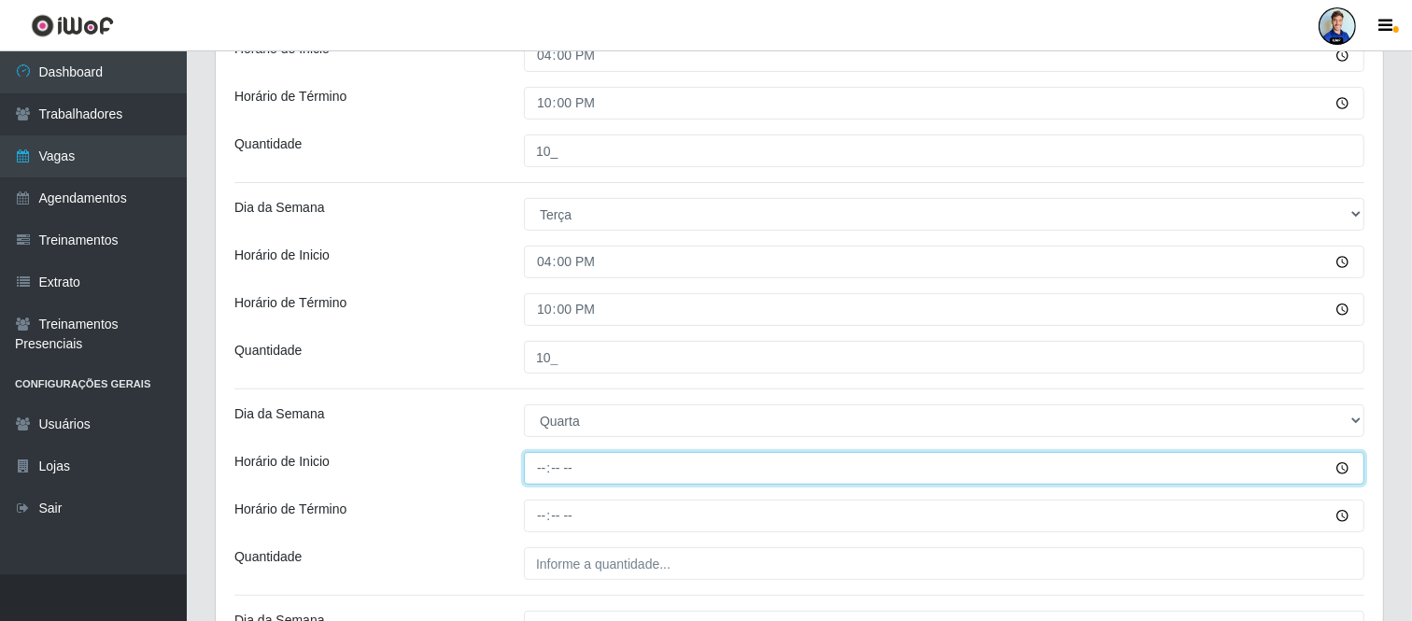
click at [551, 474] on input "Horário de Inicio" at bounding box center [944, 468] width 841 height 33
type input "16:00"
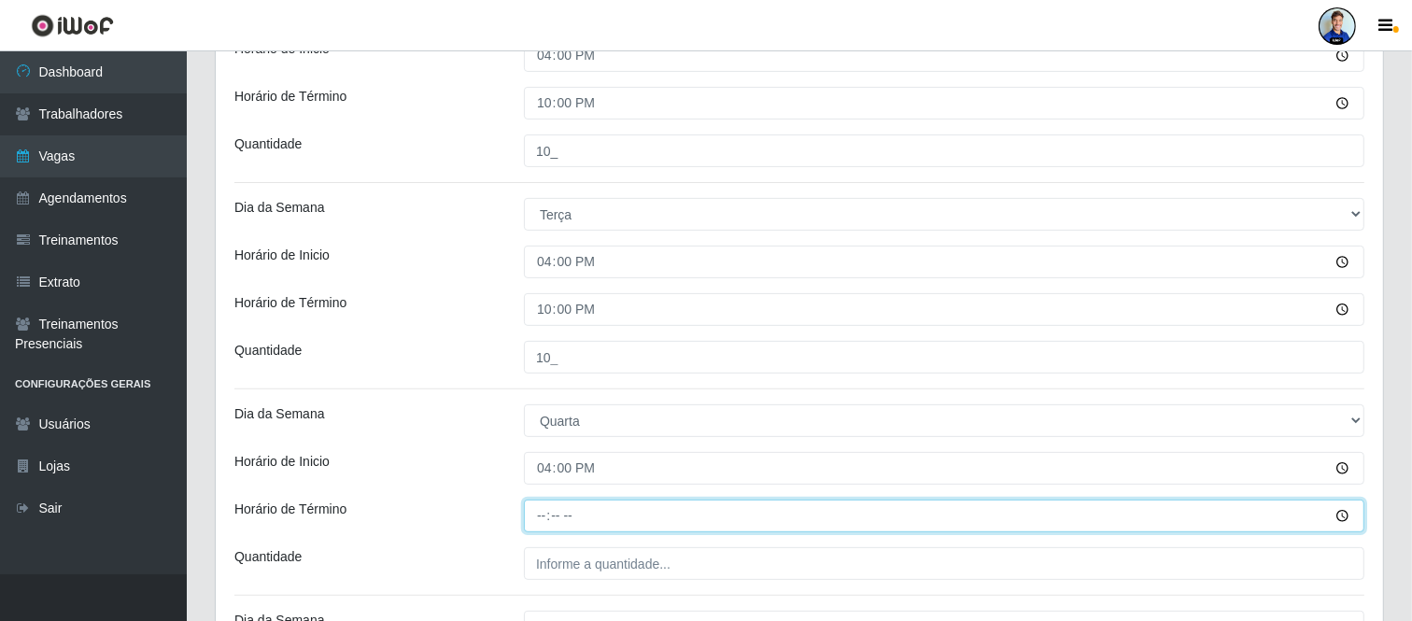
type input "22:00"
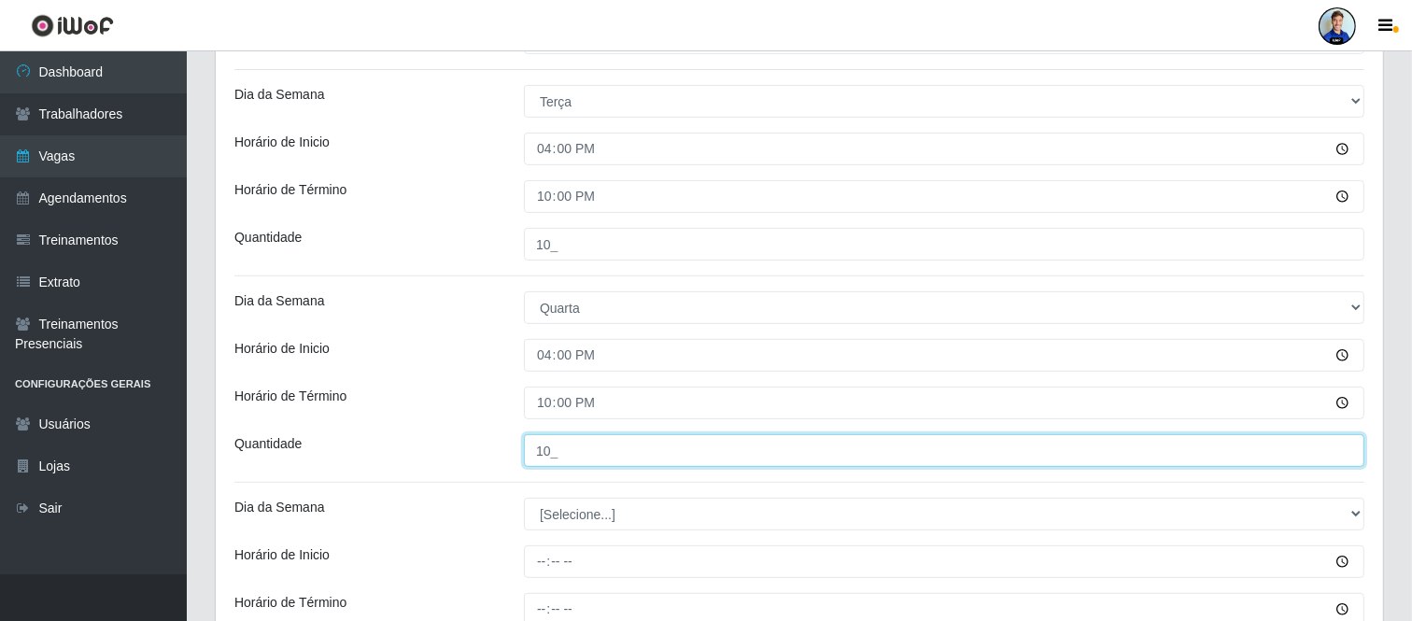
scroll to position [667, 0]
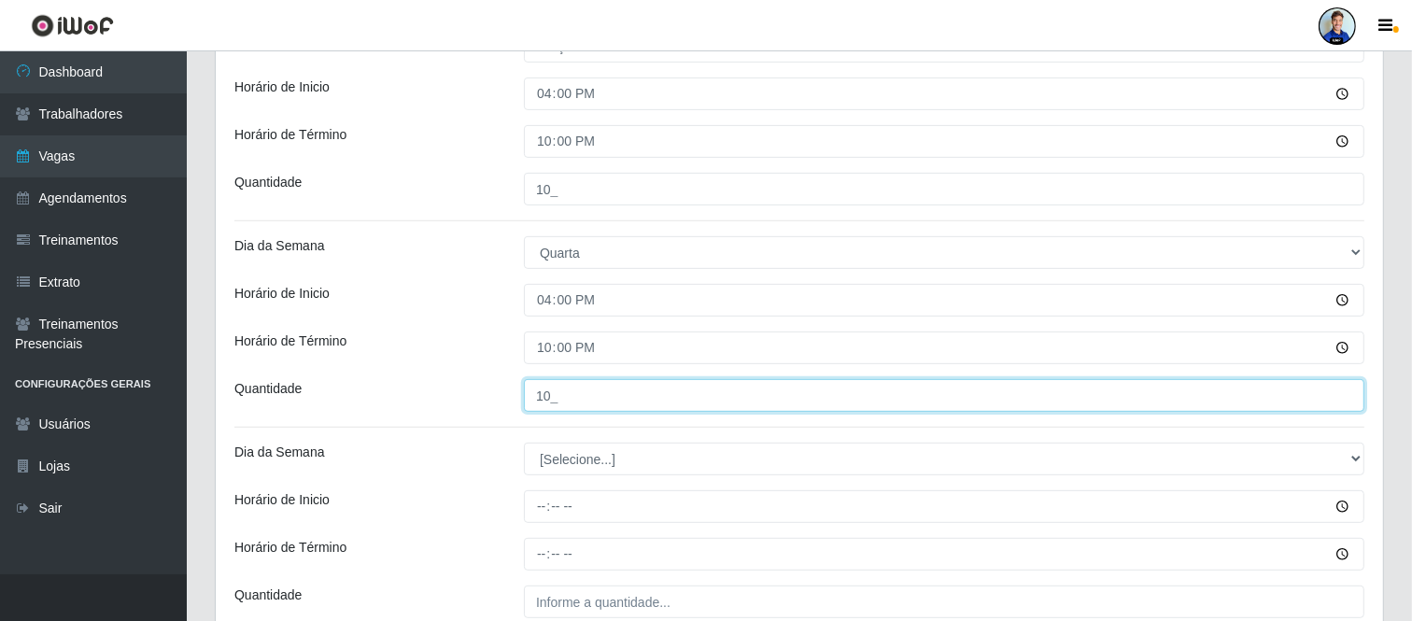
type input "10_"
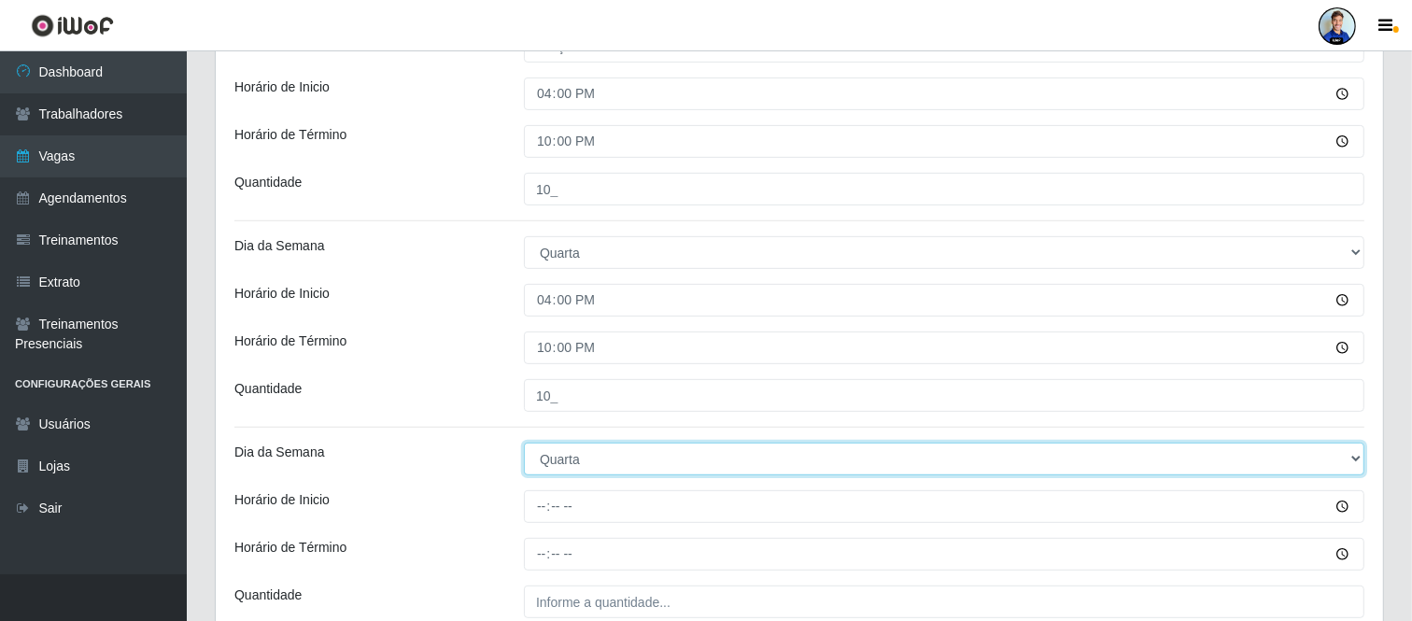
select select "4"
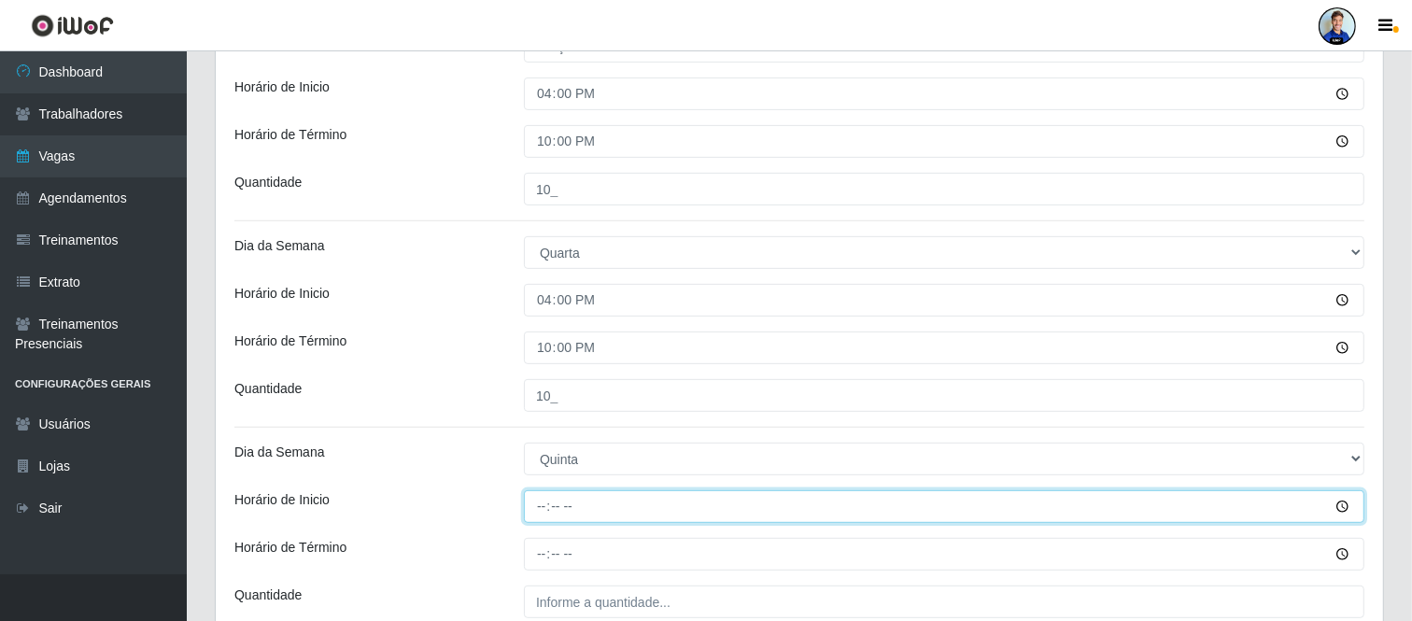
type input "16:00"
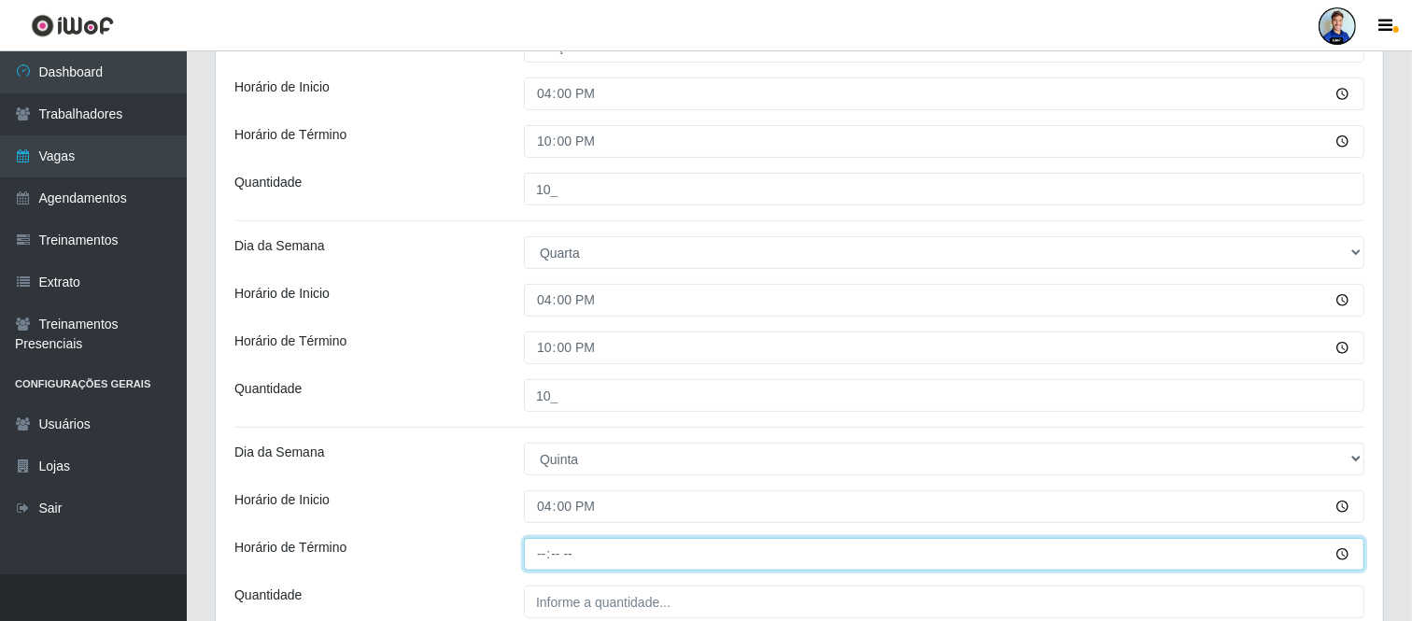
type input "22:00"
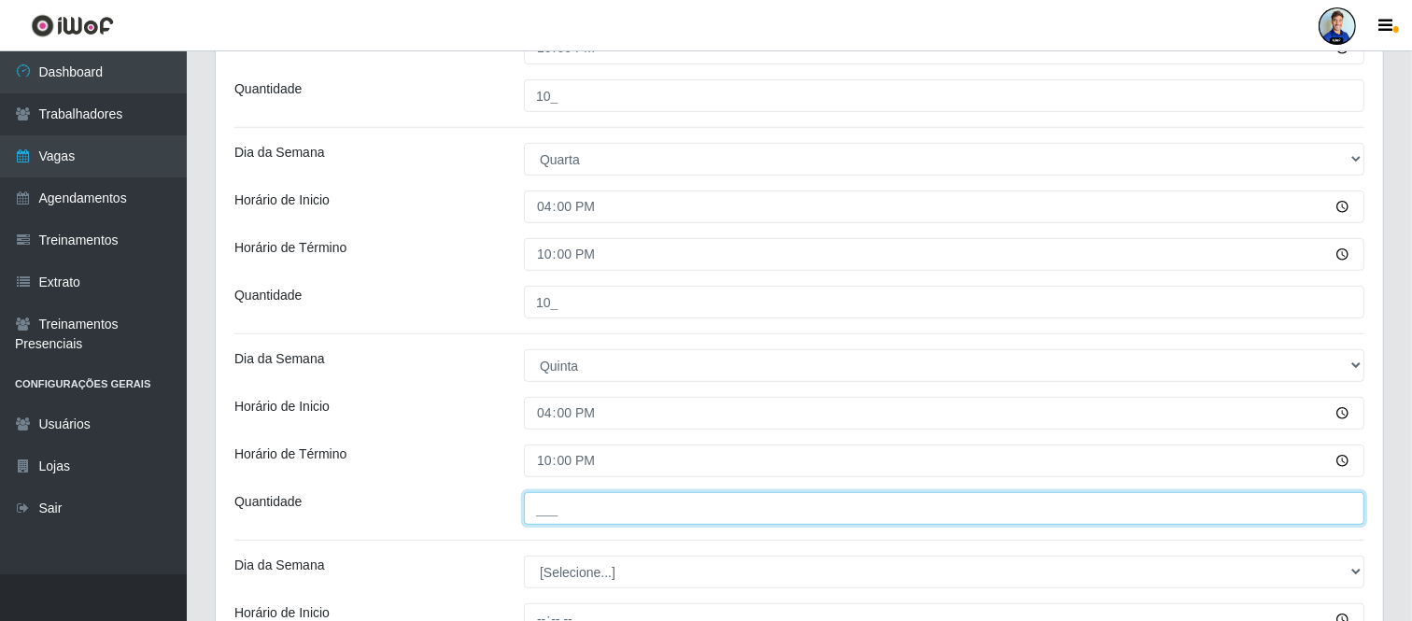
scroll to position [785, 0]
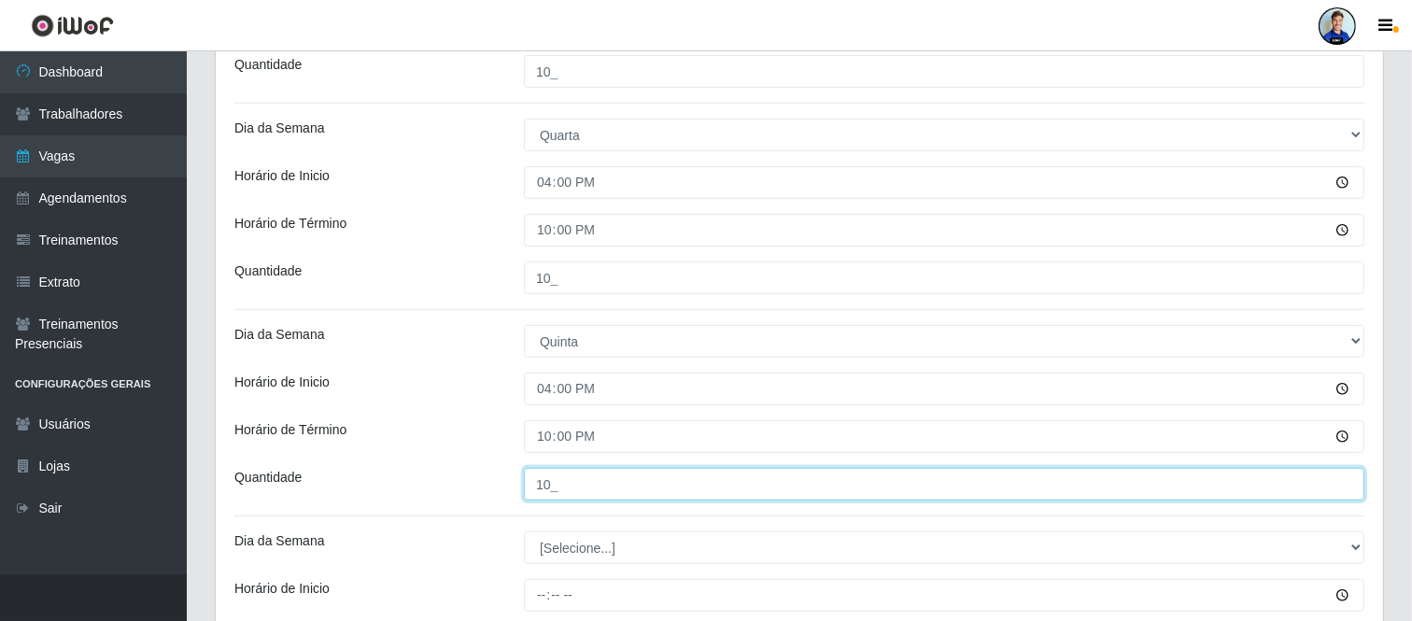
type input "10_"
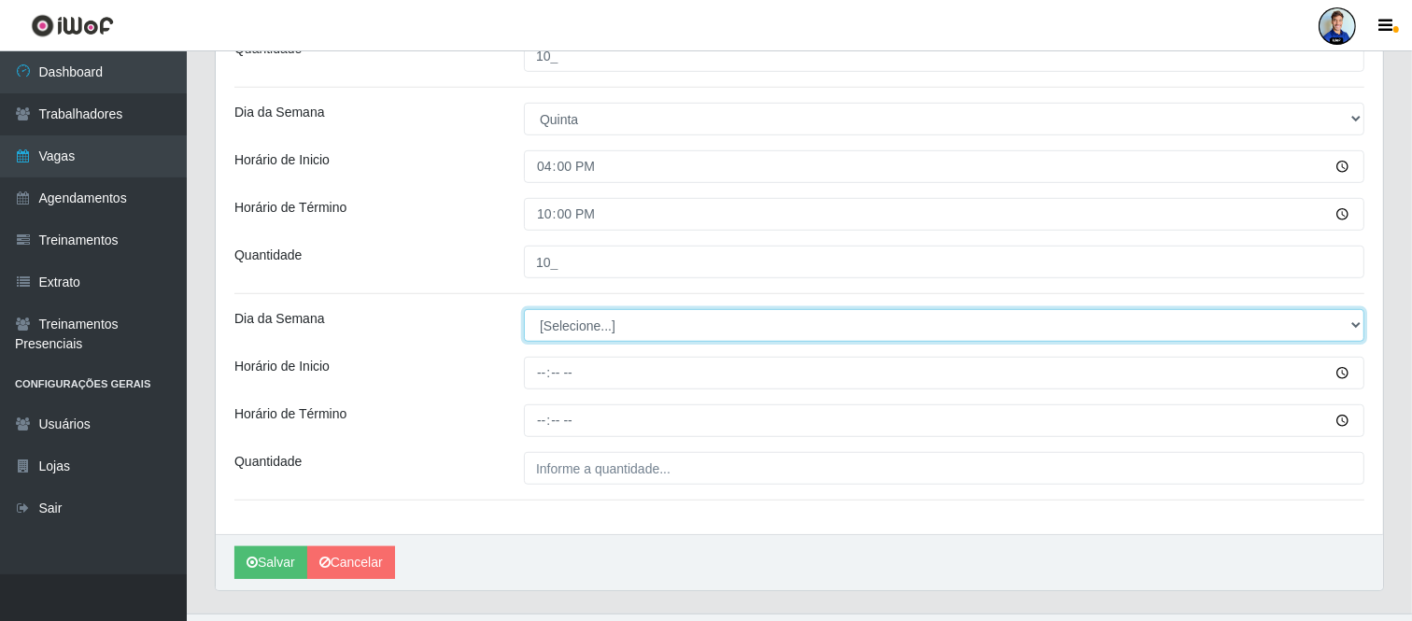
scroll to position [1009, 0]
select select "5"
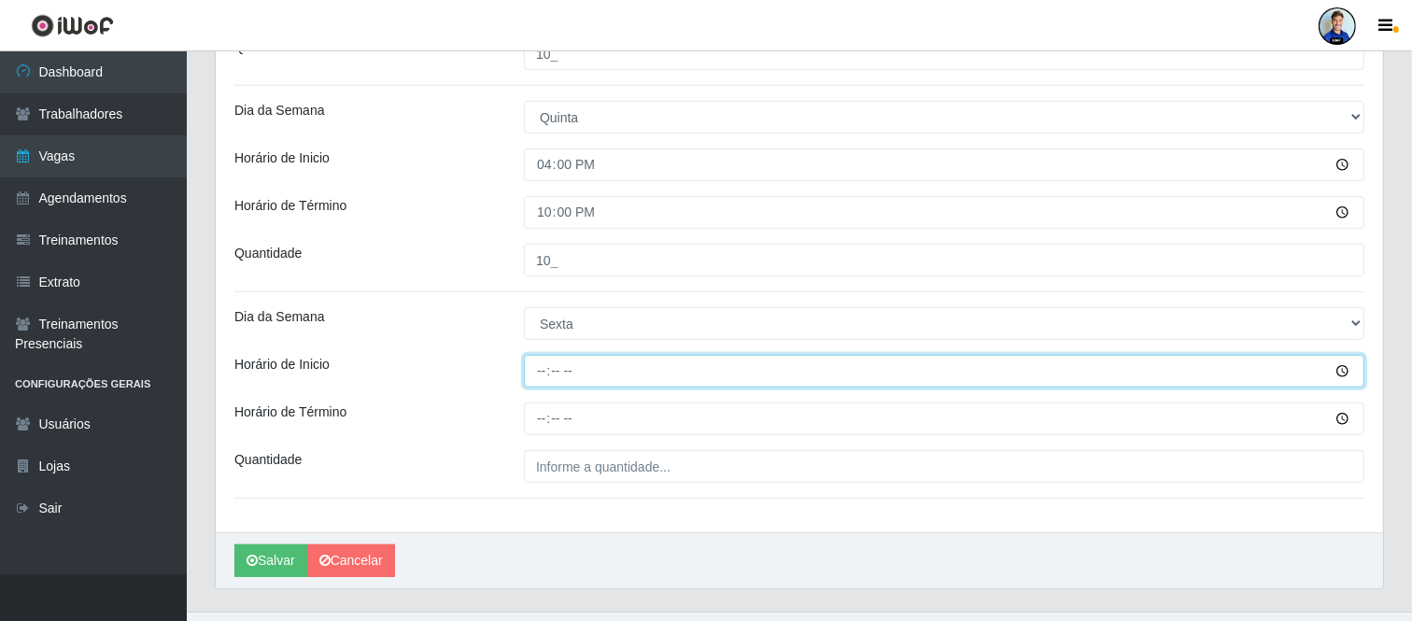
click at [546, 367] on input "Horário de Inicio" at bounding box center [944, 371] width 841 height 33
type input "16:00"
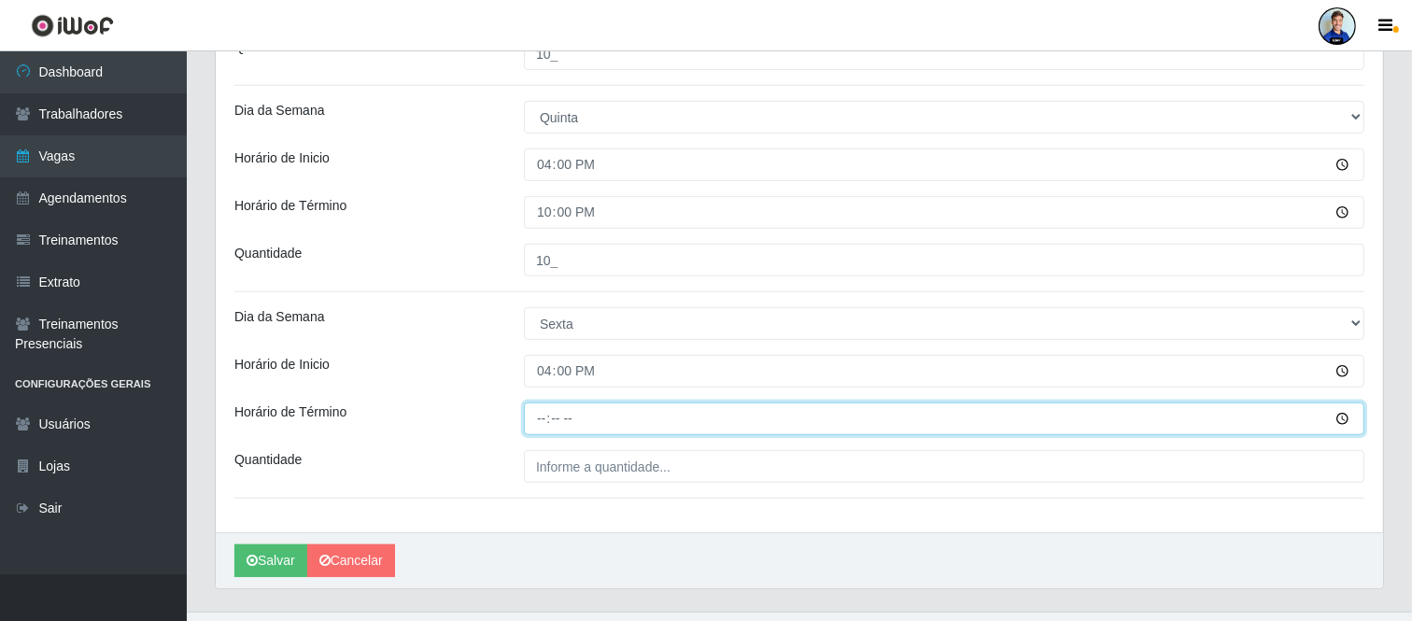
type input "22:00"
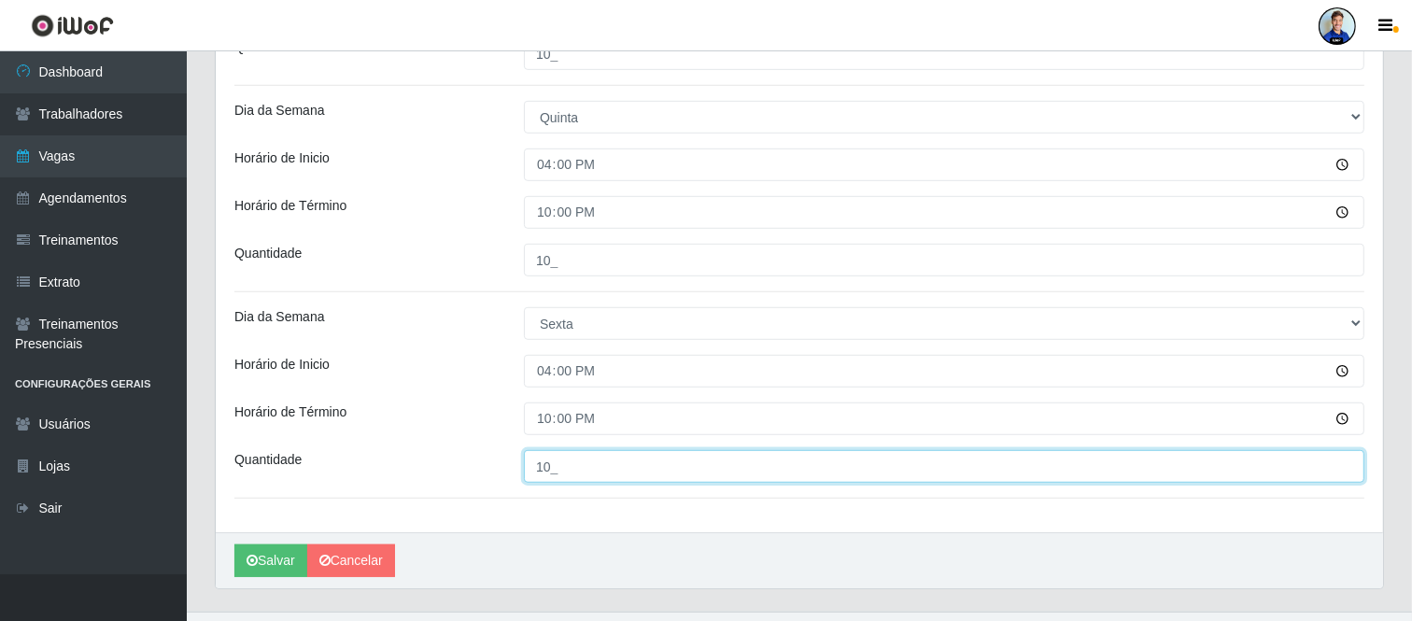
type input "10_"
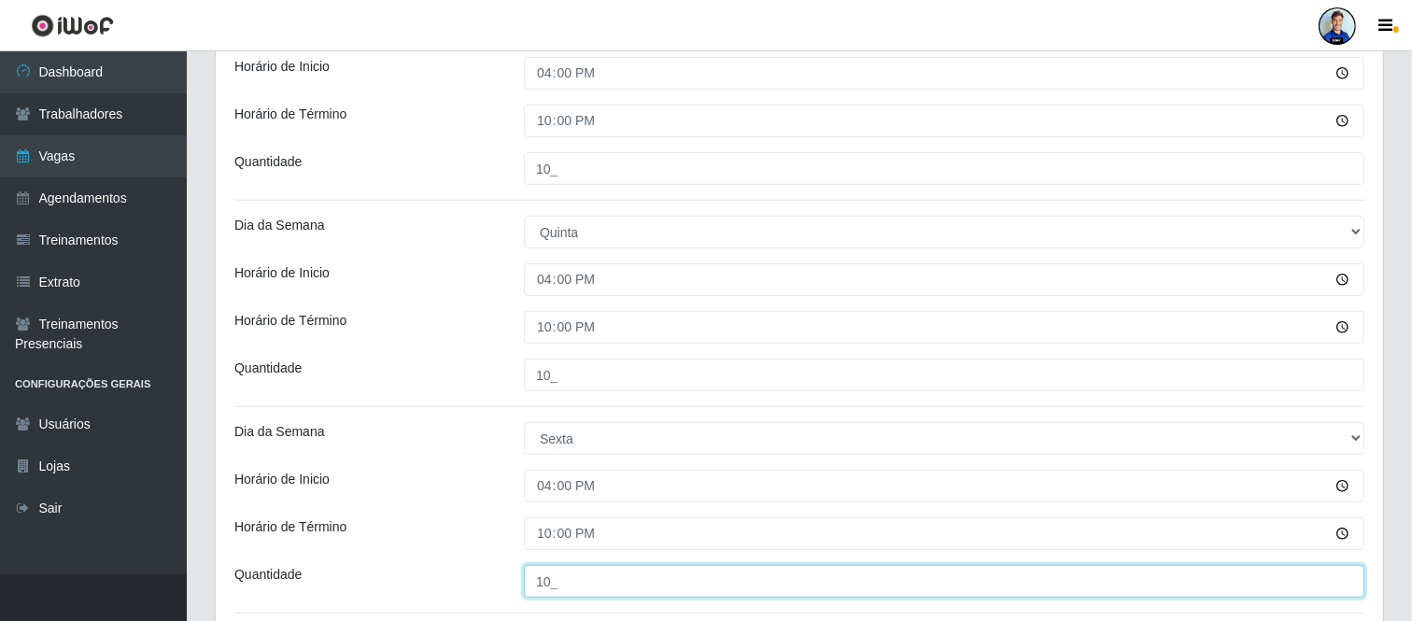
scroll to position [1047, 0]
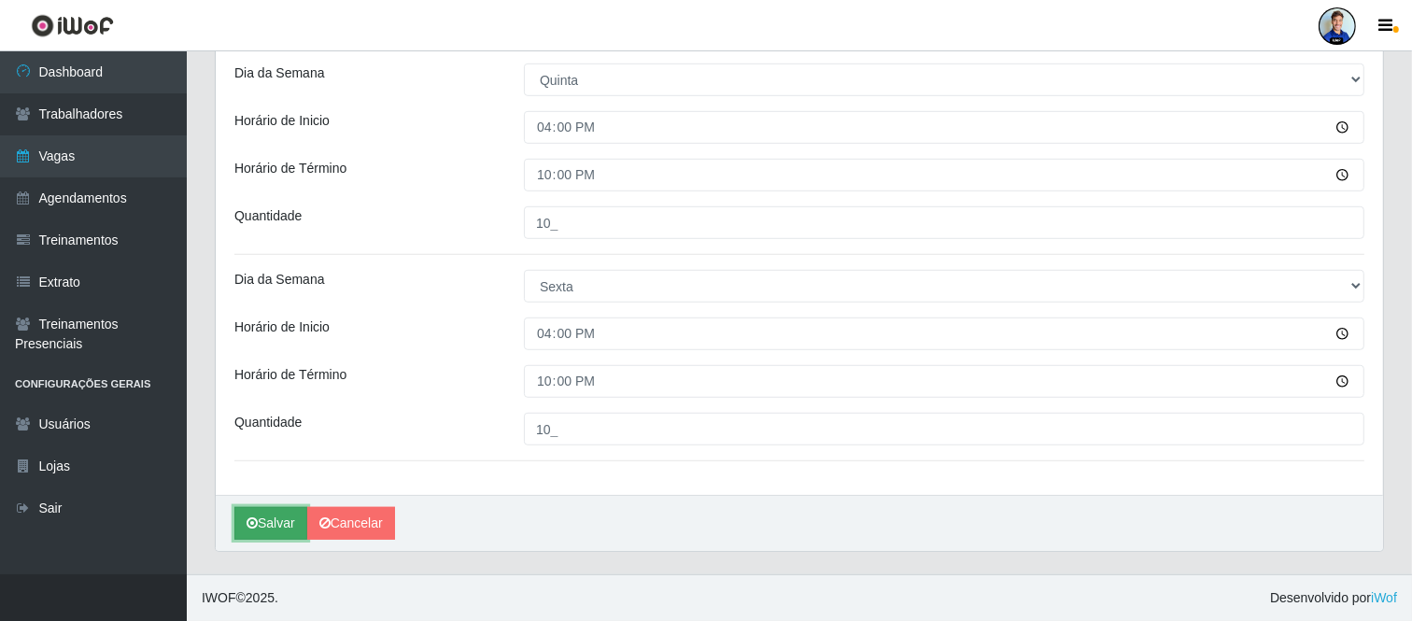
click at [264, 527] on button "Salvar" at bounding box center [270, 523] width 73 height 33
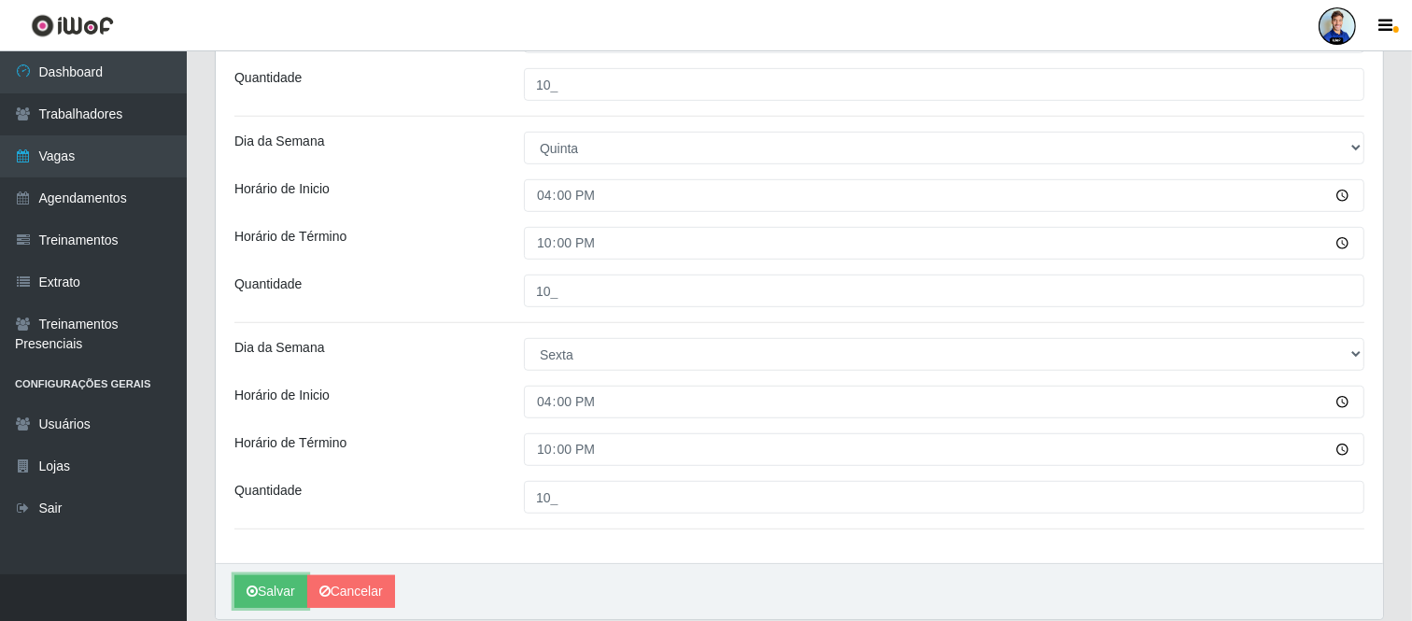
scroll to position [974, 0]
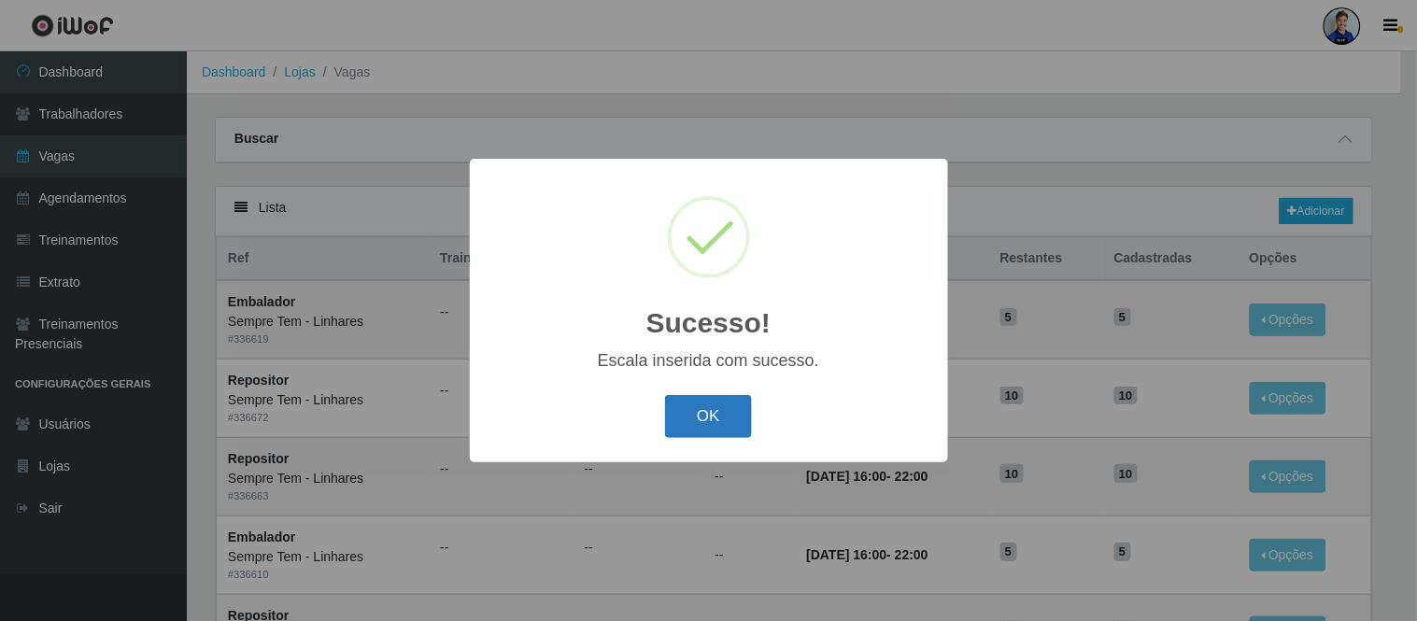
click at [687, 412] on button "OK" at bounding box center [708, 417] width 87 height 44
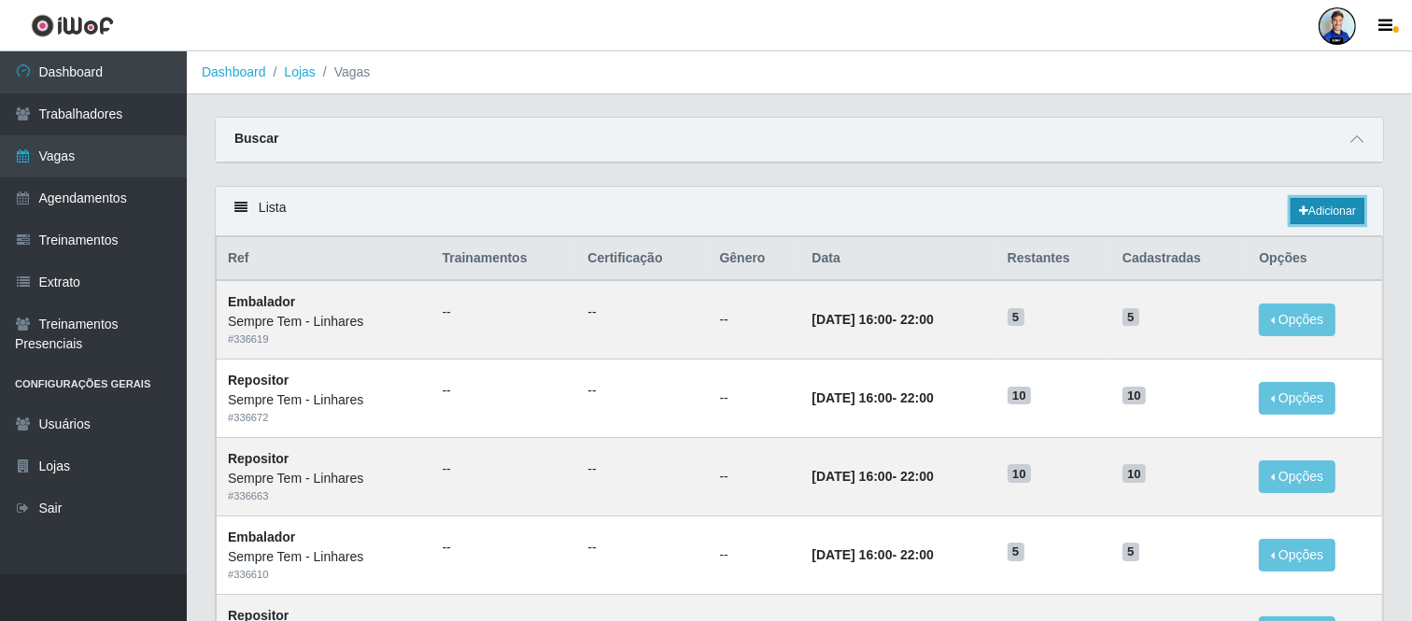
click at [1310, 212] on link "Adicionar" at bounding box center [1328, 211] width 74 height 26
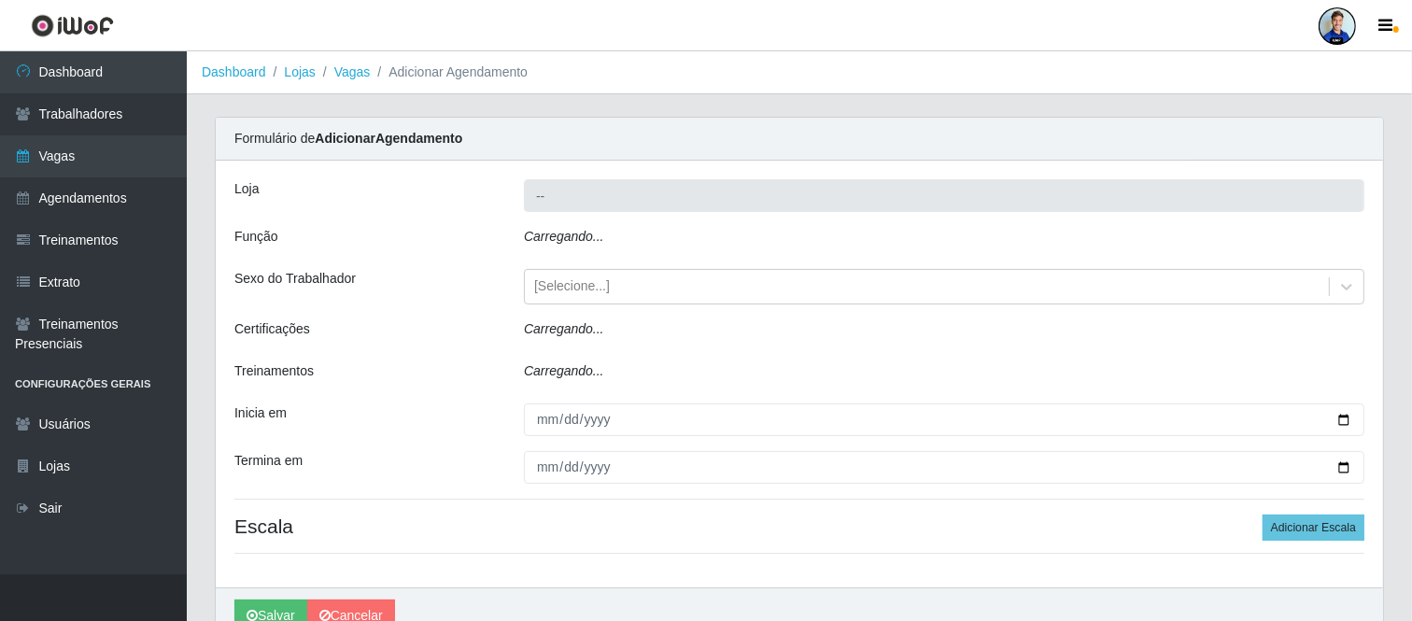
type input "Sempre Tem - Linhares"
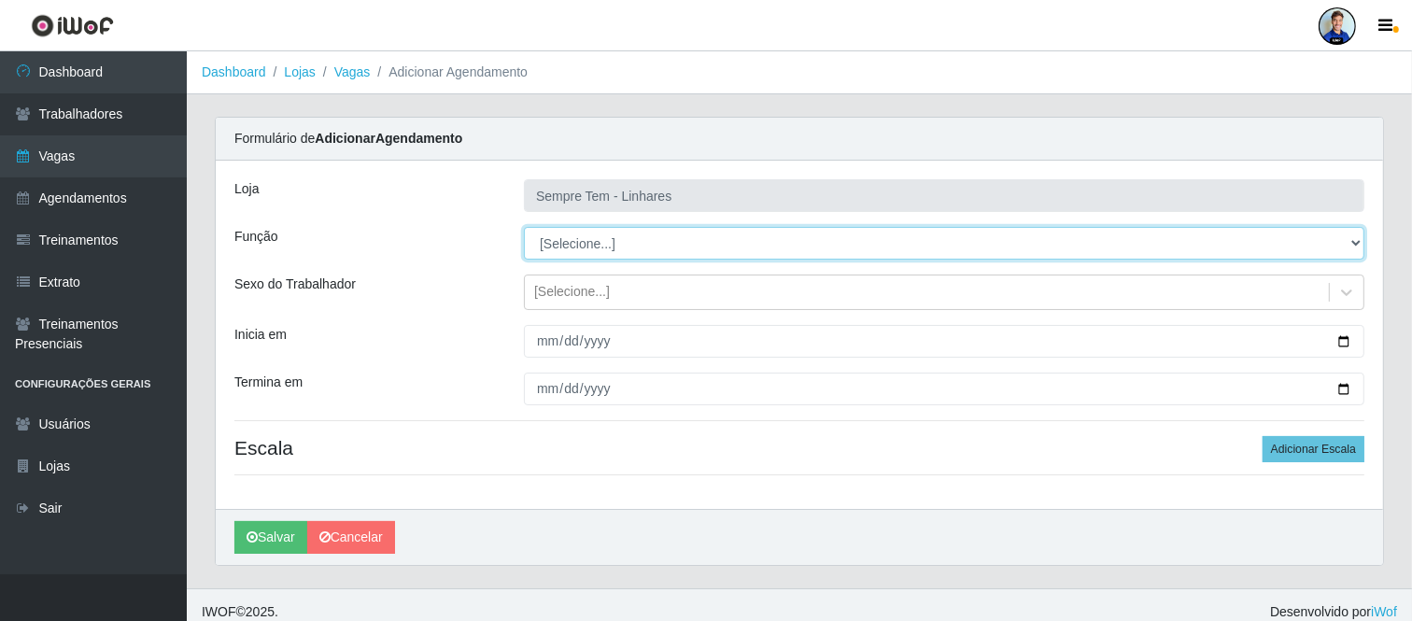
click at [629, 247] on select "[Selecione...] Embalador Embalador + Embalador ++ Repositor Repositor + Reposit…" at bounding box center [944, 243] width 841 height 33
select select "1"
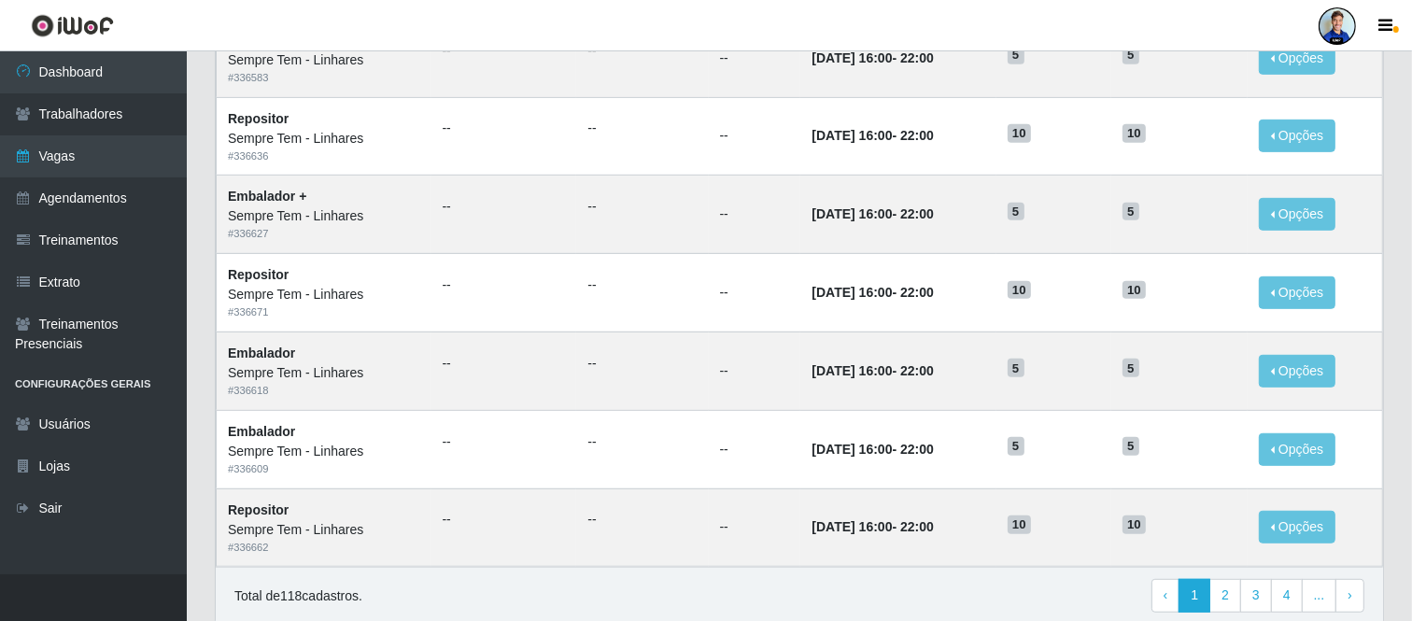
scroll to position [962, 0]
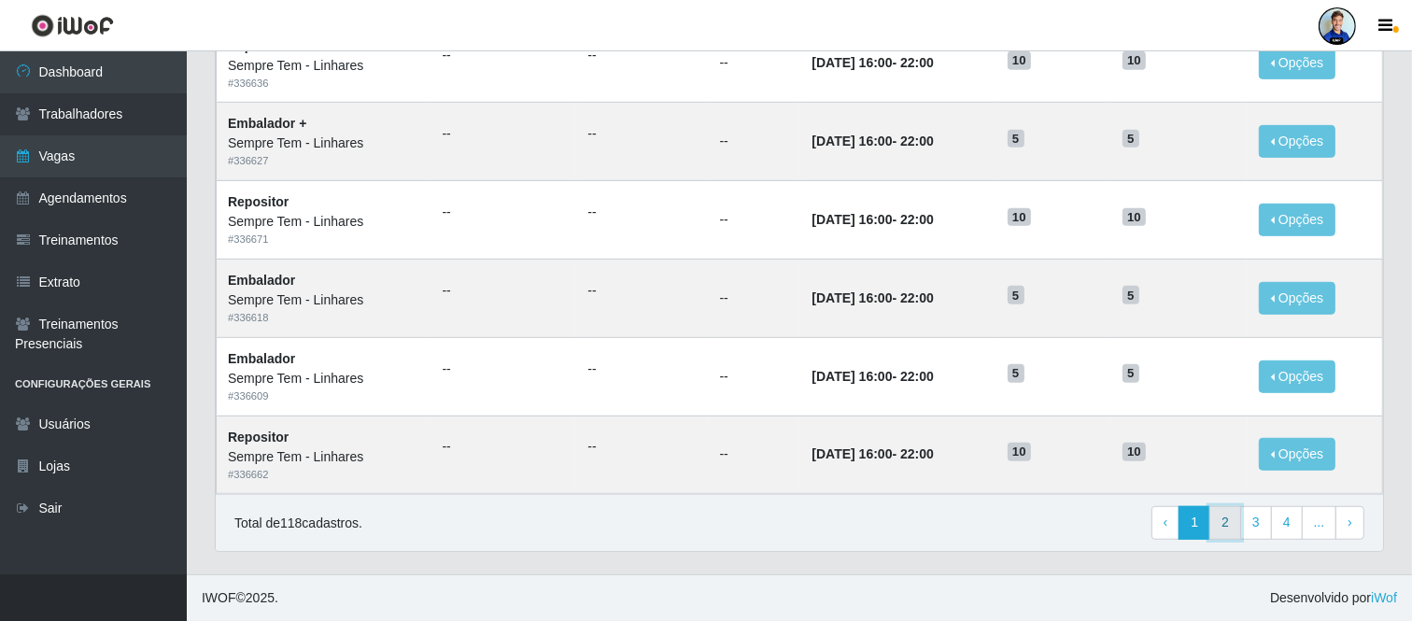
click at [1230, 528] on link "2" at bounding box center [1226, 523] width 32 height 34
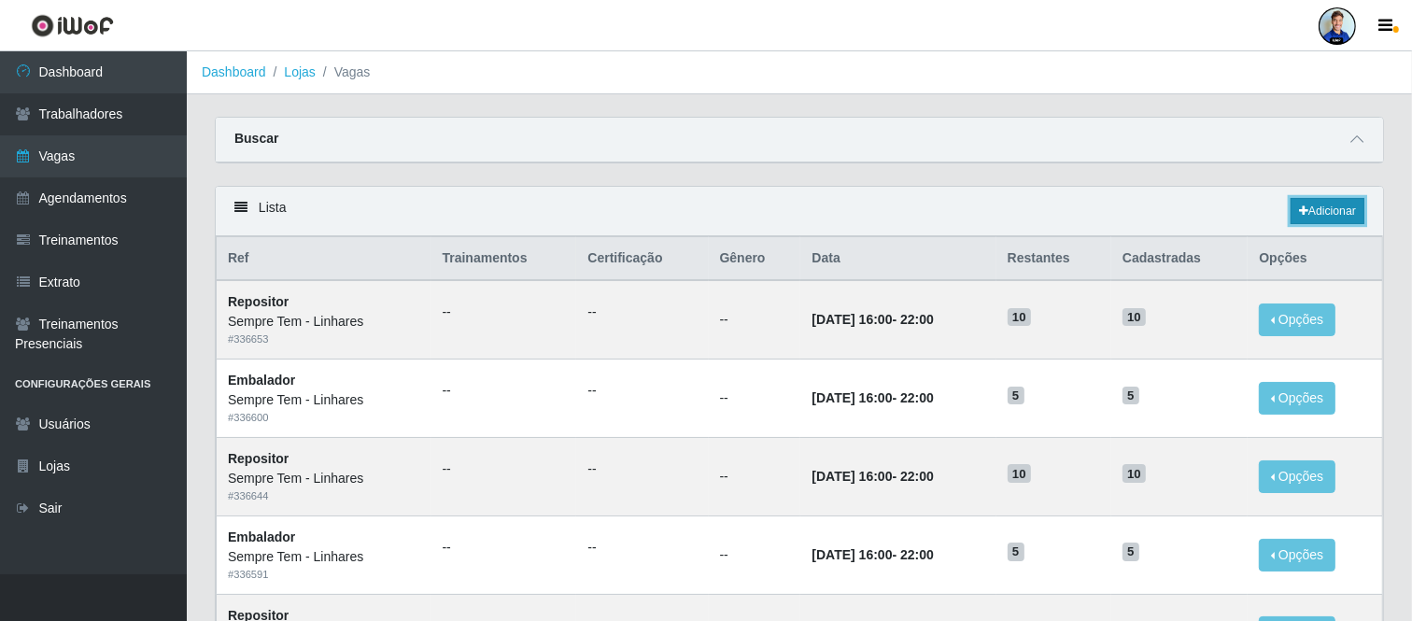
click at [1330, 201] on link "Adicionar" at bounding box center [1328, 211] width 74 height 26
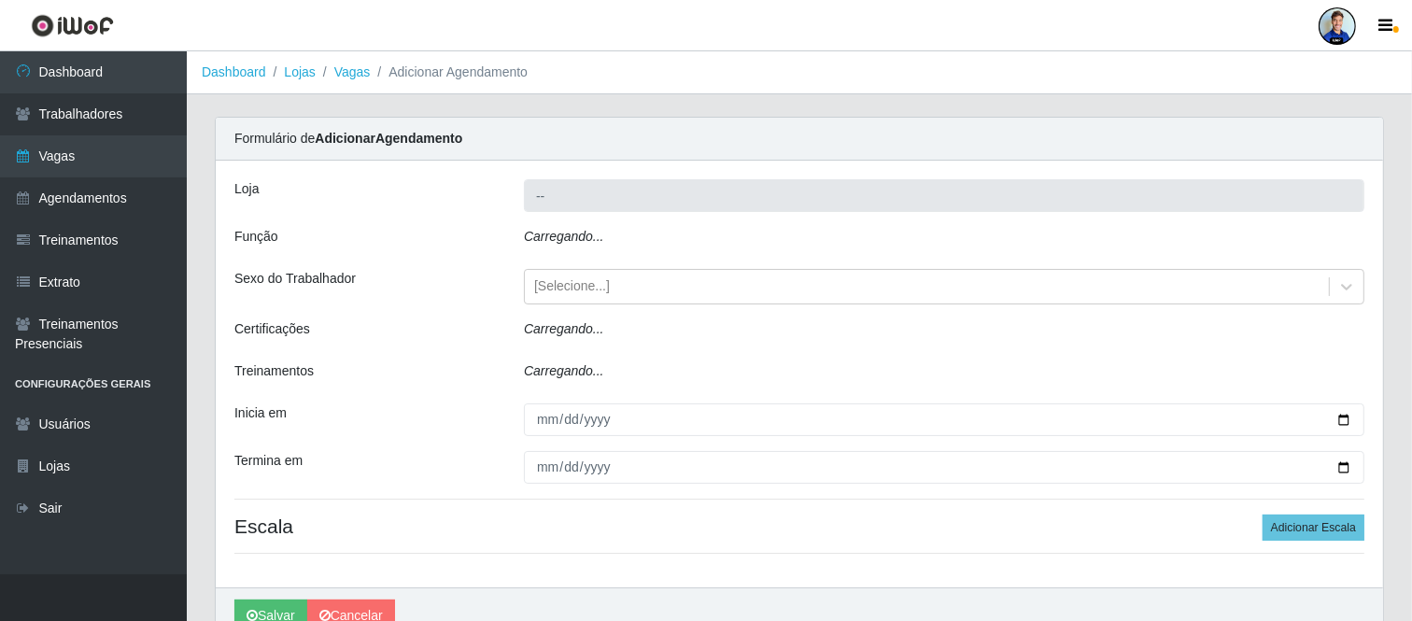
type input "Sempre Tem - Linhares"
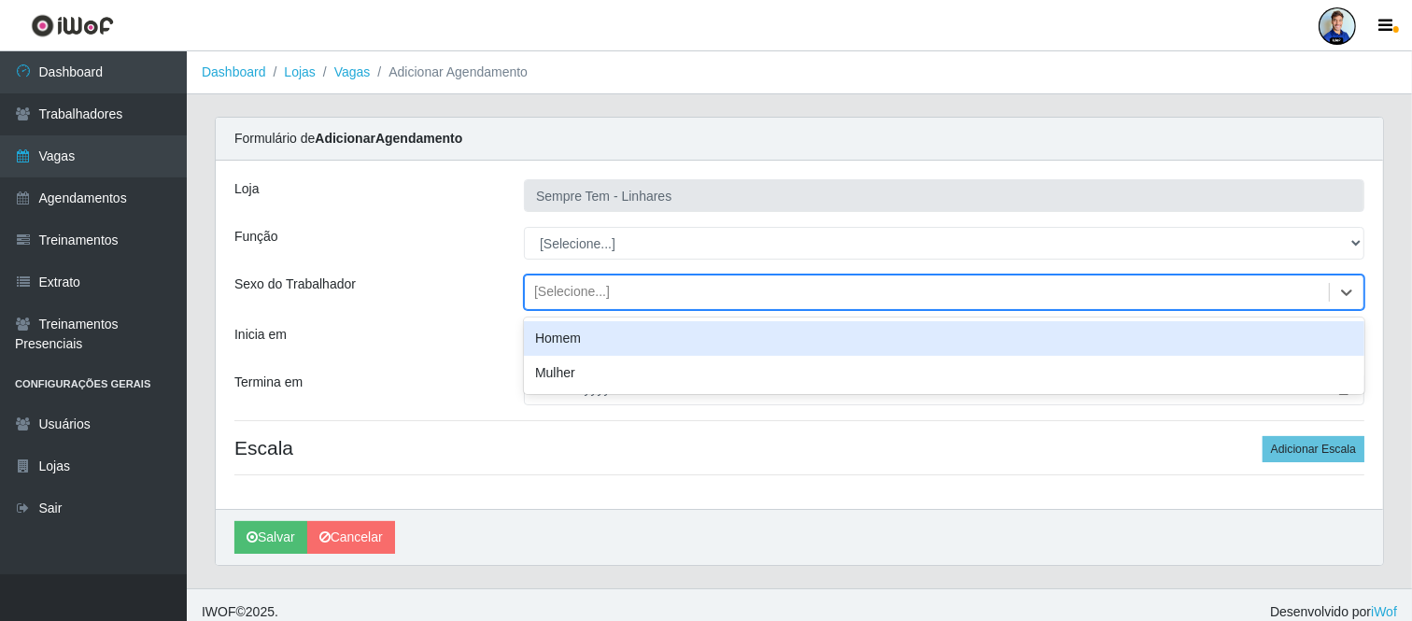
click at [575, 291] on div "[Selecione...]" at bounding box center [572, 293] width 76 height 20
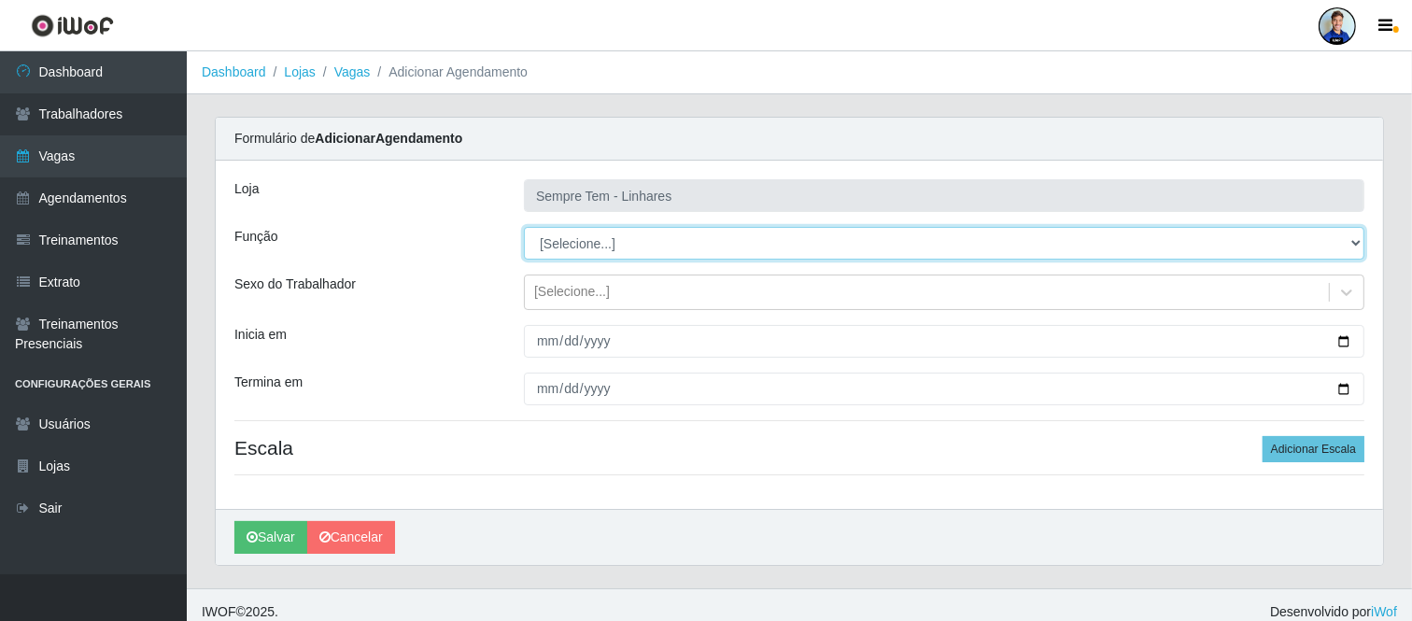
click at [571, 243] on select "[Selecione...] Embalador Embalador + Embalador ++ Repositor Repositor + Reposit…" at bounding box center [944, 243] width 841 height 33
select select "82"
click at [524, 227] on select "[Selecione...] Embalador Embalador + Embalador ++ Repositor Repositor + Reposit…" at bounding box center [944, 243] width 841 height 33
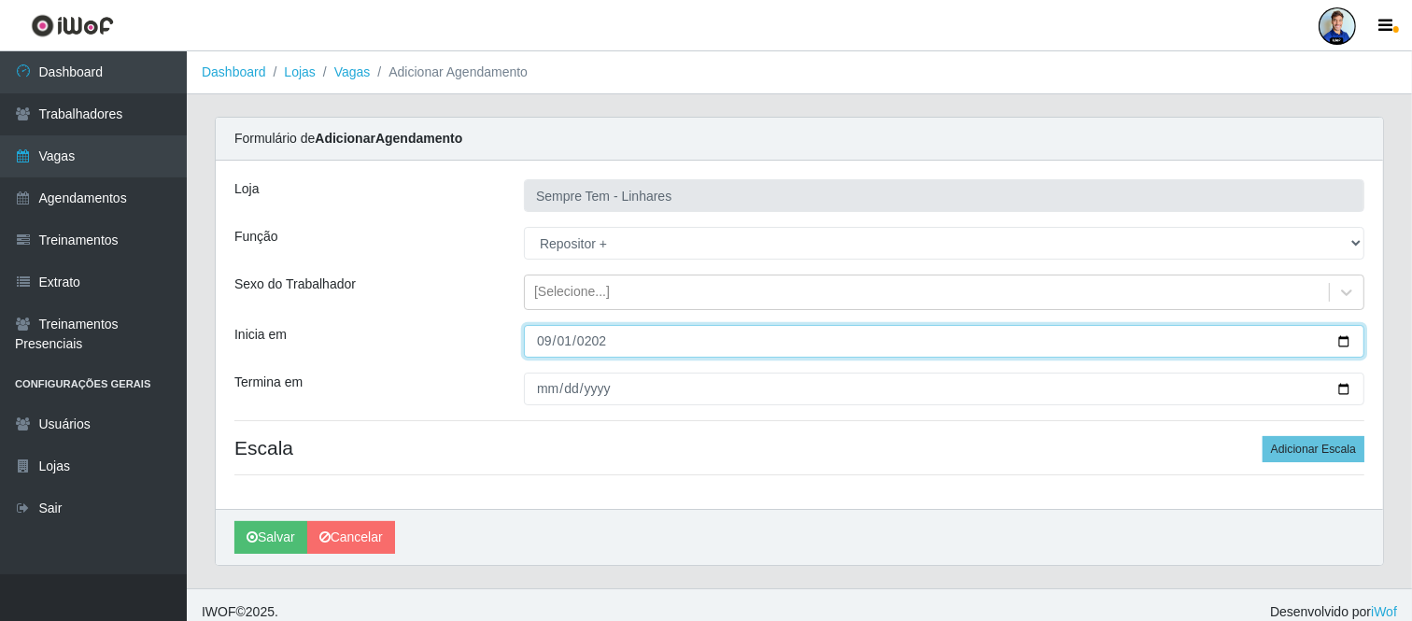
type input "[DATE]"
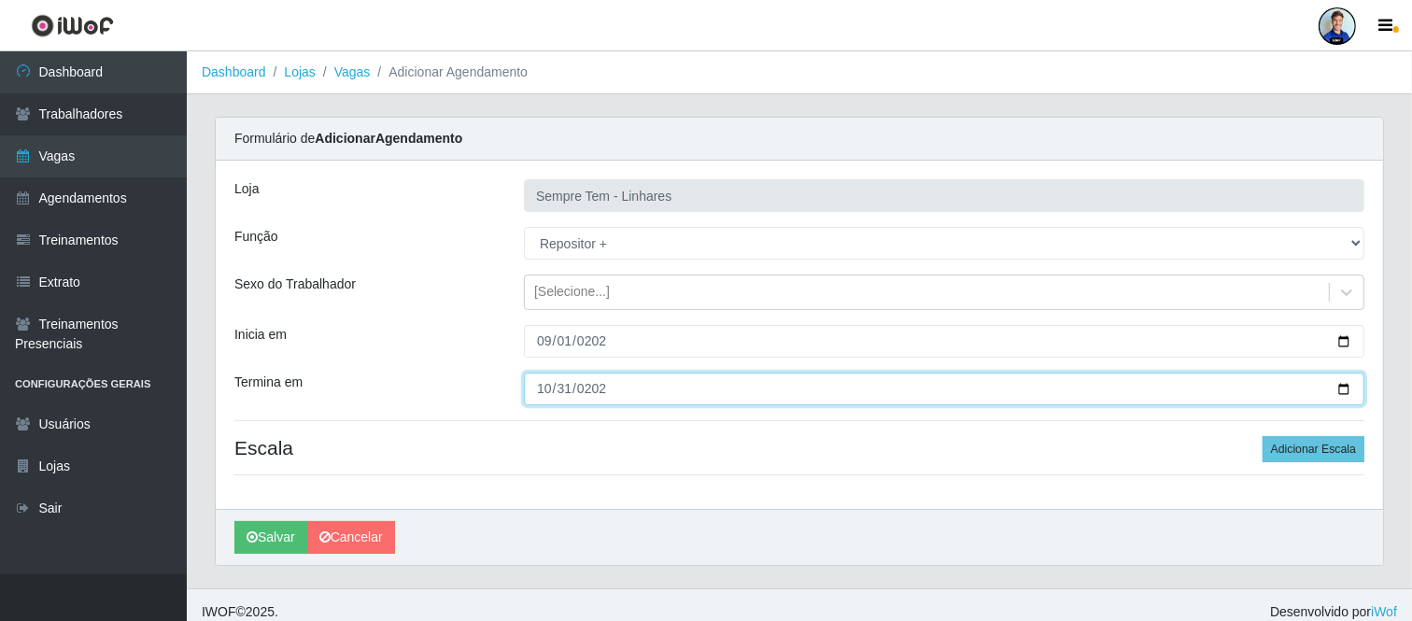
type input "[DATE]"
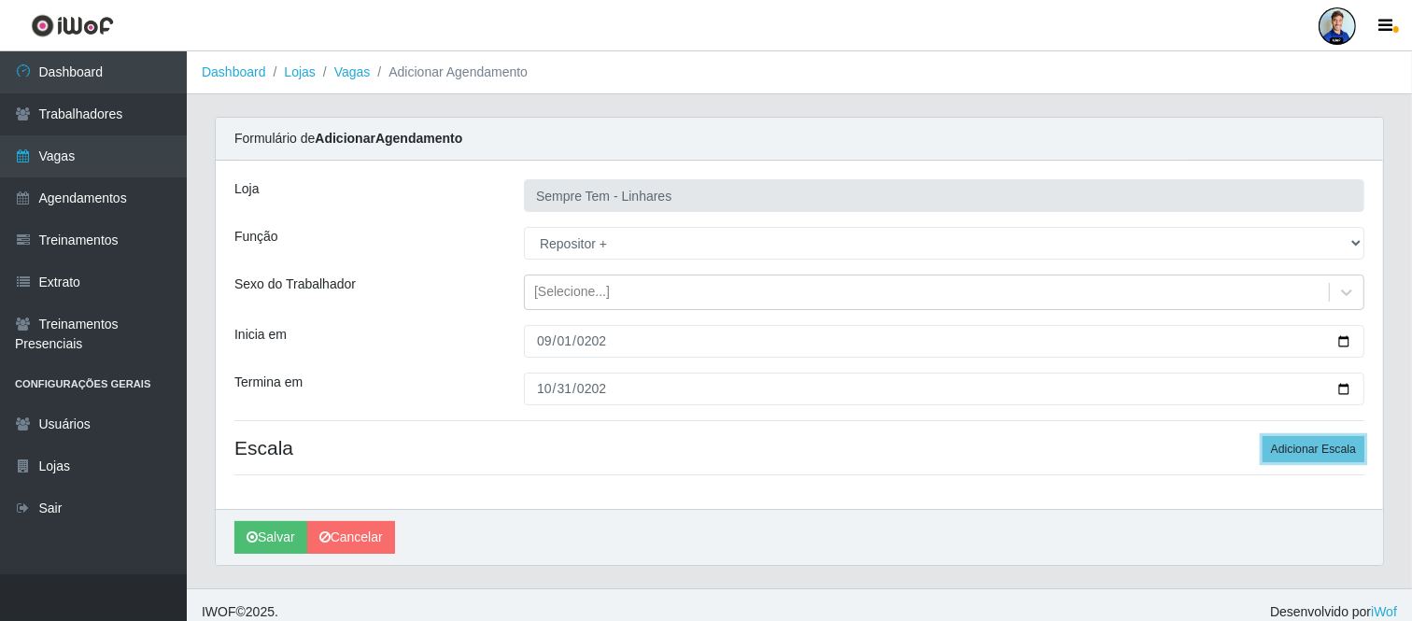
click at [1263, 436] on button "Adicionar Escala" at bounding box center [1314, 449] width 102 height 26
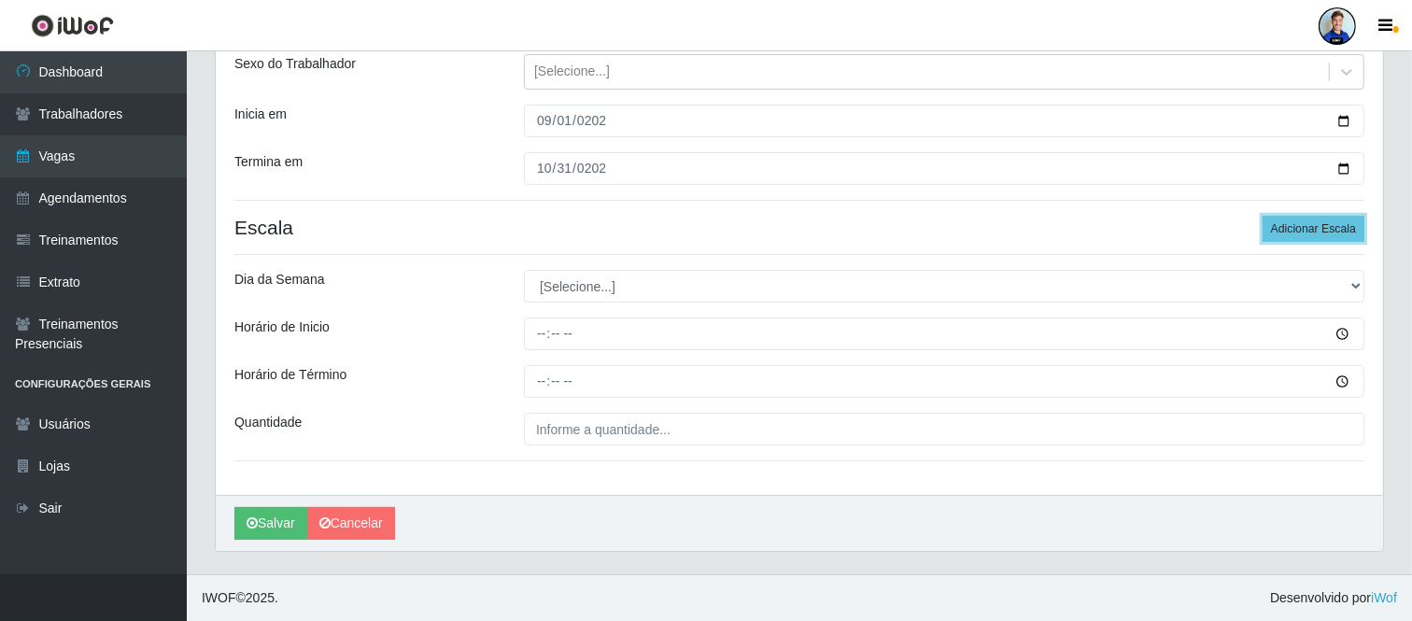
scroll to position [204, 0]
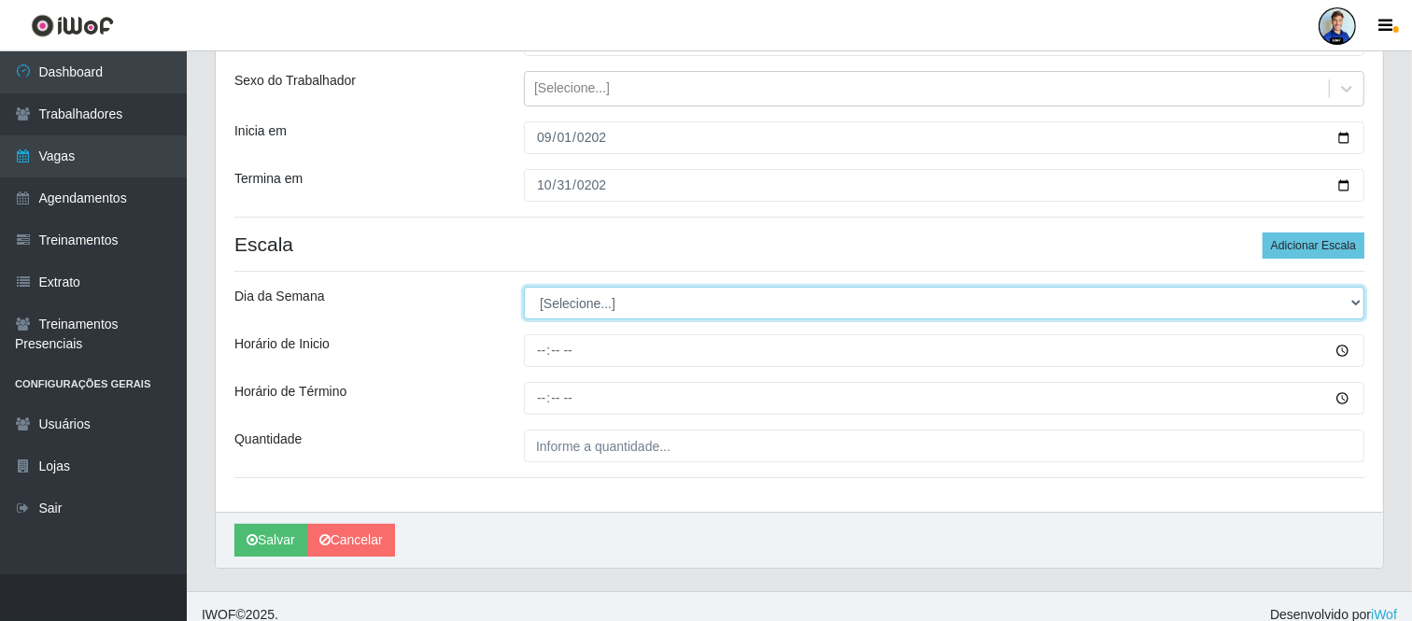
click at [559, 297] on select "[Selecione...] Segunda Terça Quarta Quinta Sexta Sábado Domingo" at bounding box center [944, 303] width 841 height 33
select select "6"
click at [524, 287] on select "[Selecione...] Segunda Terça Quarta Quinta Sexta Sábado Domingo" at bounding box center [944, 303] width 841 height 33
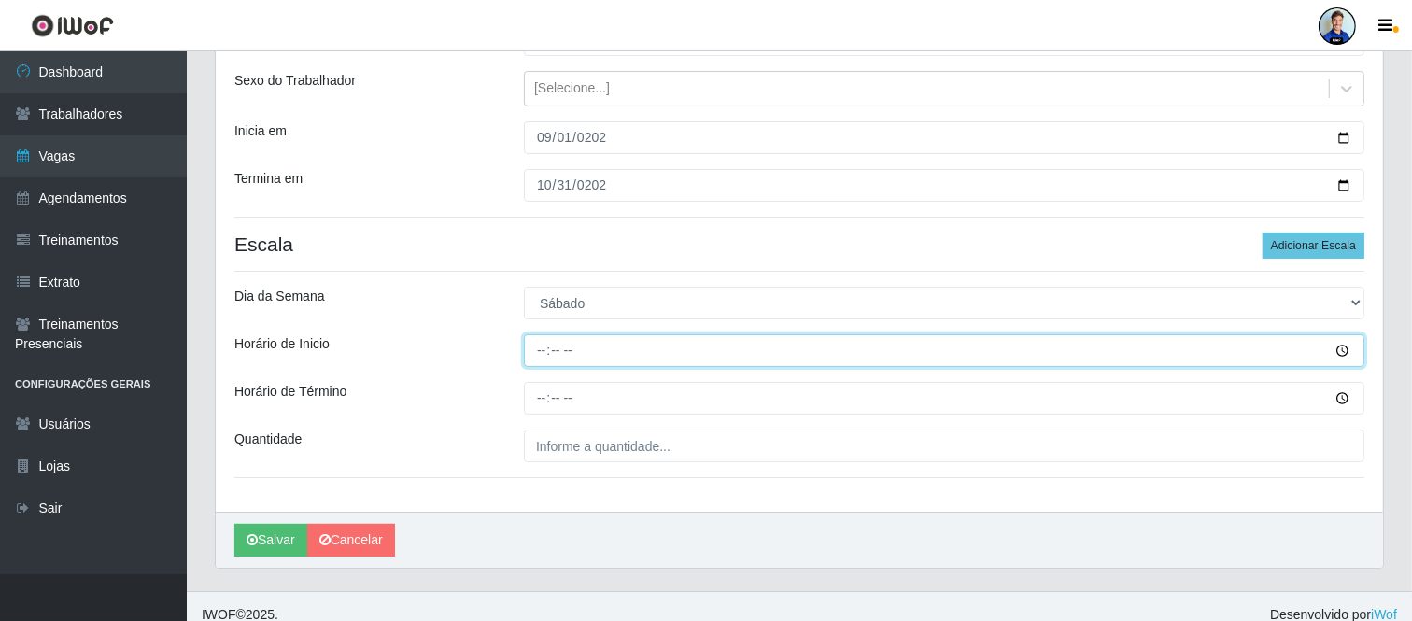
type input "16:00"
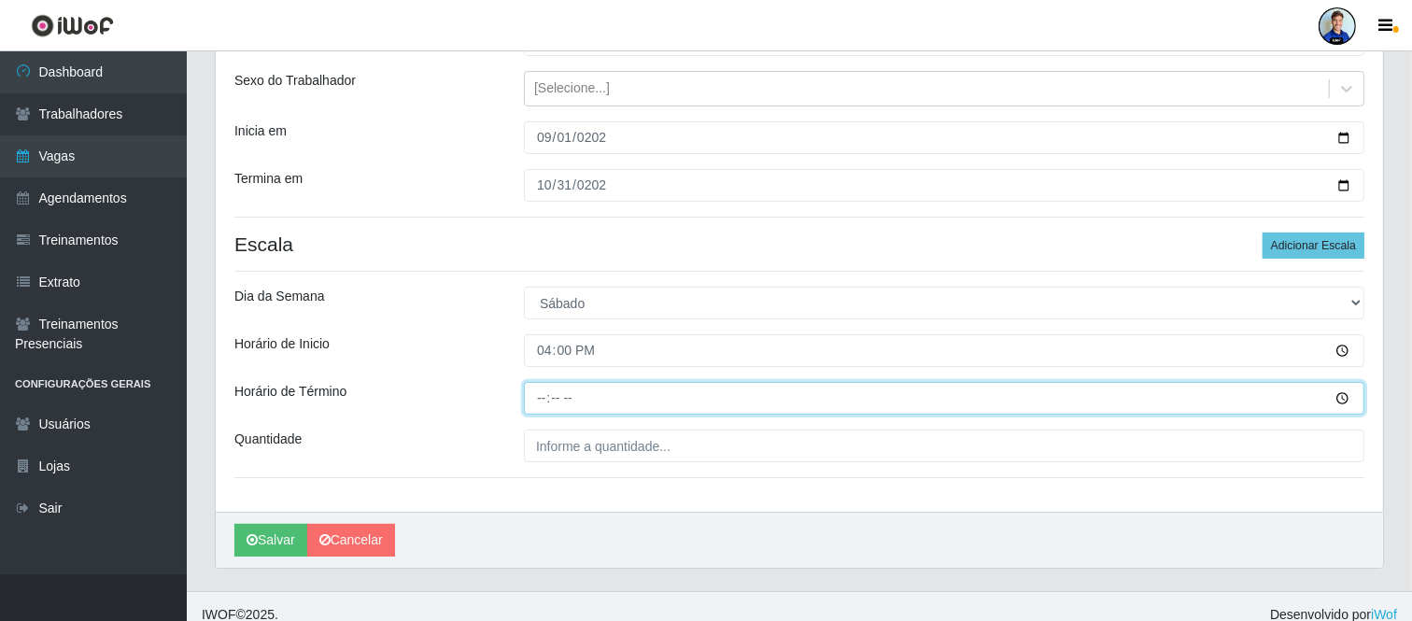
type input "22:00"
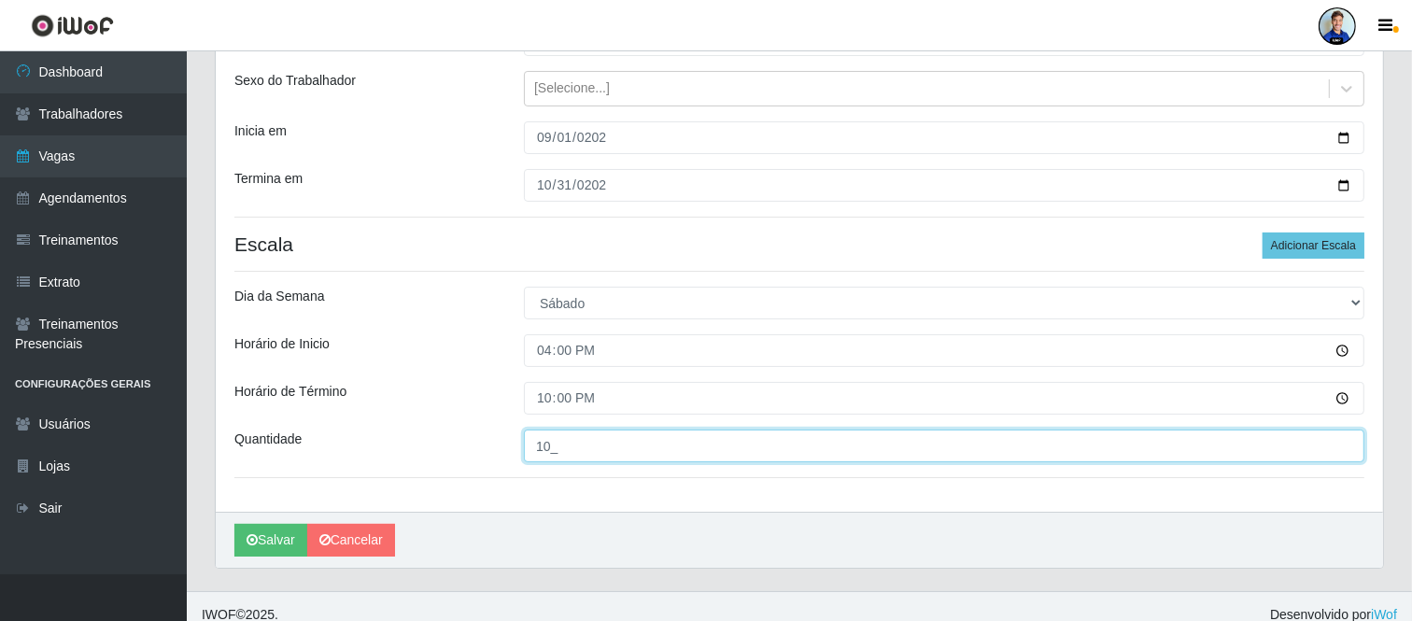
type input "10_"
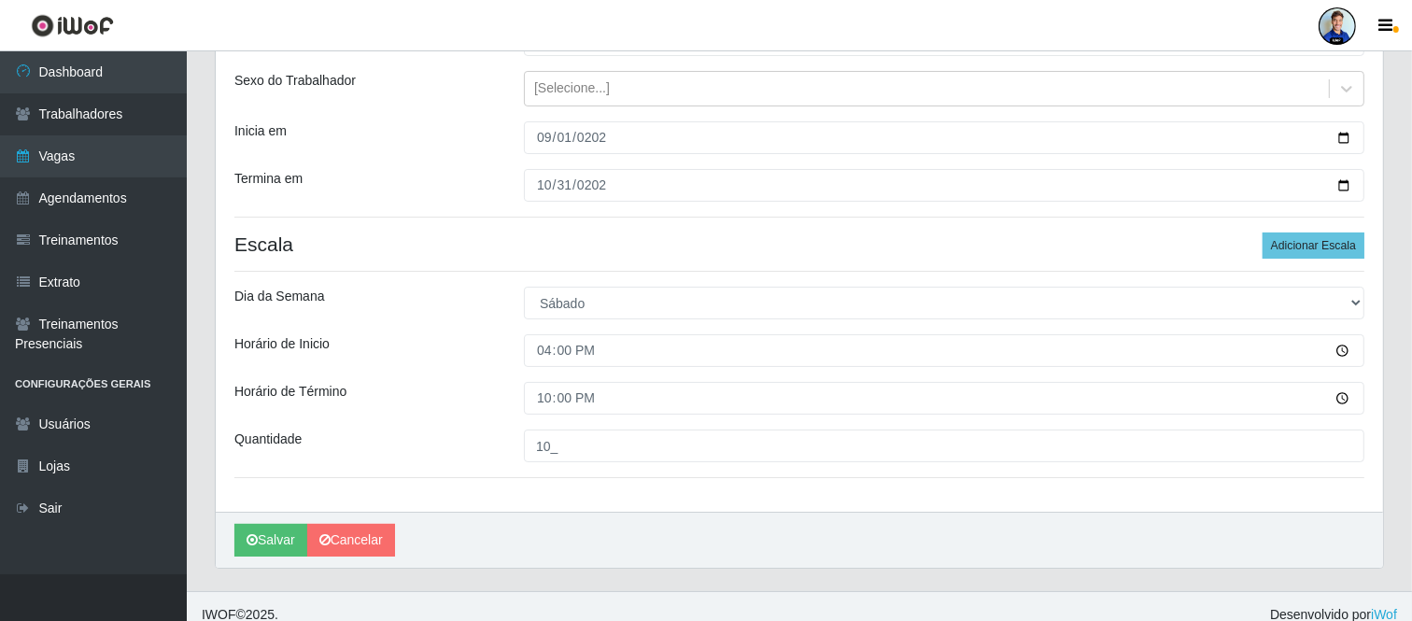
click at [478, 314] on div "Dia da Semana" at bounding box center [365, 303] width 290 height 33
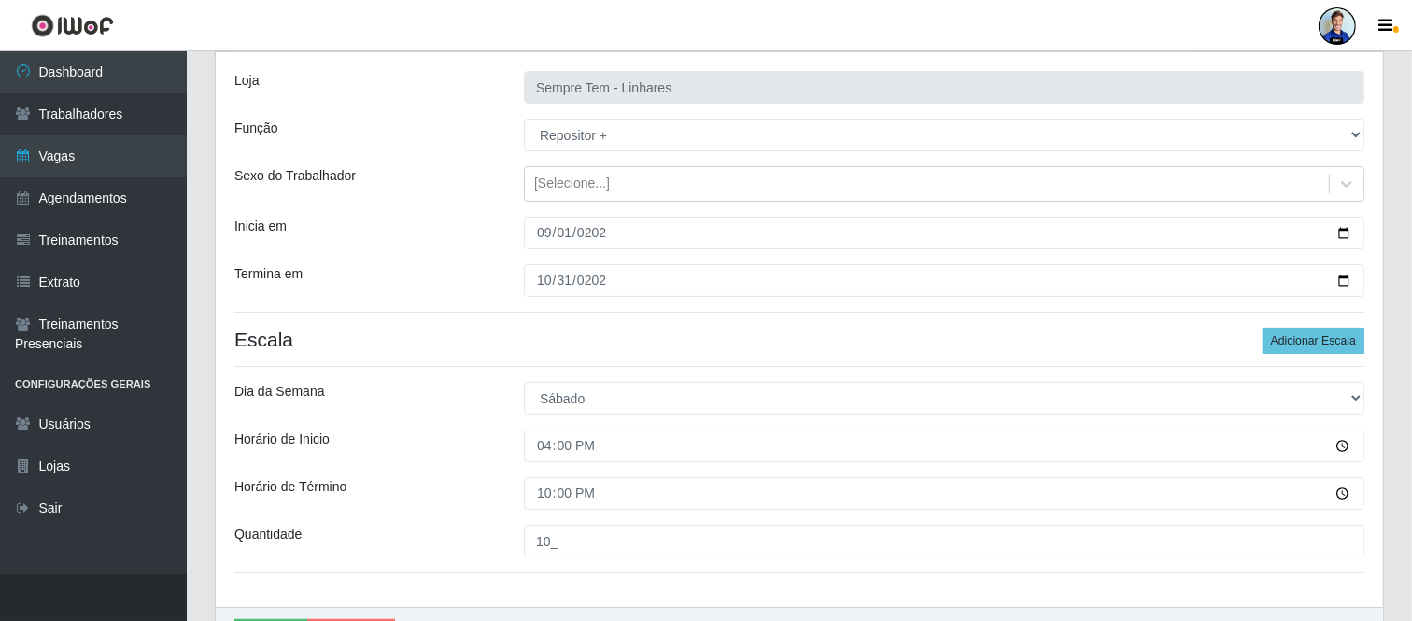
scroll to position [220, 0]
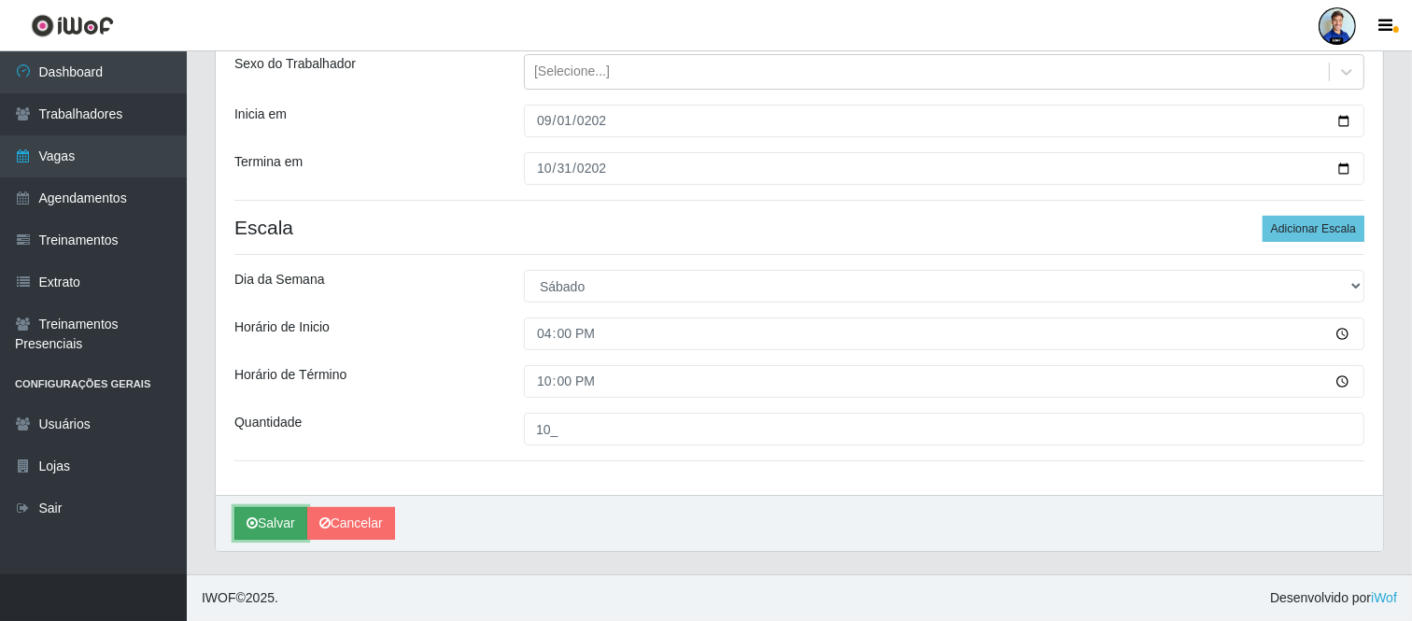
click at [280, 517] on button "Salvar" at bounding box center [270, 523] width 73 height 33
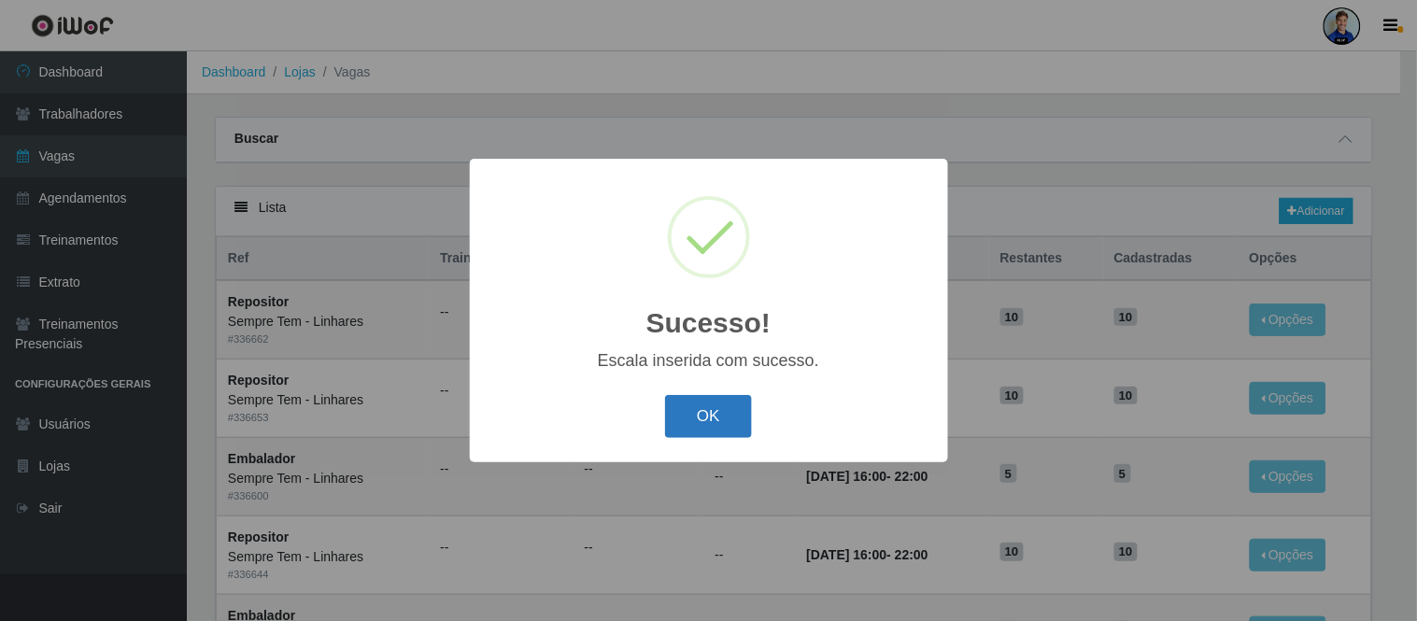
click at [703, 425] on button "OK" at bounding box center [708, 417] width 87 height 44
